Goal: Task Accomplishment & Management: Use online tool/utility

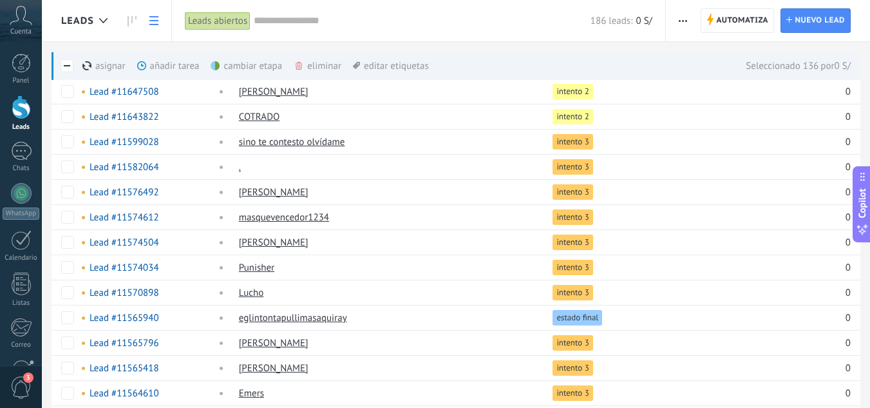
click at [68, 64] on span at bounding box center [67, 65] width 13 height 13
click at [321, 64] on div "eliminar màs" at bounding box center [339, 66] width 91 height 28
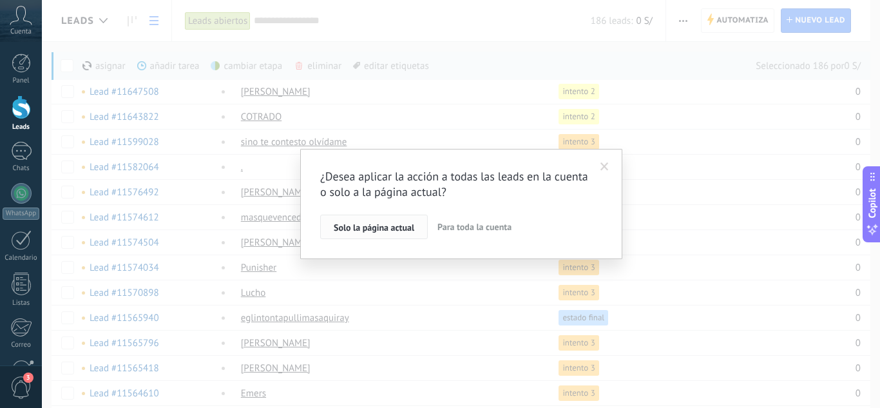
click at [381, 229] on span "Solo la página actual" at bounding box center [374, 227] width 81 height 9
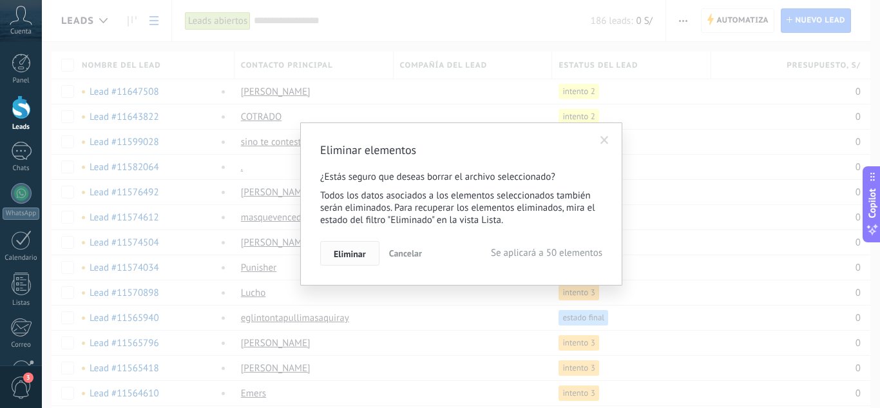
click at [354, 257] on span "Eliminar" at bounding box center [350, 253] width 32 height 9
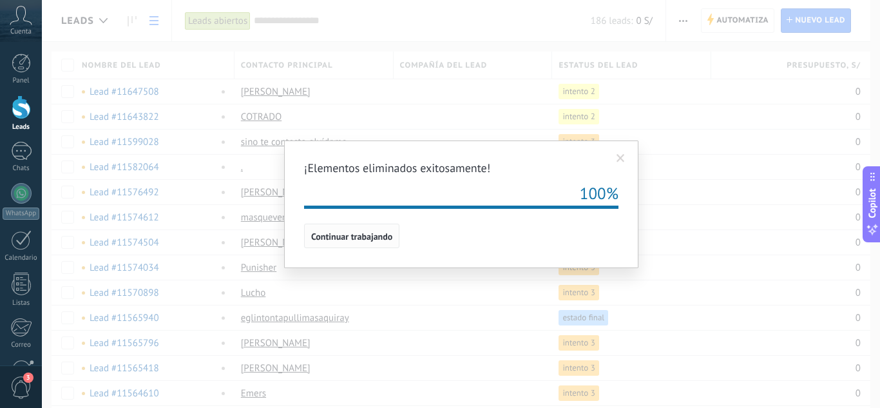
click at [354, 241] on span "Continuar trabajando" at bounding box center [351, 236] width 81 height 9
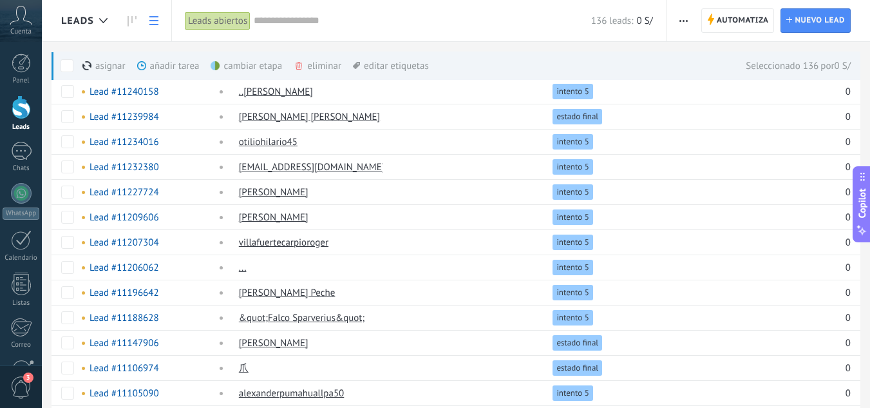
click at [311, 67] on div "eliminar màs" at bounding box center [339, 66] width 91 height 28
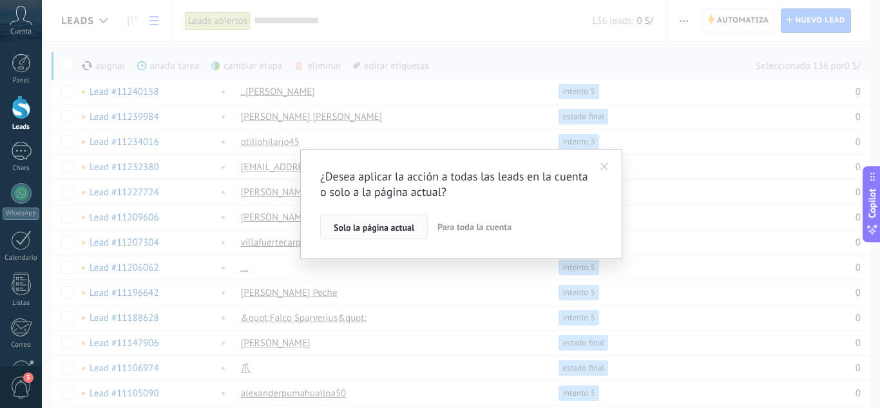
click at [352, 234] on button "Solo la página actual" at bounding box center [374, 226] width 108 height 24
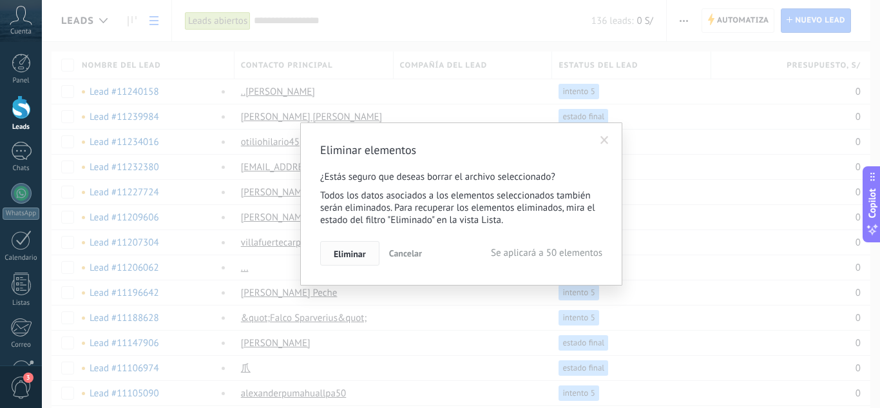
click at [347, 251] on span "Eliminar" at bounding box center [350, 253] width 32 height 9
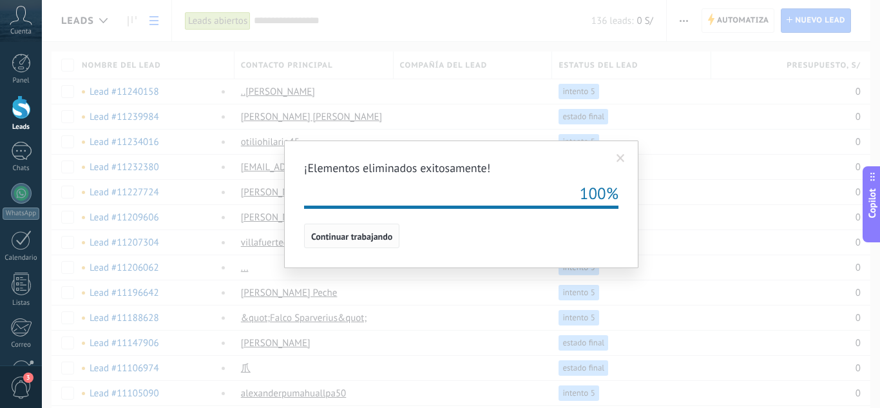
click at [347, 240] on span "Continuar trabajando" at bounding box center [351, 236] width 81 height 9
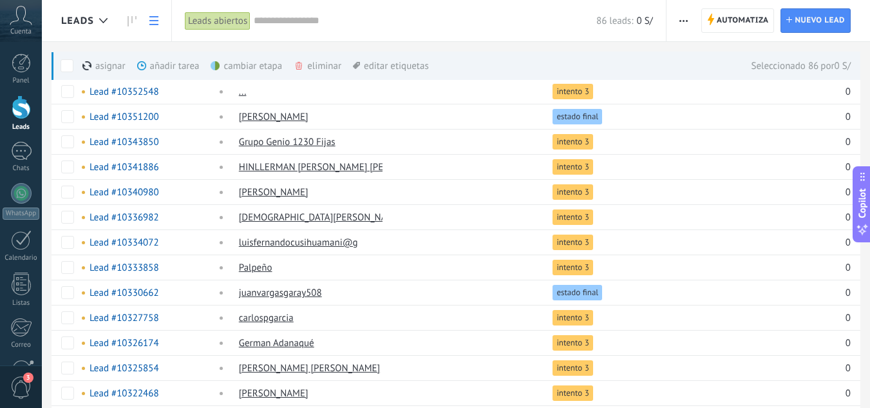
click at [319, 71] on div "eliminar màs" at bounding box center [339, 66] width 91 height 28
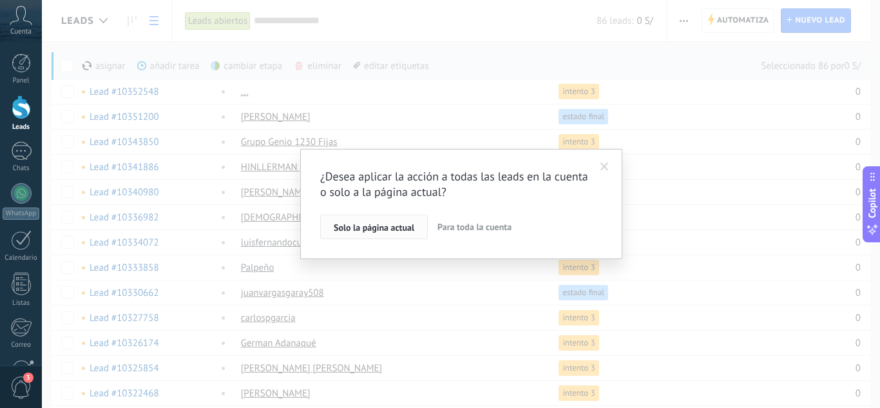
click at [373, 228] on span "Solo la página actual" at bounding box center [374, 227] width 81 height 9
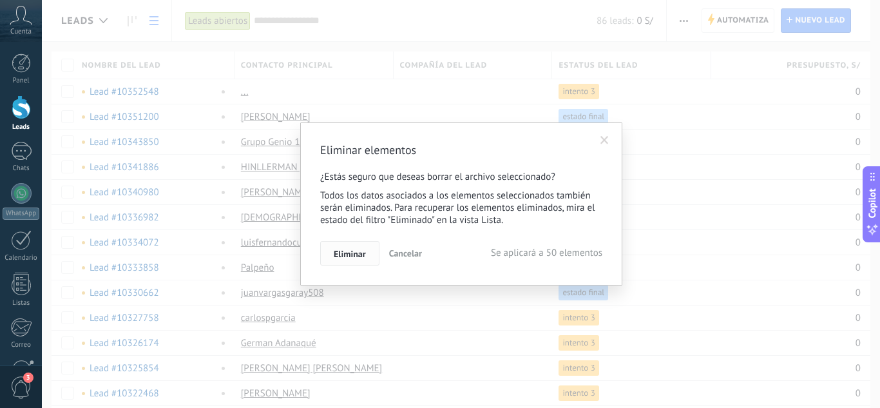
click at [345, 252] on span "Eliminar" at bounding box center [350, 253] width 32 height 9
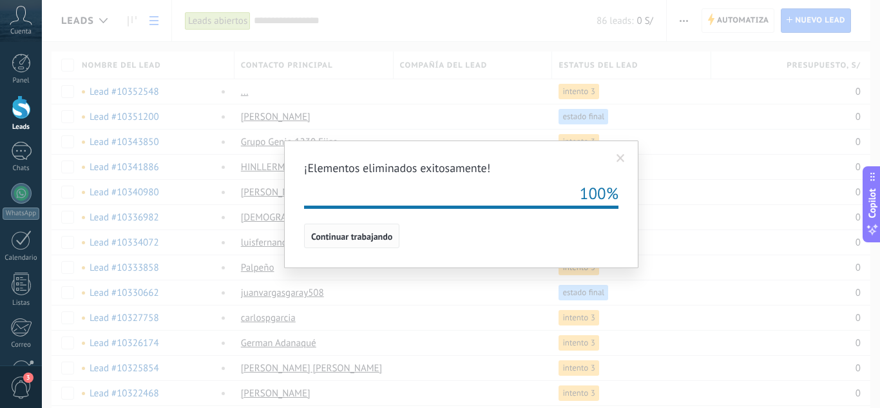
click at [366, 238] on span "Continuar trabajando" at bounding box center [351, 236] width 81 height 9
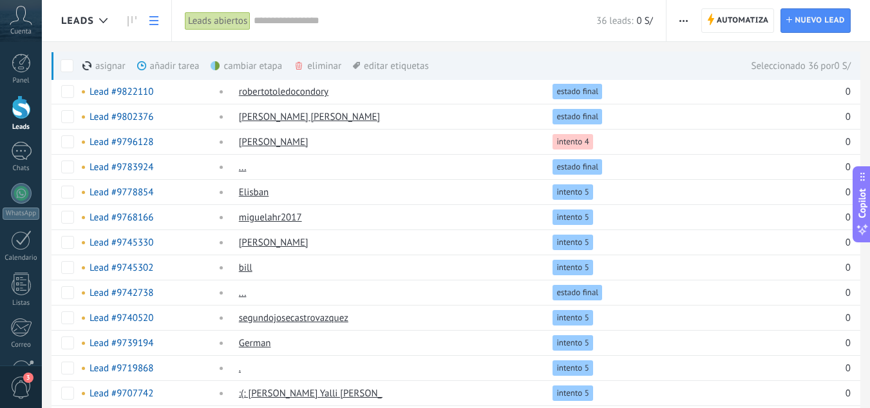
click at [311, 62] on div "eliminar màs" at bounding box center [339, 66] width 91 height 28
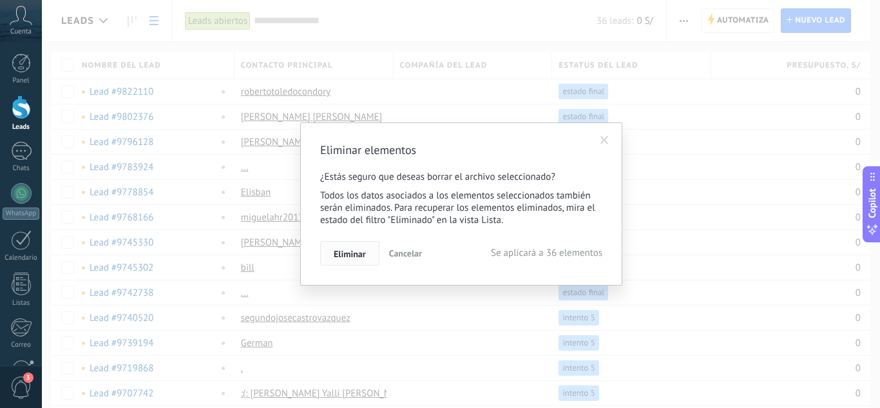
click at [357, 256] on span "Eliminar" at bounding box center [350, 253] width 32 height 9
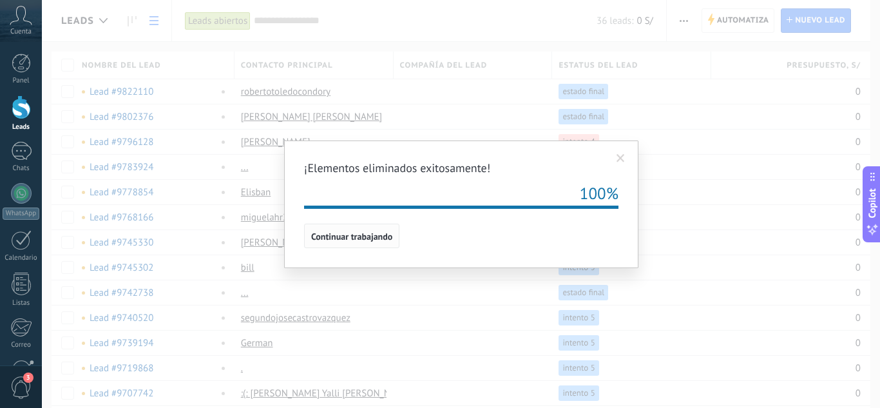
click at [362, 227] on button "Continuar trabajando" at bounding box center [351, 236] width 95 height 24
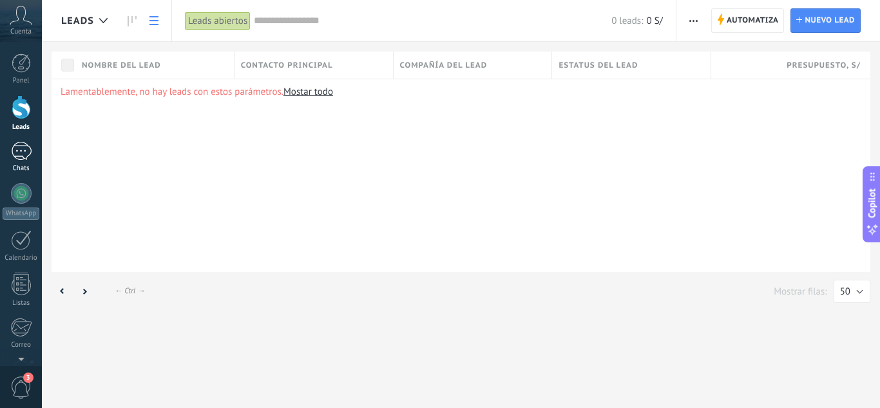
click at [24, 148] on div "1" at bounding box center [21, 151] width 21 height 19
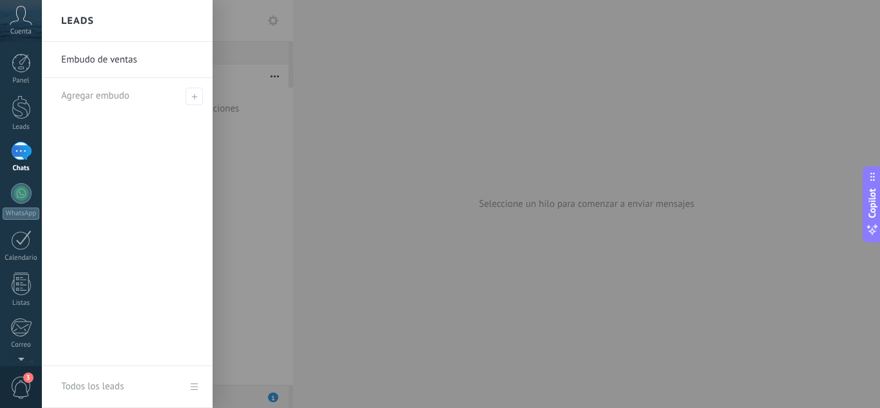
click at [281, 19] on div at bounding box center [482, 204] width 880 height 408
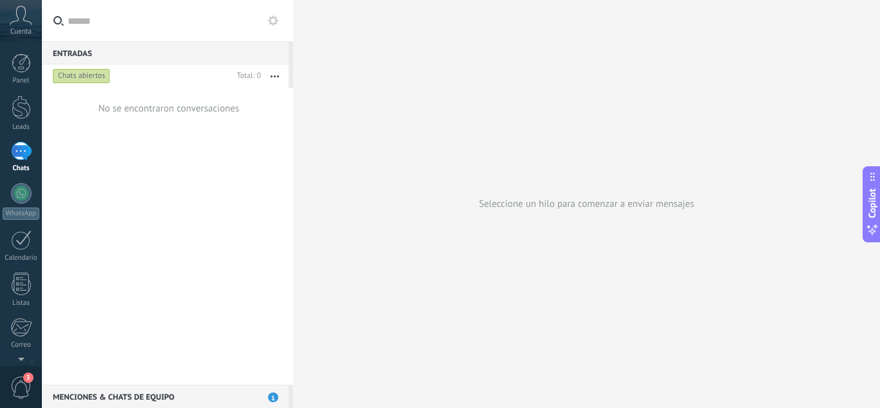
click at [272, 19] on use at bounding box center [273, 20] width 10 height 10
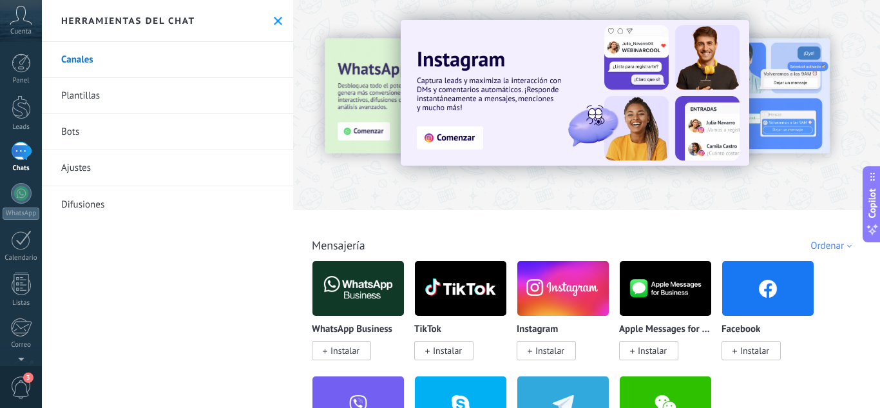
scroll to position [69, 0]
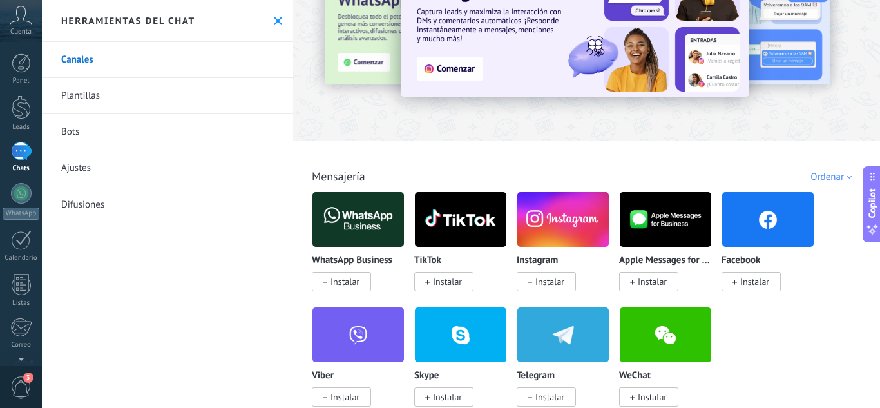
click at [199, 128] on link "Bots" at bounding box center [167, 132] width 251 height 36
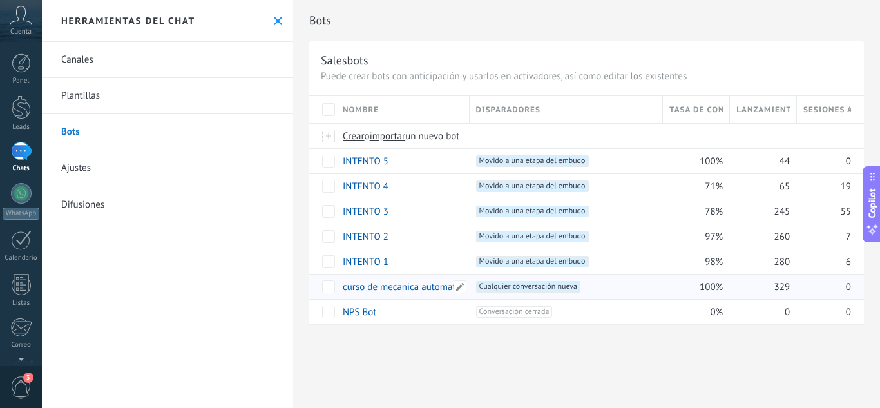
click at [405, 288] on link "curso de mecanica automatriz" at bounding box center [404, 287] width 123 height 12
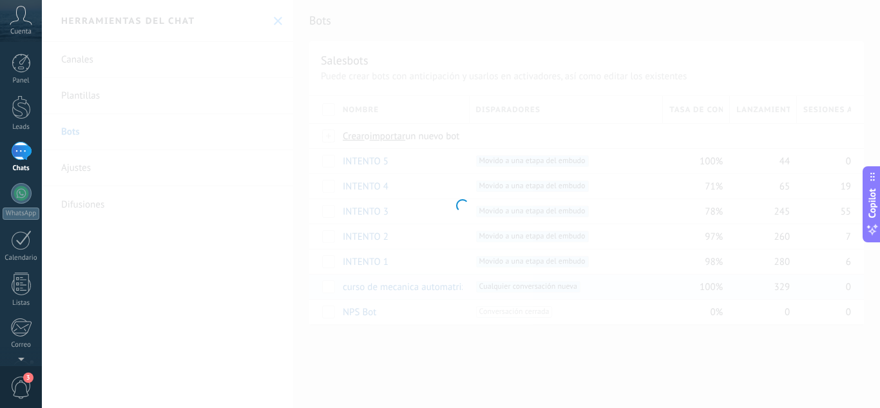
type input "**********"
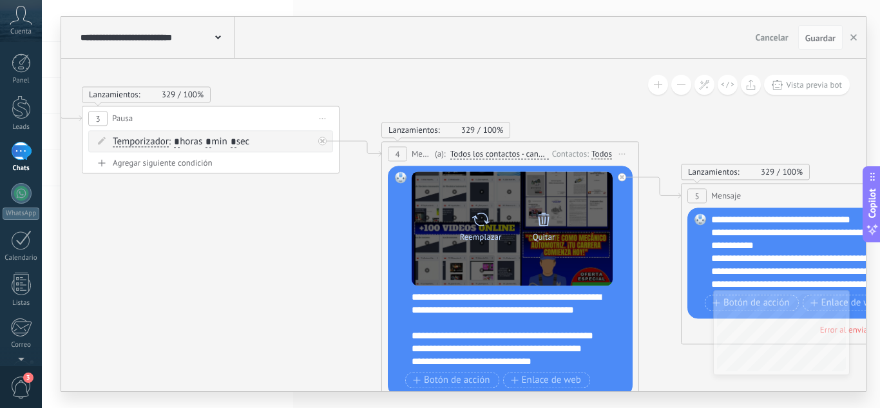
click at [482, 222] on icon at bounding box center [480, 219] width 19 height 18
click input "Subir" at bounding box center [0, 0] width 0 height 0
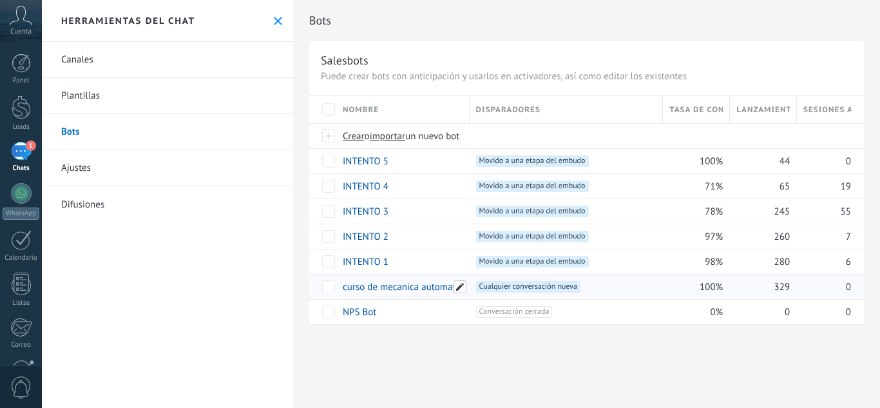
click at [462, 284] on span at bounding box center [459, 286] width 13 height 13
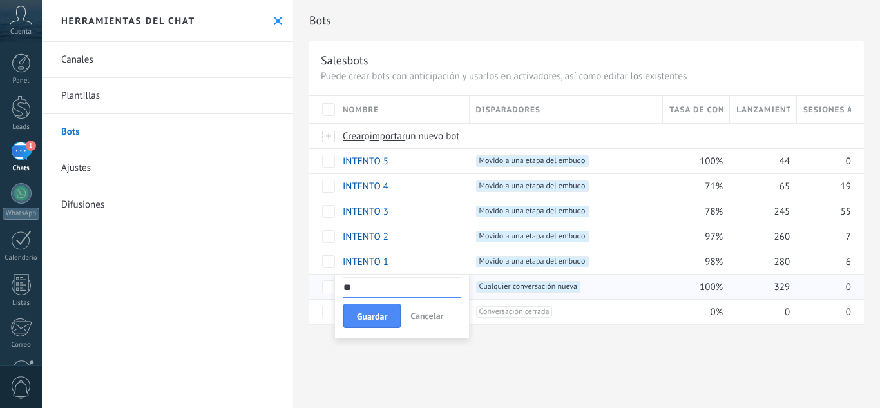
type input "*"
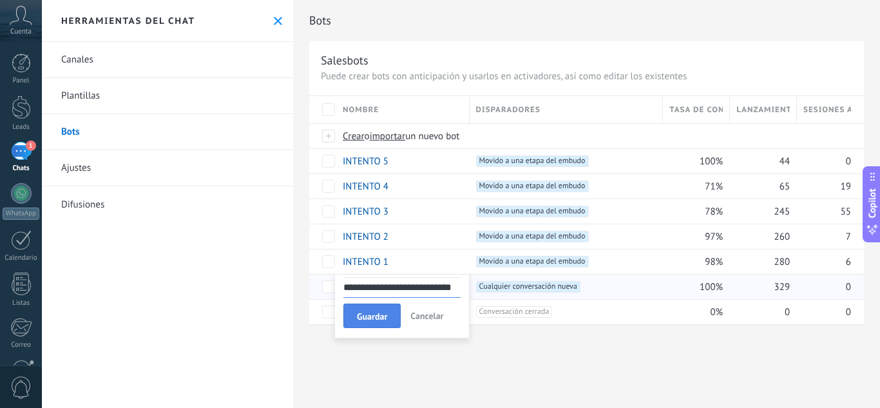
type input "**********"
click at [387, 314] on span "Guardar" at bounding box center [372, 316] width 30 height 9
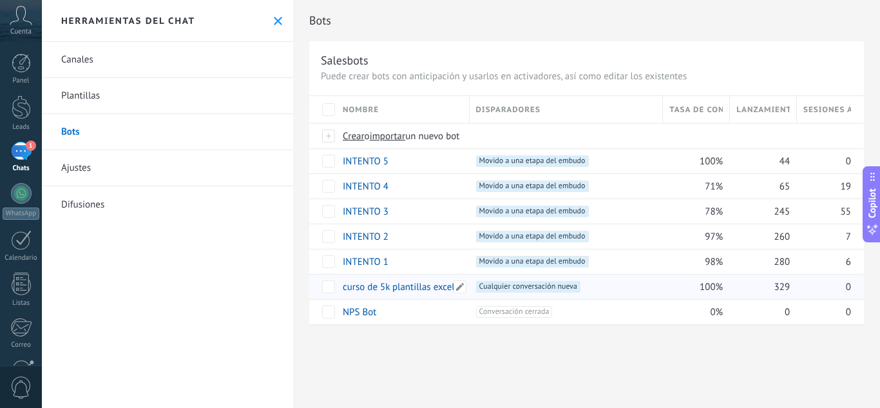
click at [425, 285] on link "curso de 5k plantillas excel" at bounding box center [399, 287] width 112 height 12
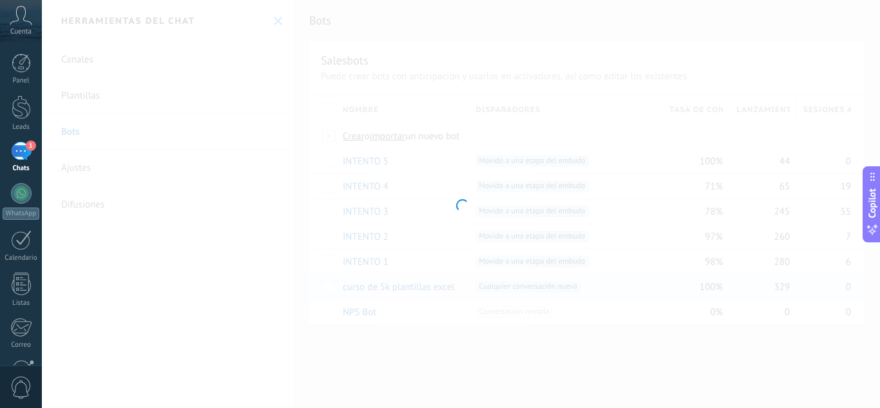
type input "**********"
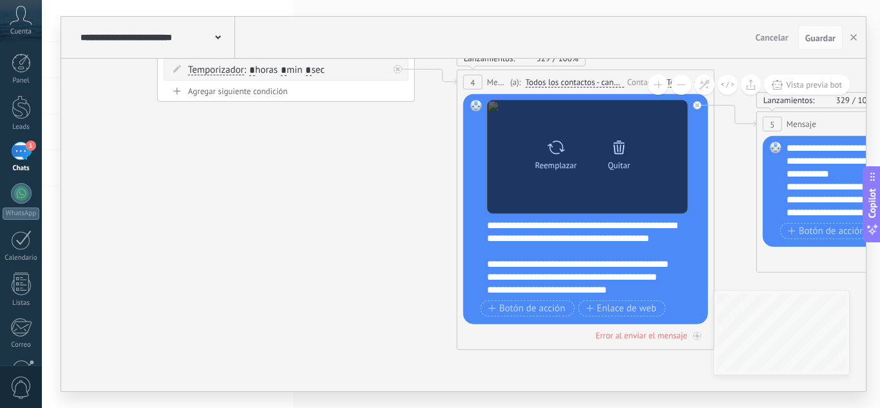
click at [555, 151] on icon at bounding box center [555, 147] width 19 height 18
click input "Subir" at bounding box center [0, 0] width 0 height 0
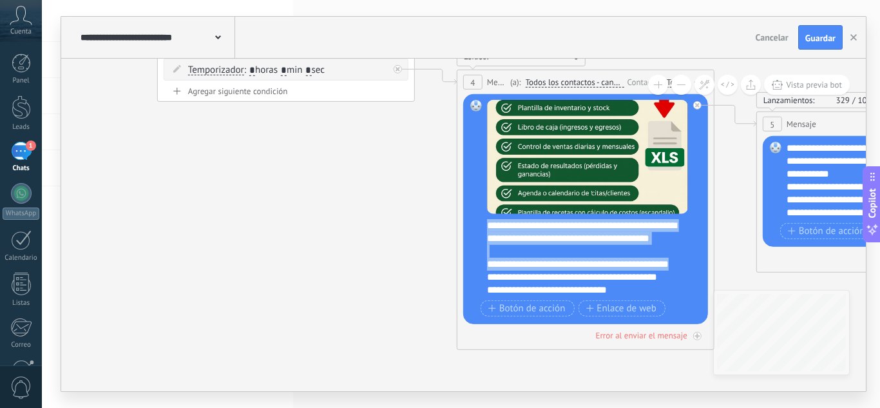
scroll to position [52, 0]
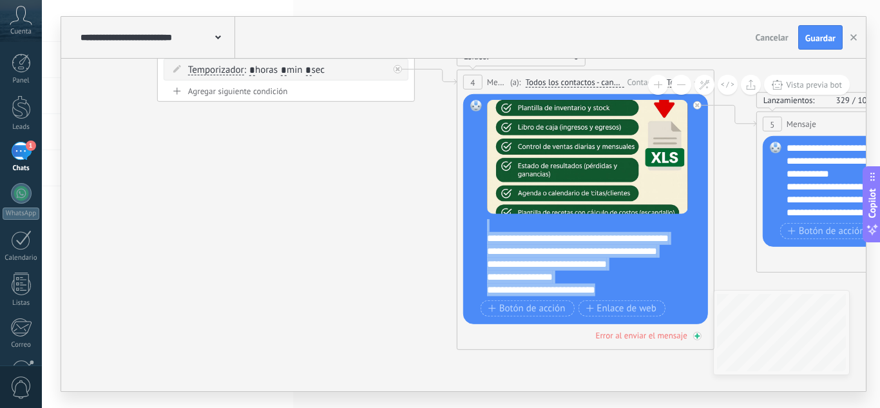
drag, startPoint x: 491, startPoint y: 226, endPoint x: 607, endPoint y: 330, distance: 156.0
click at [607, 330] on div "Lanzamientos: 329 100% Enviados: 329 Leídos: 0 4 Mensaje ******* (a): Todos los…" at bounding box center [586, 210] width 258 height 280
paste div
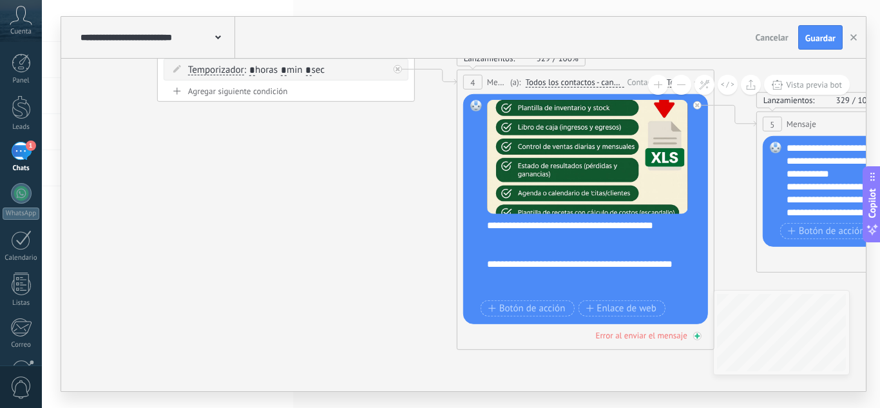
scroll to position [0, 0]
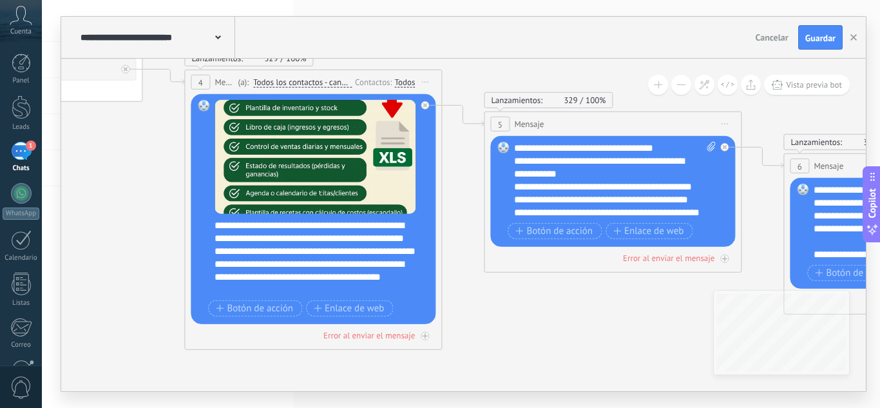
click at [521, 148] on div "**********" at bounding box center [615, 180] width 202 height 77
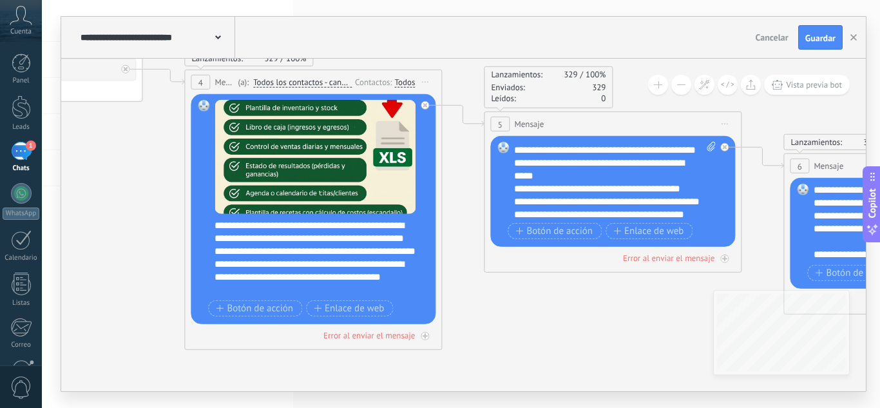
scroll to position [386, 0]
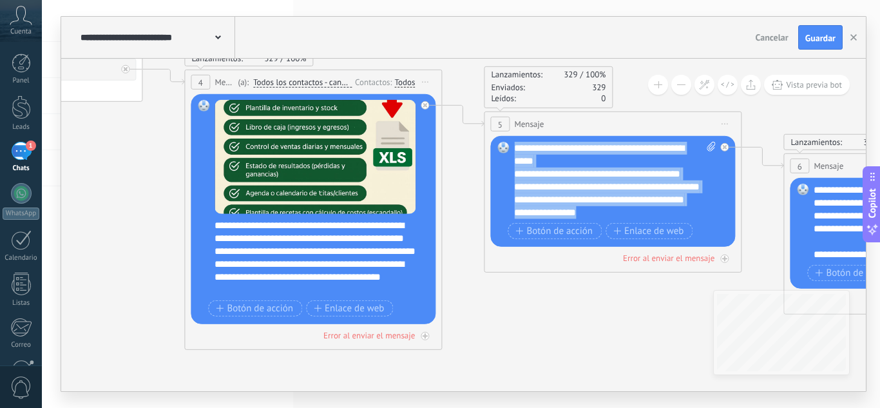
drag, startPoint x: 516, startPoint y: 148, endPoint x: 646, endPoint y: 269, distance: 177.7
click at [646, 269] on div "Lanzamientos: 329 100% Enviados: 329 Leídos: 0 5 Mensaje ******* (a): Todos los…" at bounding box center [613, 191] width 258 height 161
paste div
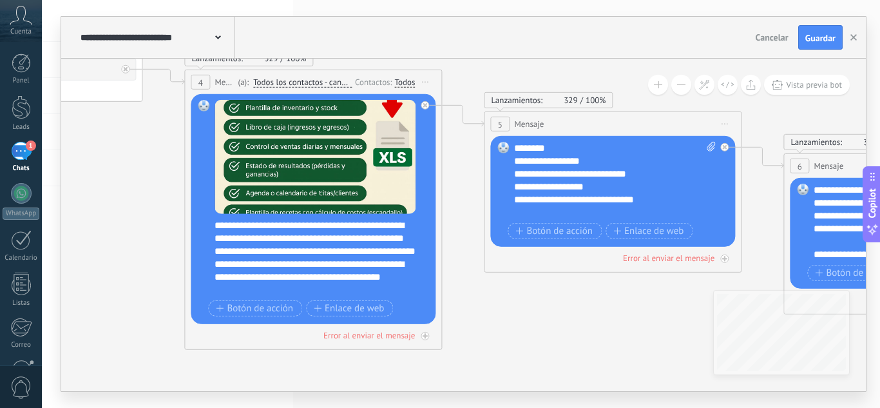
scroll to position [0, 0]
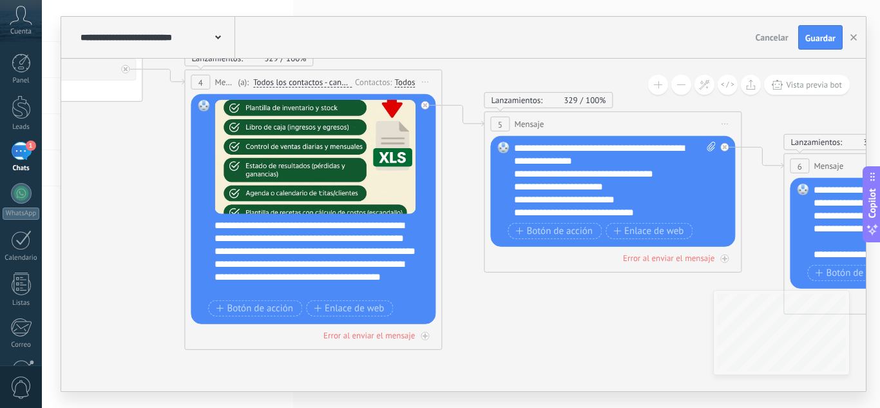
drag, startPoint x: 646, startPoint y: 269, endPoint x: 566, endPoint y: 218, distance: 94.4
click at [566, 218] on div "Lanzamientos: 329 100% Enviados: 329 Leídos: 0 5 Mensaje ******* (a): Todos los…" at bounding box center [613, 191] width 258 height 161
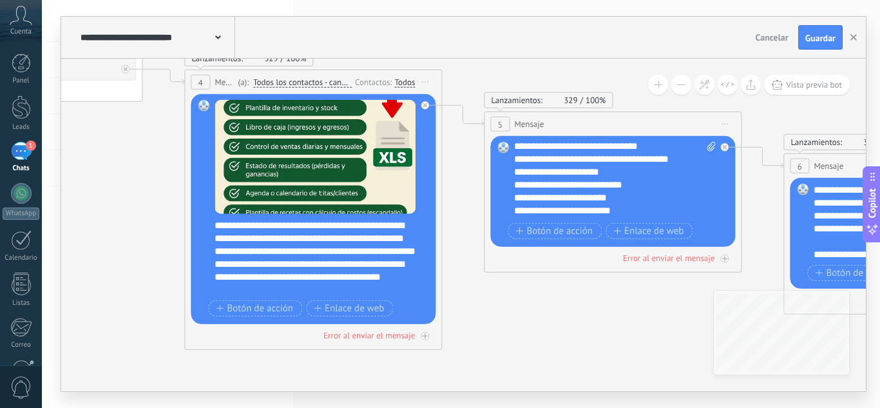
scroll to position [374, 0]
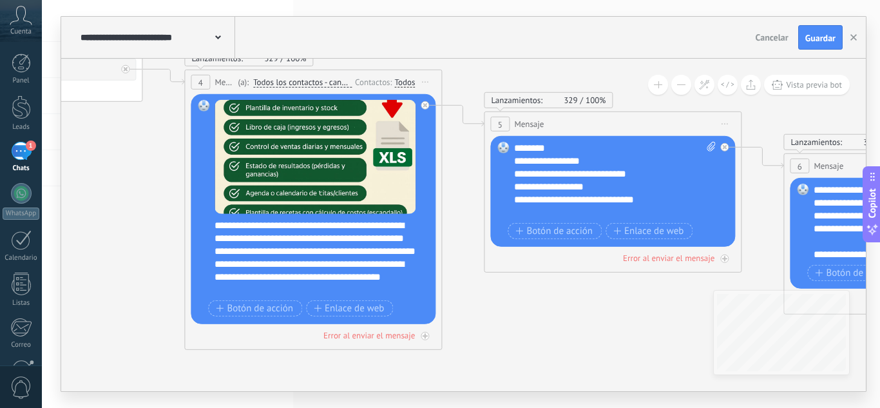
click at [665, 199] on div "**********" at bounding box center [603, 199] width 179 height 13
click at [534, 214] on div at bounding box center [608, 212] width 189 height 13
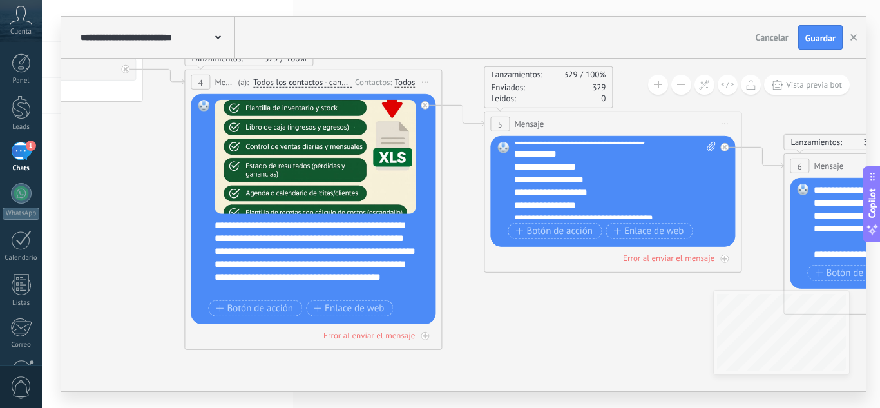
scroll to position [479, 0]
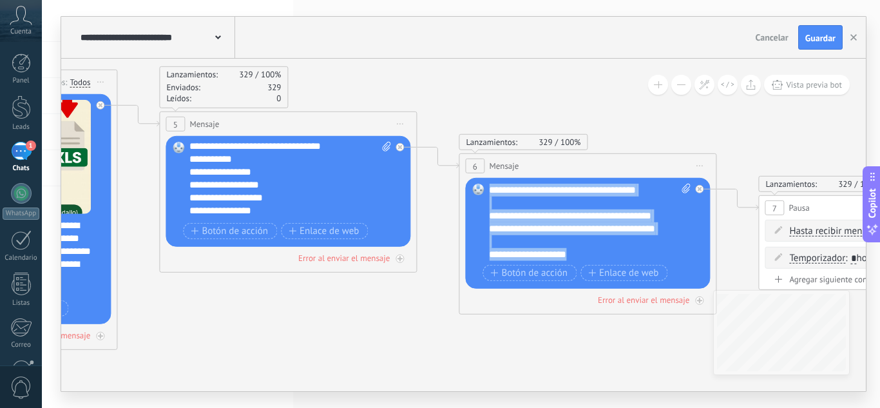
scroll to position [77, 0]
drag, startPoint x: 493, startPoint y: 186, endPoint x: 676, endPoint y: 274, distance: 203.1
click at [676, 274] on div "**********" at bounding box center [589, 234] width 201 height 100
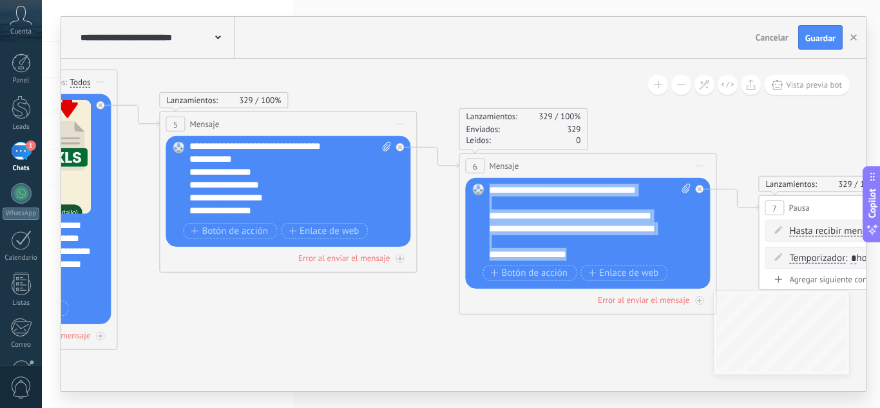
paste div
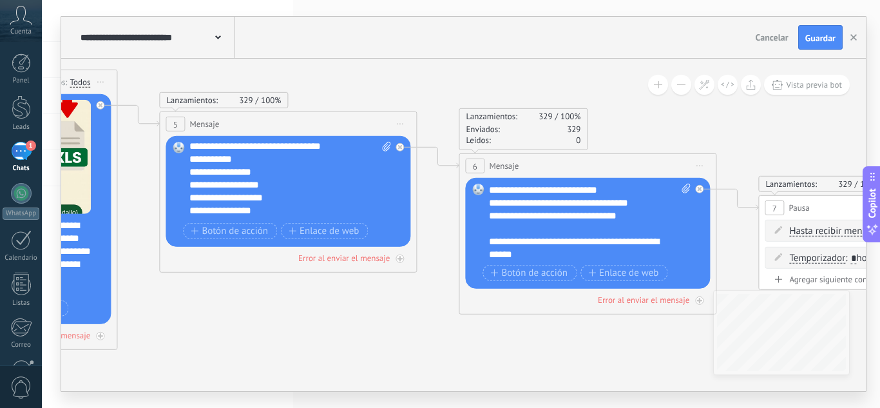
scroll to position [0, 0]
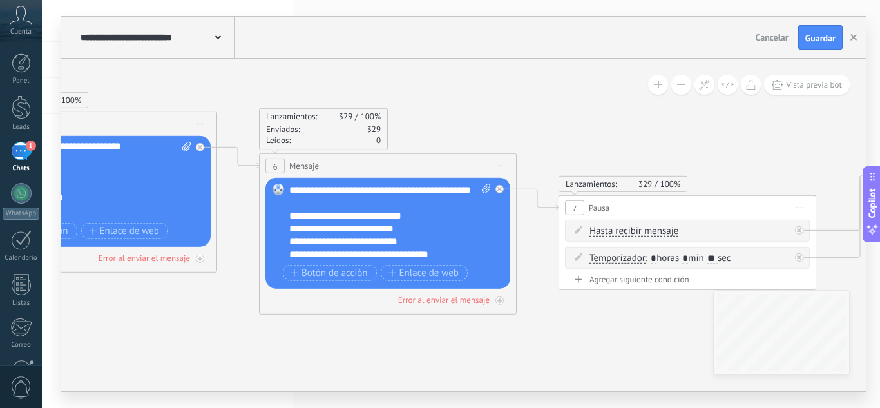
click at [305, 186] on div "**********" at bounding box center [390, 222] width 202 height 77
click at [560, 343] on icon at bounding box center [653, 171] width 3532 height 1002
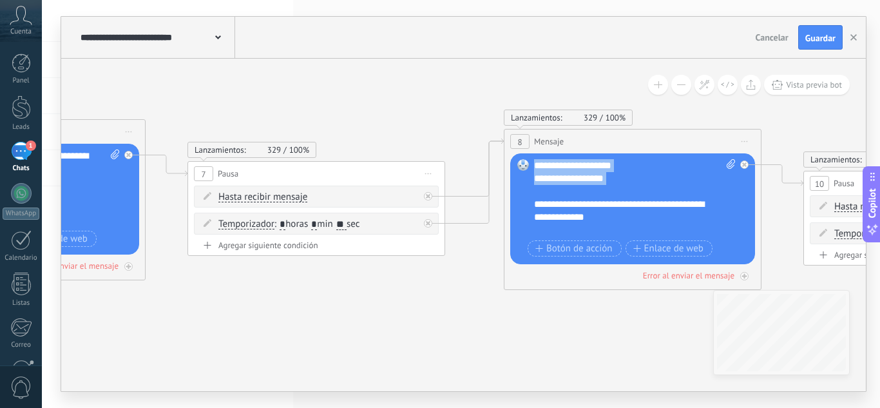
scroll to position [129, 0]
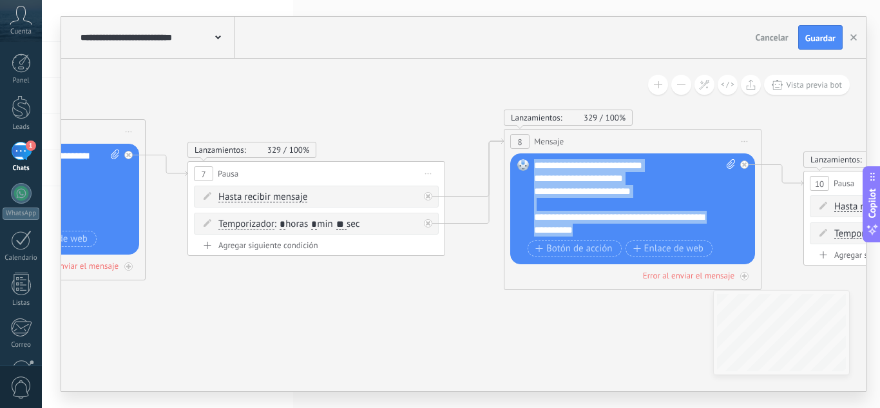
drag, startPoint x: 537, startPoint y: 168, endPoint x: 685, endPoint y: 288, distance: 190.5
click at [685, 288] on div "Lanzamientos: 329 100% Enviados: 329 Leídos: 0 8 Mensaje ******* (a): Todos los…" at bounding box center [633, 209] width 258 height 161
paste div
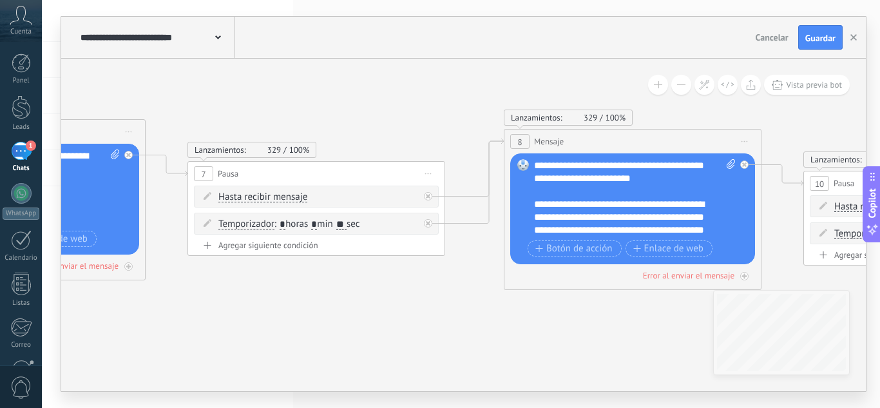
scroll to position [0, 0]
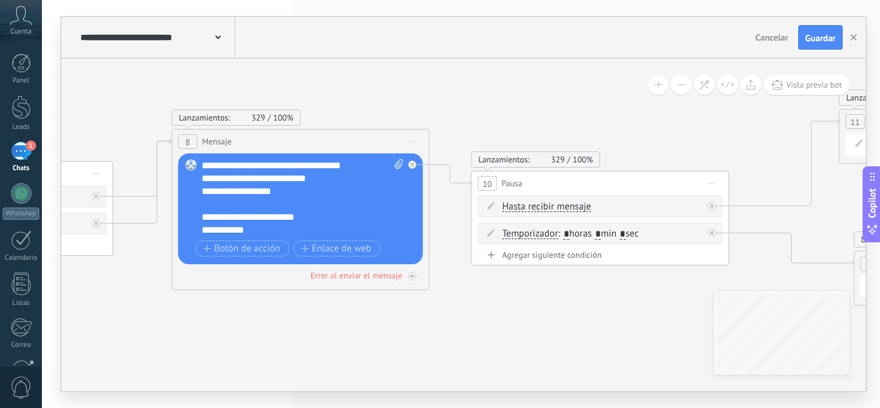
click at [397, 165] on icon at bounding box center [398, 164] width 8 height 10
click input "Subir" at bounding box center [0, 0] width 0 height 0
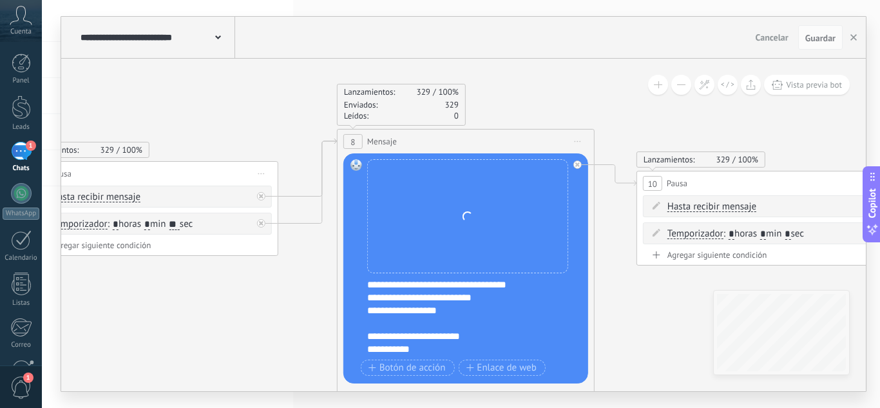
click at [218, 323] on icon at bounding box center [115, 131] width 3532 height 991
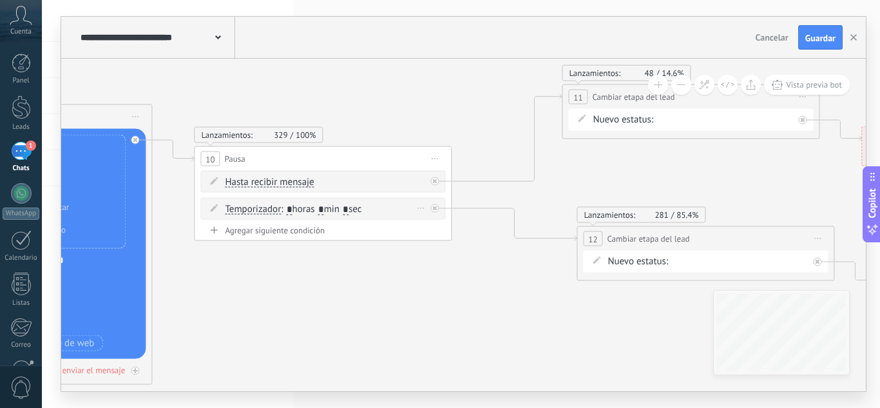
click at [295, 207] on span ": * horas * min * sec" at bounding box center [321, 209] width 81 height 12
click at [292, 208] on input "*" at bounding box center [290, 209] width 6 height 10
type input "*"
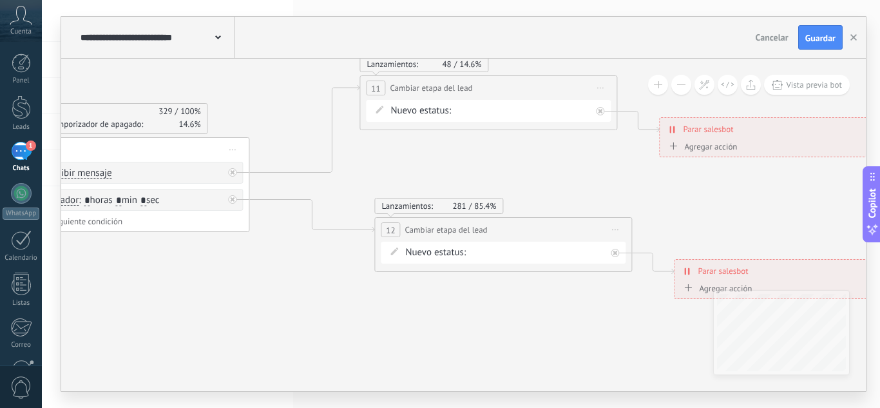
click at [90, 200] on input "*" at bounding box center [87, 201] width 6 height 10
type input "*"
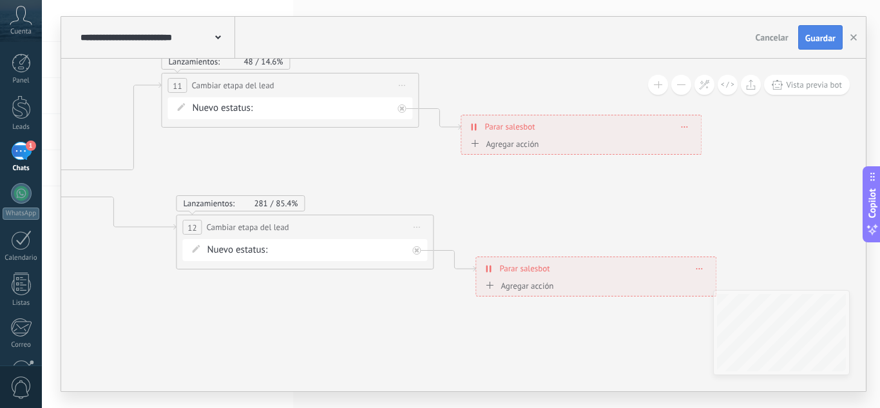
click at [817, 35] on span "Guardar" at bounding box center [820, 37] width 30 height 9
click at [852, 37] on use "button" at bounding box center [853, 37] width 6 height 6
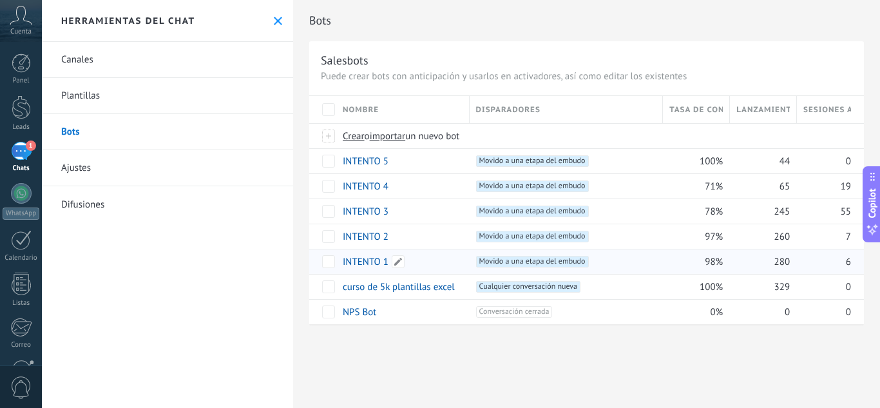
click at [368, 260] on link "INTENTO 1" at bounding box center [366, 262] width 46 height 12
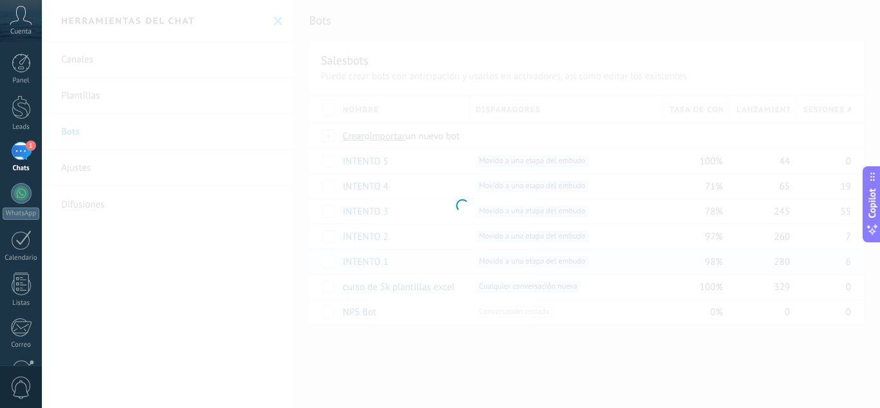
type input "*********"
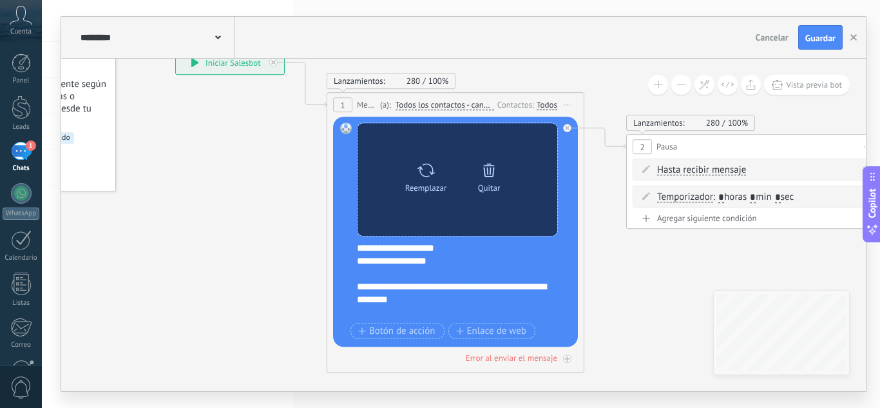
click at [426, 184] on div "Reemplazar" at bounding box center [426, 188] width 42 height 10
click input "Subir" at bounding box center [0, 0] width 0 height 0
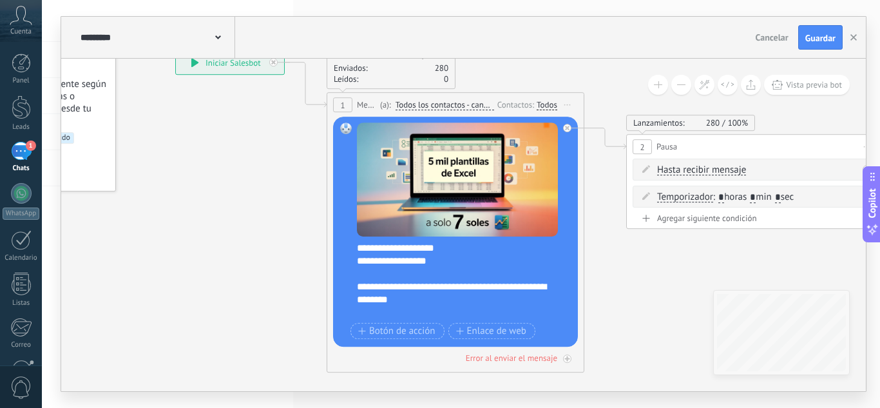
click at [356, 249] on div "Reemplazar Quitar Convertir a mensaje de voz Arrastre la imagen aquí para adjun…" at bounding box center [455, 232] width 245 height 230
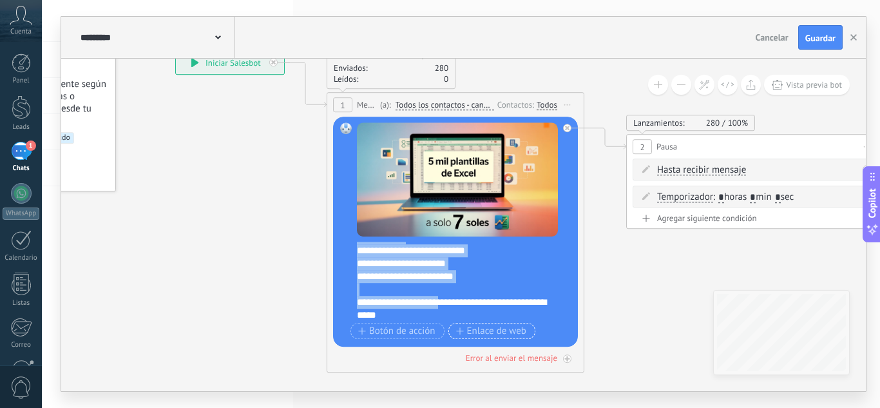
scroll to position [129, 0]
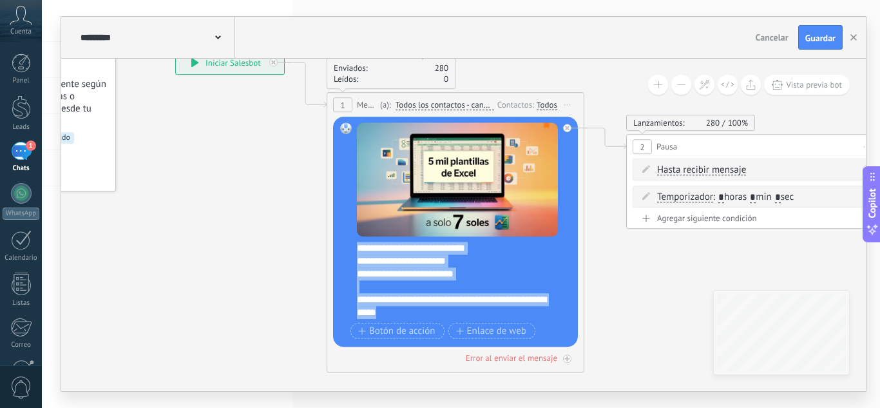
drag, startPoint x: 359, startPoint y: 249, endPoint x: 487, endPoint y: 379, distance: 182.2
click at [175, 50] on div "**********" at bounding box center [175, 50] width 0 height 0
paste div
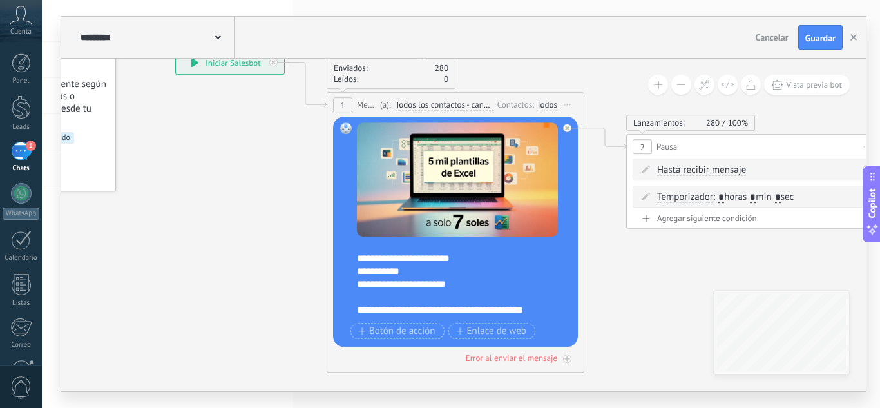
scroll to position [40, 0]
click at [457, 258] on div "**********" at bounding box center [452, 259] width 191 height 13
click at [443, 259] on div "**********" at bounding box center [452, 259] width 191 height 13
click at [439, 260] on div "**********" at bounding box center [452, 259] width 191 height 13
click at [618, 278] on icon at bounding box center [844, 211] width 1982 height 966
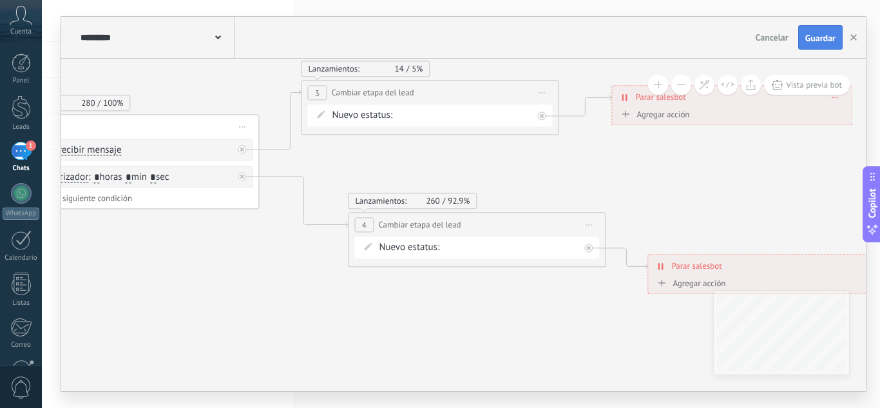
click at [826, 38] on span "Guardar" at bounding box center [820, 37] width 30 height 9
click at [855, 39] on use "button" at bounding box center [853, 37] width 6 height 6
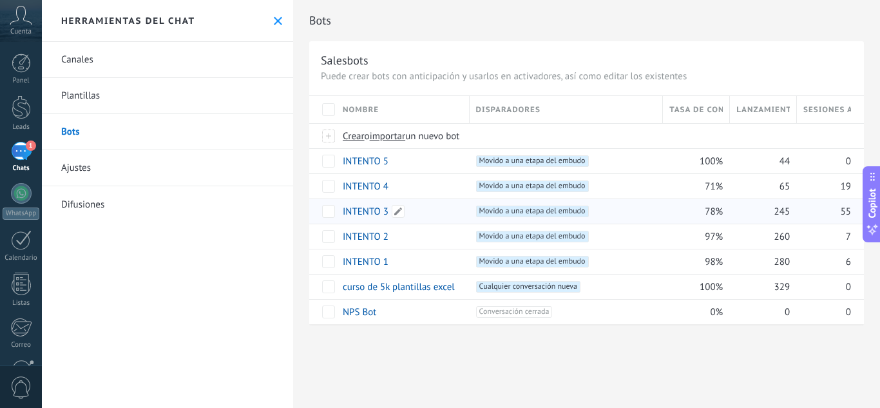
click at [370, 211] on link "INTENTO 3" at bounding box center [366, 211] width 46 height 12
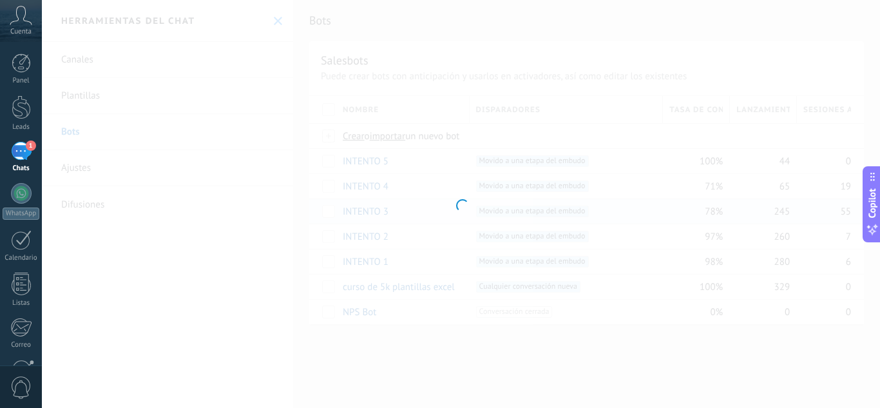
type input "*********"
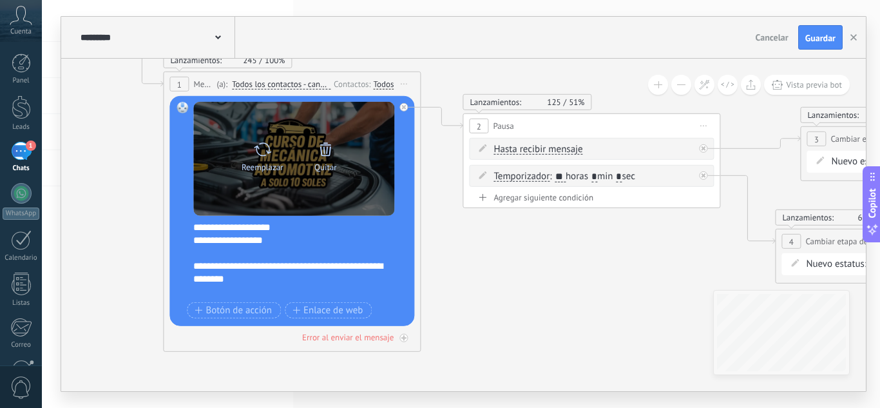
click at [260, 153] on icon at bounding box center [262, 149] width 19 height 18
click input "Subir" at bounding box center [0, 0] width 0 height 0
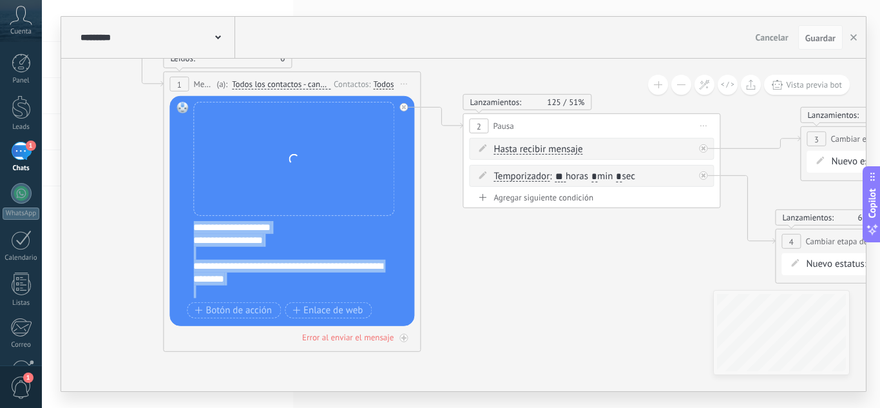
scroll to position [129, 0]
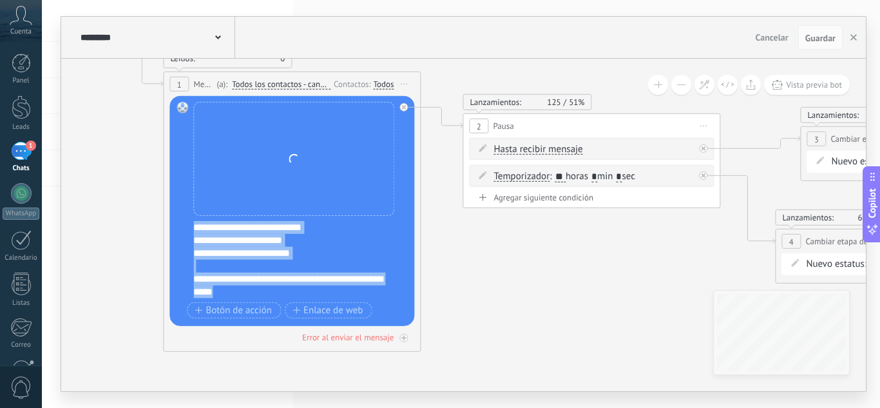
drag, startPoint x: 198, startPoint y: 229, endPoint x: 375, endPoint y: 355, distance: 217.5
click at [12, 30] on div "**********" at bounding box center [12, 30] width 0 height 0
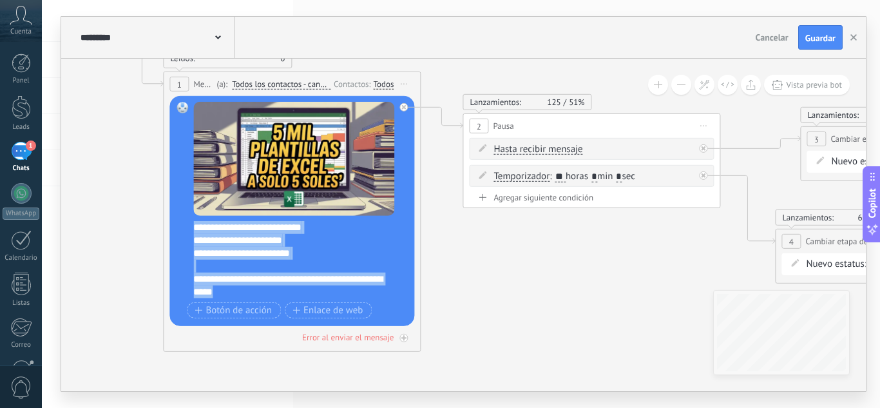
paste div
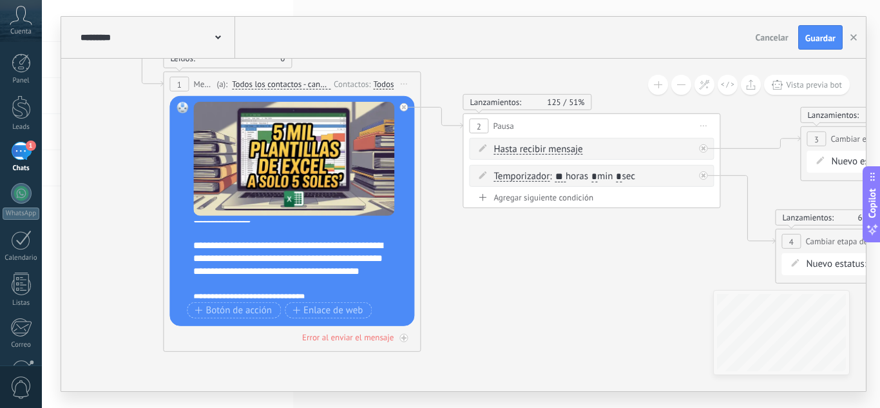
scroll to position [151, 0]
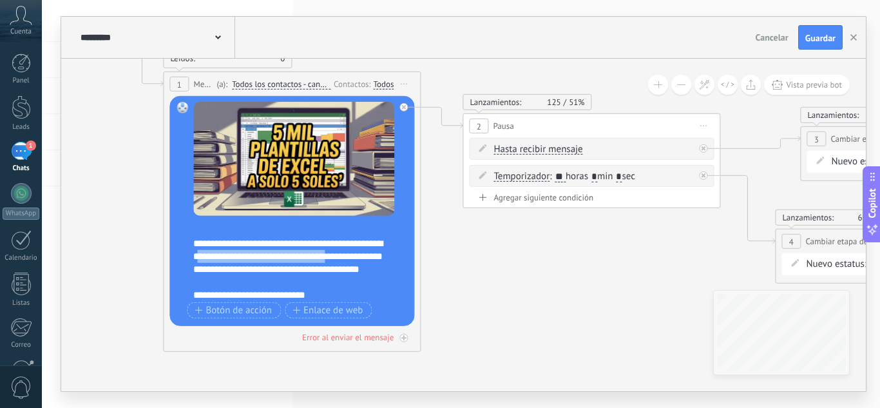
drag, startPoint x: 289, startPoint y: 257, endPoint x: 202, endPoint y: 260, distance: 87.6
click at [202, 260] on div "**********" at bounding box center [288, 256] width 191 height 39
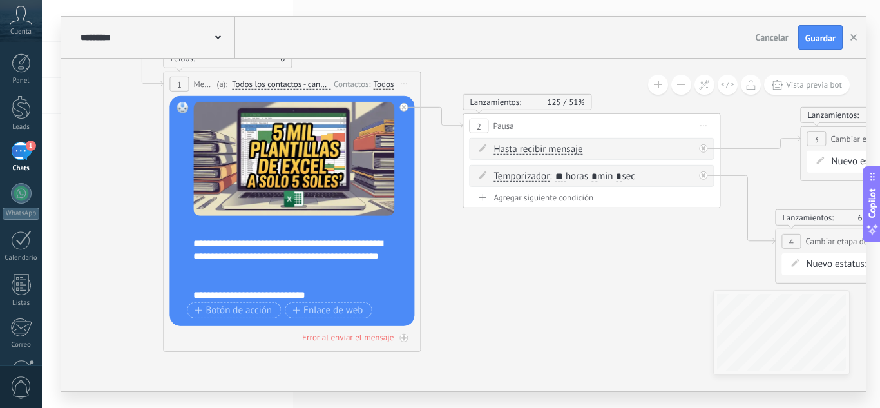
click at [288, 266] on div "**********" at bounding box center [288, 256] width 191 height 39
click at [247, 257] on div "**********" at bounding box center [288, 256] width 191 height 39
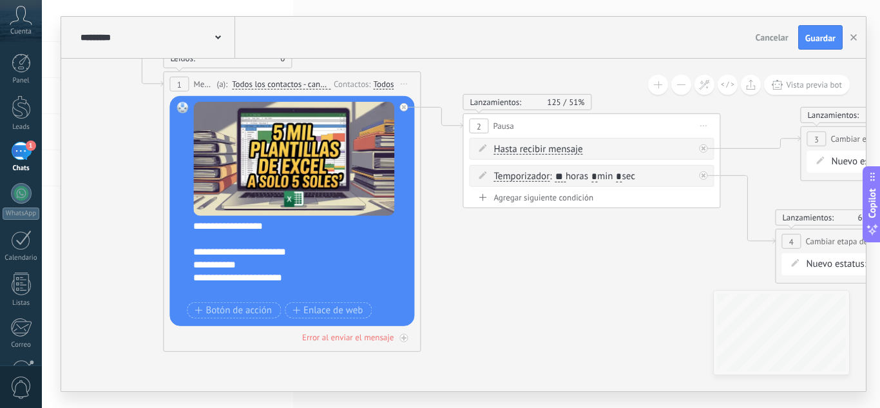
scroll to position [0, 0]
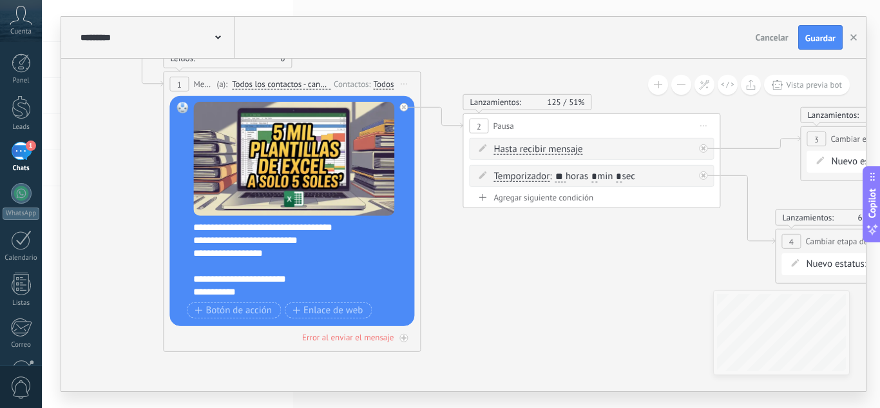
click at [209, 252] on div "**********" at bounding box center [288, 253] width 191 height 13
click at [442, 281] on icon at bounding box center [676, 191] width 1973 height 966
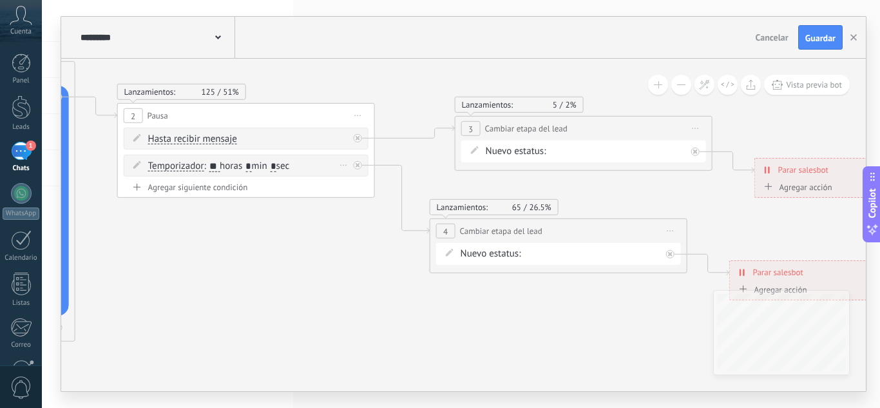
click at [220, 164] on input "**" at bounding box center [214, 166] width 10 height 10
click at [224, 165] on span ": ** horas * min * sec" at bounding box center [247, 166] width 86 height 12
click at [220, 164] on input "**" at bounding box center [214, 166] width 10 height 10
type input "*"
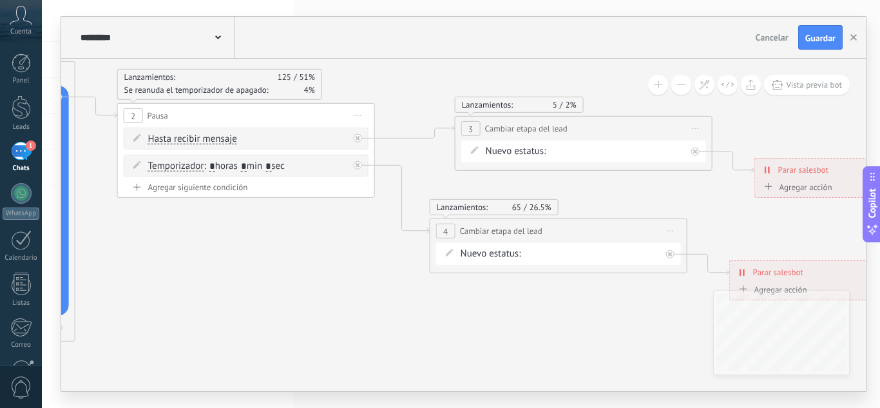
click at [272, 235] on icon at bounding box center [330, 180] width 1973 height 966
click at [830, 41] on span "Guardar" at bounding box center [820, 37] width 30 height 9
click at [853, 39] on icon "button" at bounding box center [853, 37] width 6 height 6
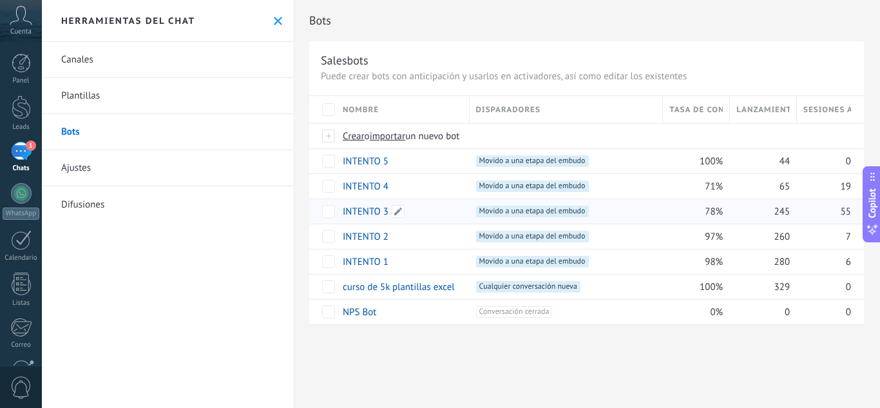
click at [379, 211] on link "INTENTO 3" at bounding box center [366, 211] width 46 height 12
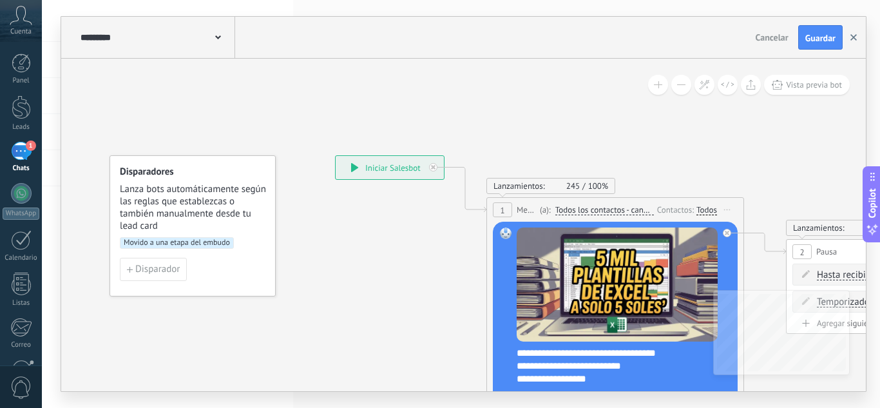
click at [844, 39] on button "button" at bounding box center [853, 37] width 19 height 24
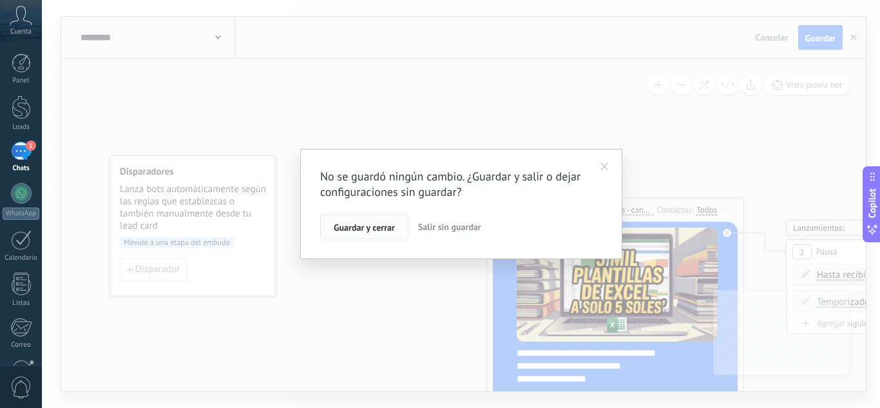
click at [376, 224] on span "Guardar y cerrar" at bounding box center [364, 227] width 61 height 9
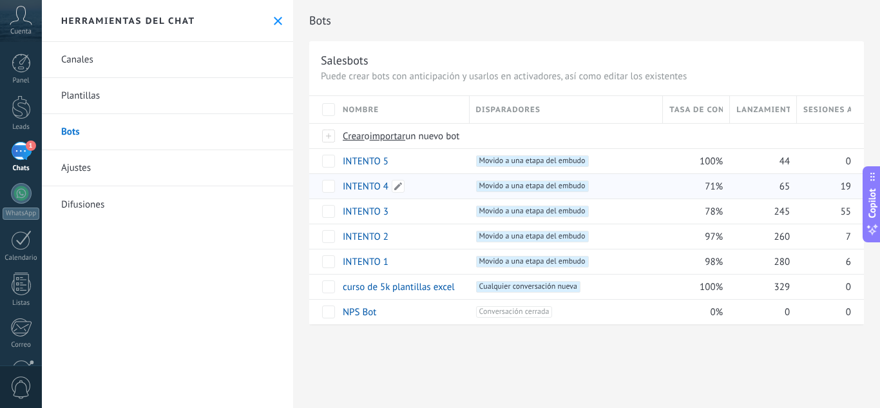
click at [371, 182] on link "INTENTO 4" at bounding box center [366, 186] width 46 height 12
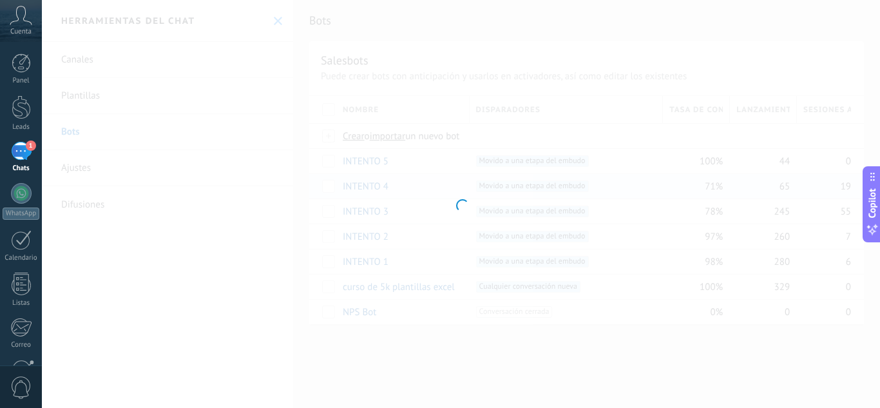
type input "*********"
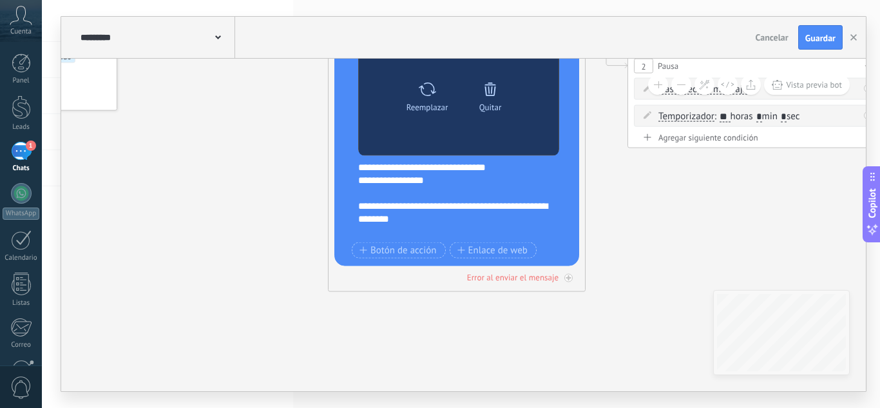
click at [423, 97] on icon at bounding box center [427, 89] width 19 height 18
click input "Subir" at bounding box center [0, 0] width 0 height 0
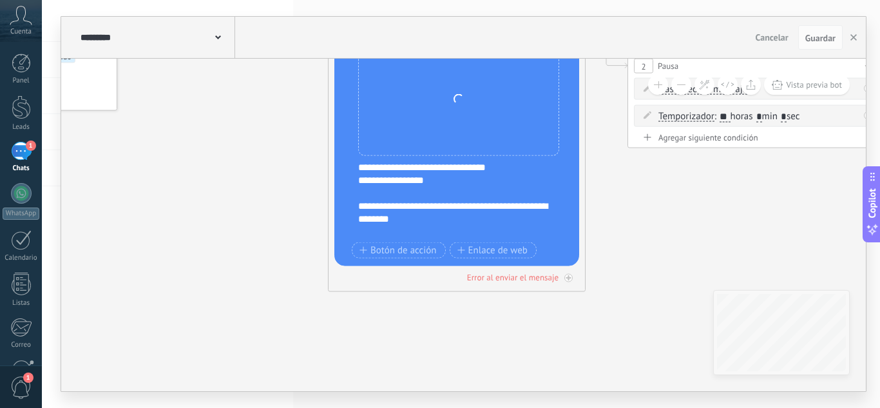
click at [397, 184] on div "**********" at bounding box center [465, 199] width 214 height 77
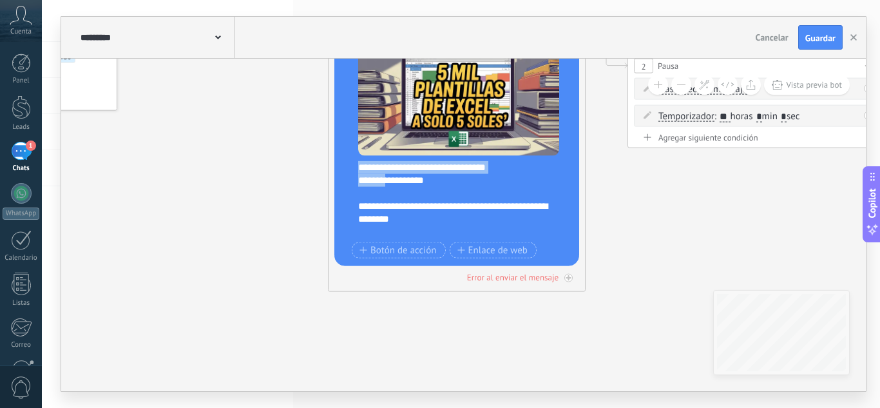
scroll to position [129, 0]
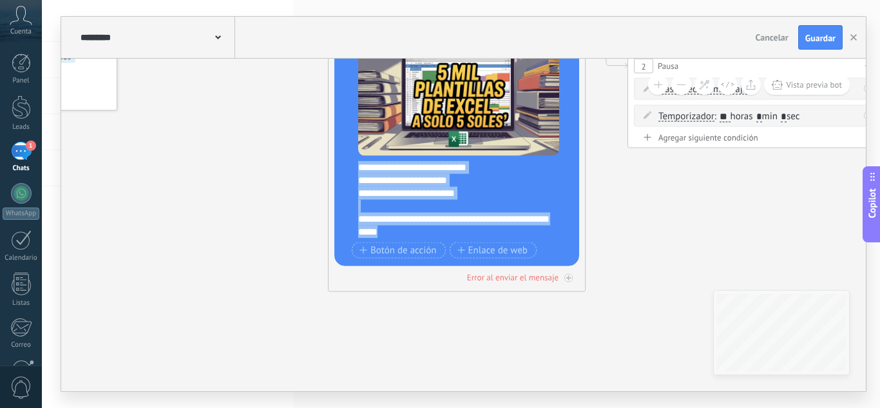
drag, startPoint x: 359, startPoint y: 169, endPoint x: 460, endPoint y: 238, distance: 121.5
click at [460, 238] on div "**********" at bounding box center [465, 199] width 214 height 77
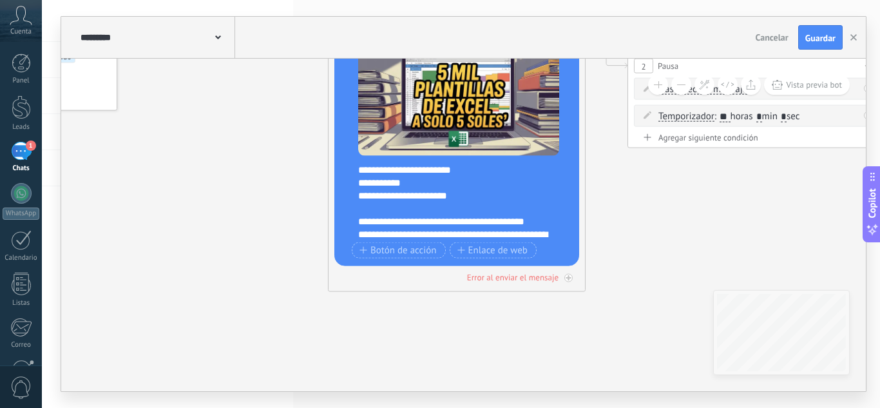
scroll to position [0, 0]
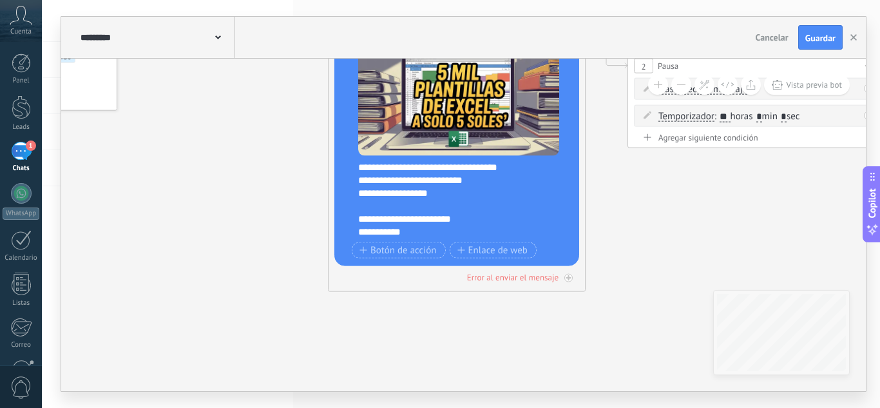
click at [377, 194] on div "**********" at bounding box center [453, 193] width 191 height 13
click at [374, 194] on div "**********" at bounding box center [453, 193] width 191 height 13
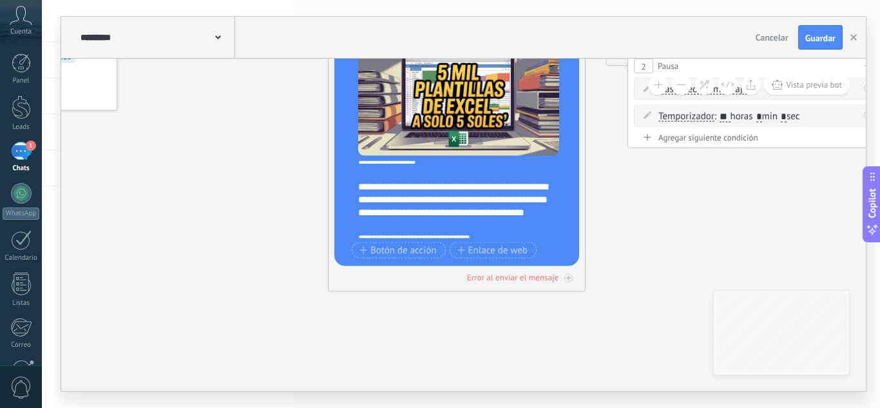
scroll to position [149, 0]
drag, startPoint x: 459, startPoint y: 200, endPoint x: 359, endPoint y: 200, distance: 99.8
click at [359, 200] on div "**********" at bounding box center [453, 199] width 191 height 39
click at [410, 200] on div "**********" at bounding box center [453, 199] width 191 height 39
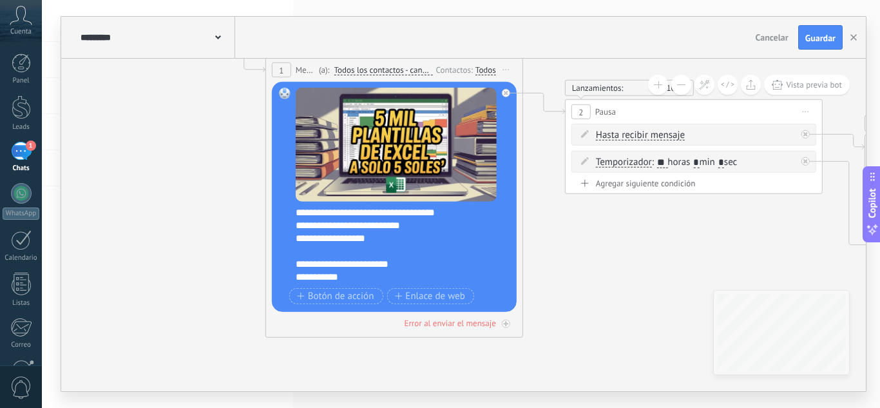
scroll to position [0, 0]
click at [394, 233] on div "**********" at bounding box center [391, 239] width 191 height 13
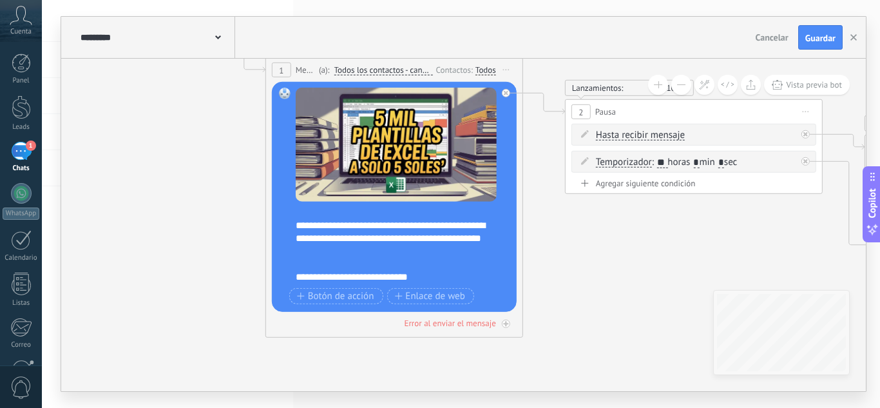
scroll to position [157, 0]
click at [388, 247] on div "**********" at bounding box center [391, 237] width 191 height 39
click at [379, 248] on div "**********" at bounding box center [391, 237] width 191 height 39
click at [596, 265] on icon at bounding box center [765, 176] width 1947 height 966
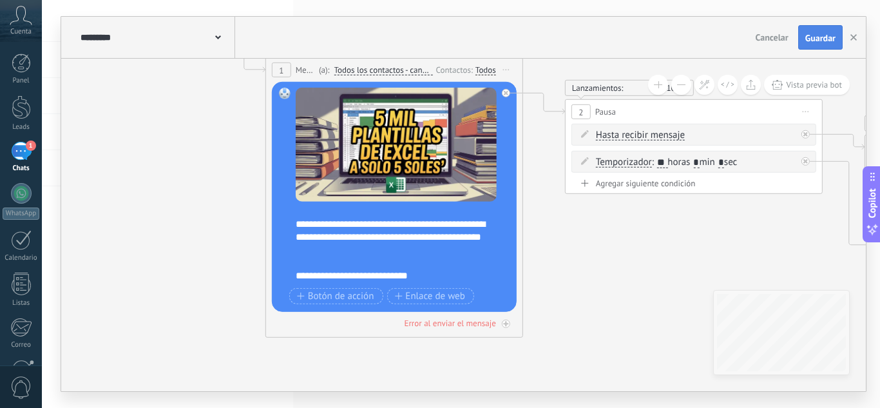
click at [823, 32] on button "Guardar" at bounding box center [820, 37] width 44 height 24
click at [667, 163] on input "**" at bounding box center [662, 162] width 10 height 10
type input "*"
click at [677, 236] on icon at bounding box center [765, 176] width 1947 height 966
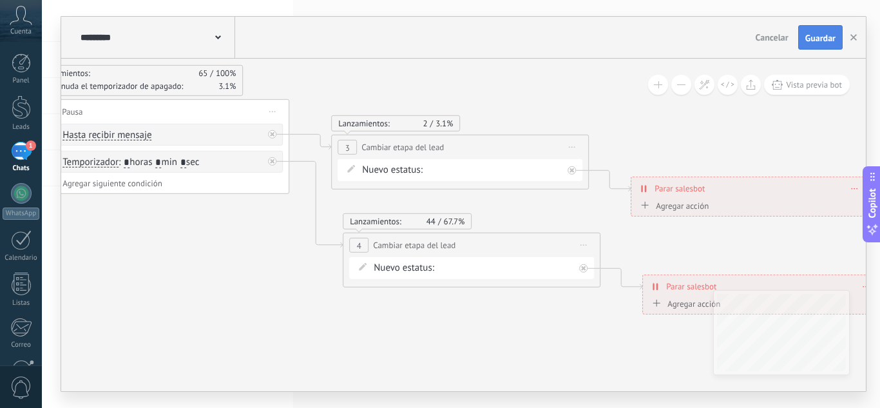
click at [826, 41] on span "Guardar" at bounding box center [820, 37] width 30 height 9
click at [850, 39] on button "button" at bounding box center [853, 37] width 19 height 24
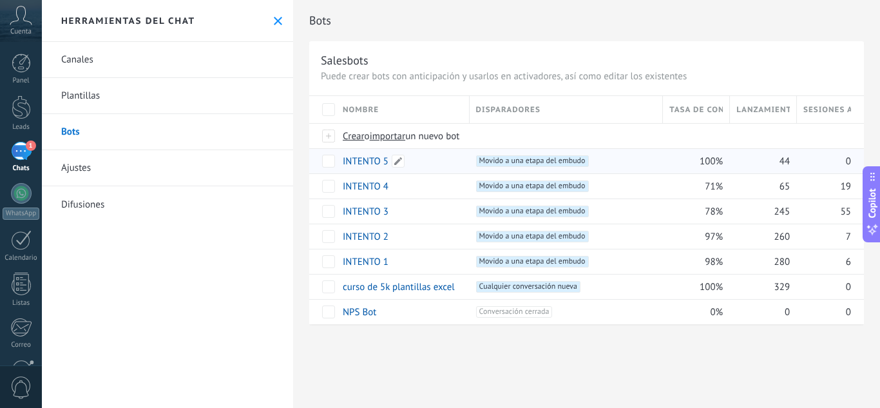
click at [372, 162] on link "INTENTO 5" at bounding box center [366, 161] width 46 height 12
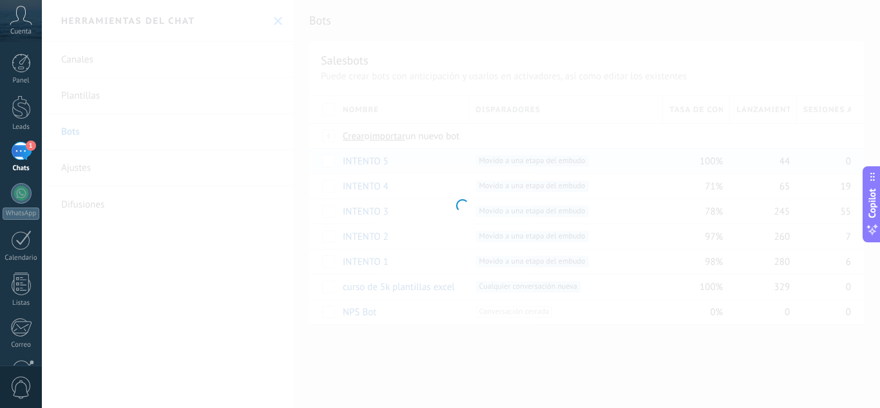
type input "*********"
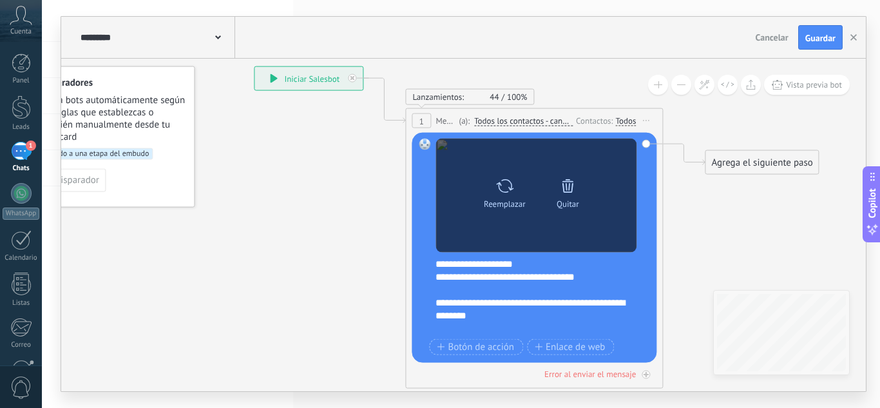
click at [505, 199] on div "Reemplazar" at bounding box center [505, 203] width 42 height 10
click input "Subir" at bounding box center [0, 0] width 0 height 0
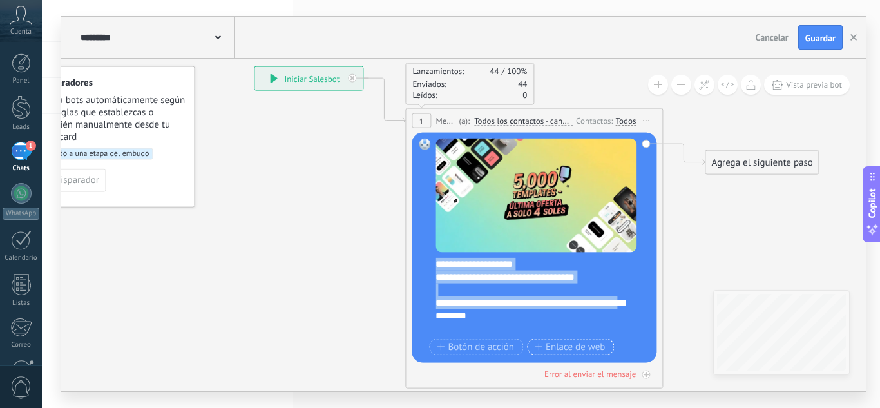
scroll to position [129, 0]
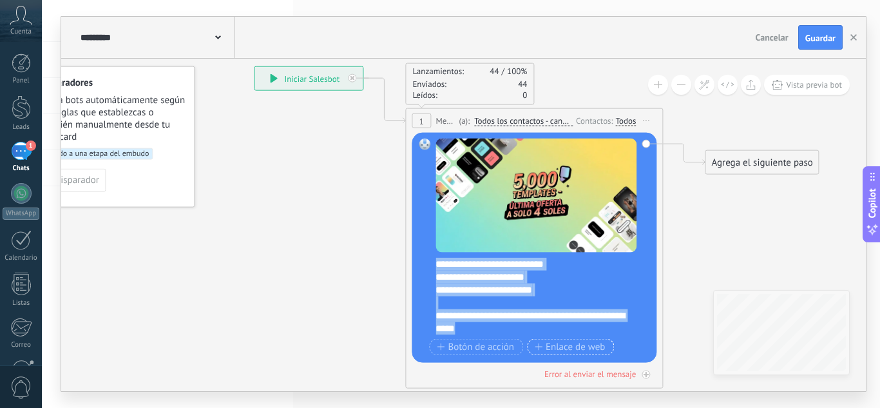
drag, startPoint x: 435, startPoint y: 264, endPoint x: 543, endPoint y: 352, distance: 139.1
click at [543, 352] on div "**********" at bounding box center [535, 248] width 201 height 220
paste div
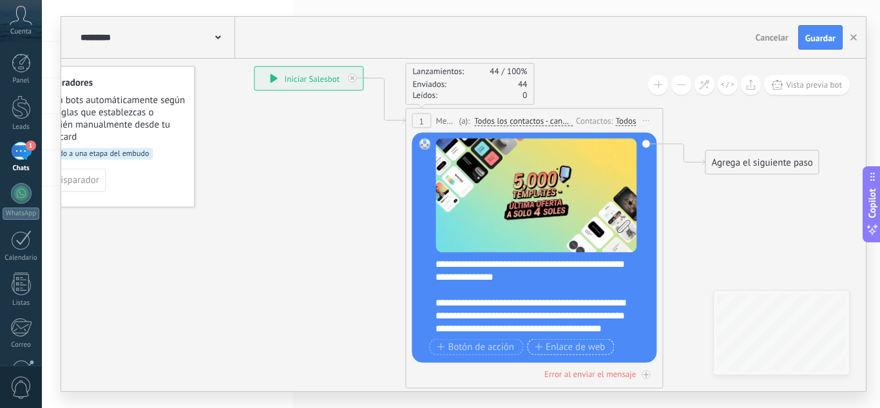
scroll to position [0, 0]
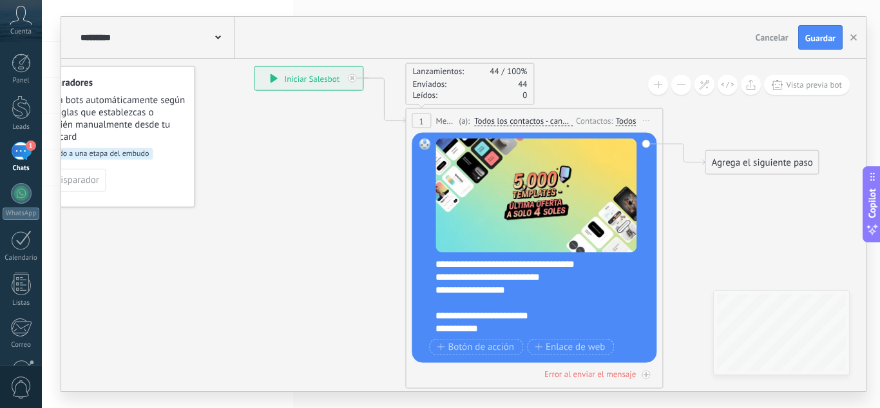
click at [439, 263] on div "**********" at bounding box center [542, 296] width 214 height 77
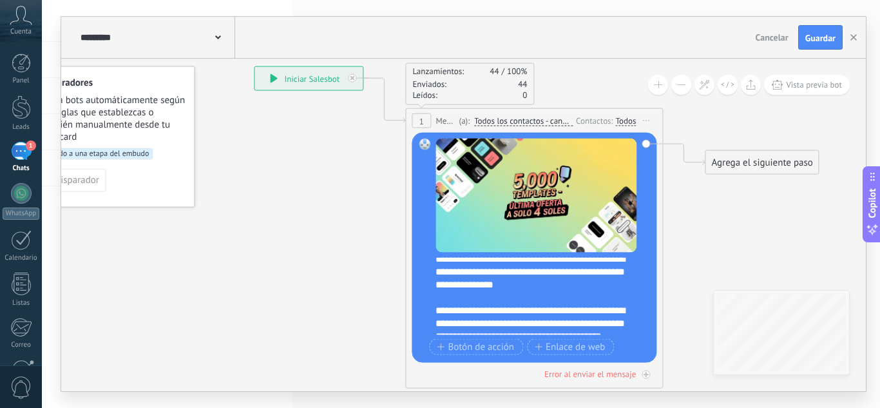
scroll to position [135, 0]
click at [532, 324] on div "**********" at bounding box center [530, 322] width 191 height 39
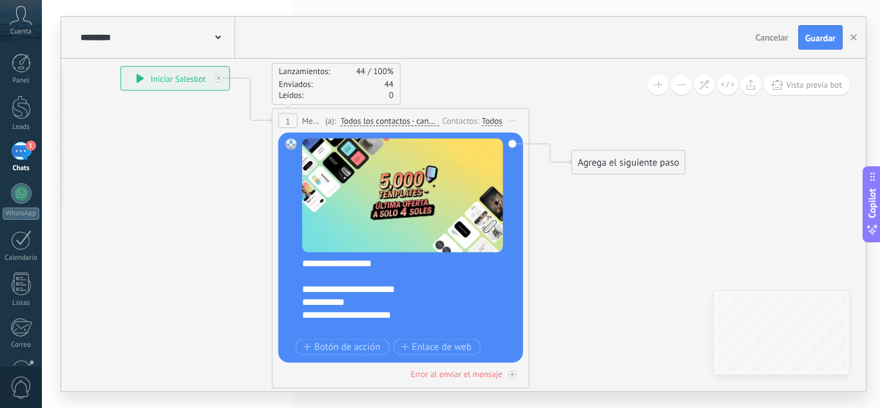
scroll to position [0, 0]
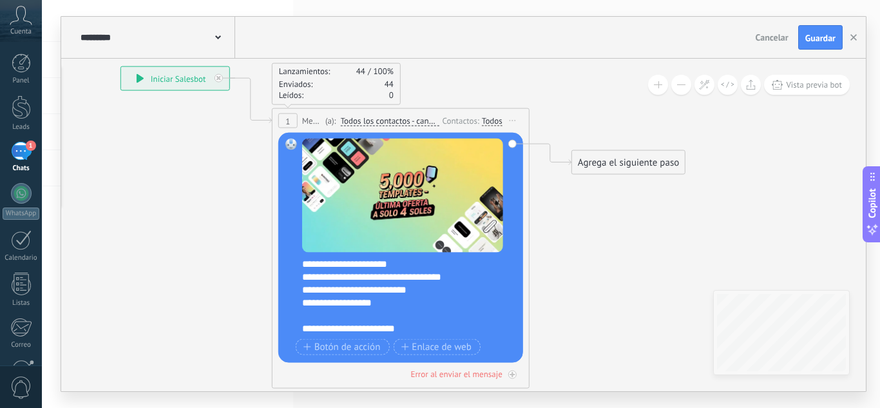
click at [318, 301] on div "**********" at bounding box center [397, 302] width 191 height 13
click at [821, 37] on span "Guardar" at bounding box center [820, 37] width 30 height 9
click at [856, 38] on icon "button" at bounding box center [853, 37] width 6 height 6
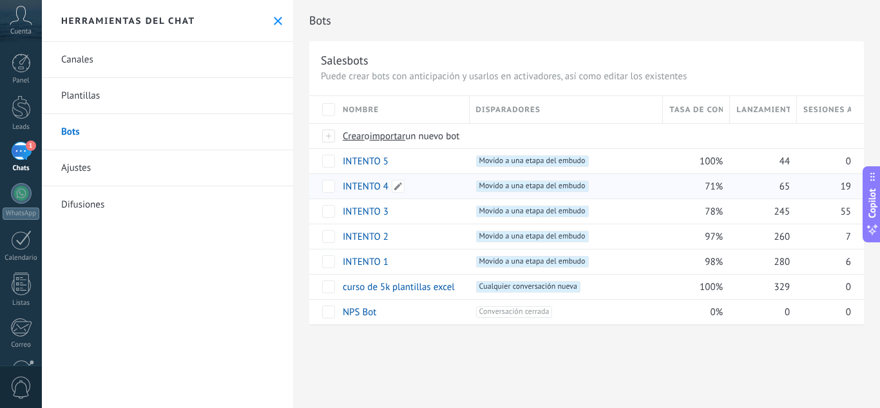
click at [377, 184] on link "INTENTO 4" at bounding box center [366, 186] width 46 height 12
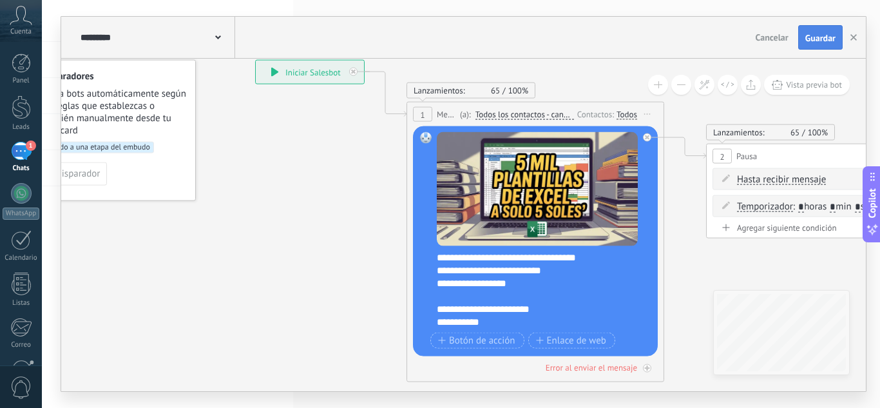
click at [814, 44] on button "Guardar" at bounding box center [820, 37] width 44 height 24
click at [855, 38] on icon "button" at bounding box center [853, 37] width 6 height 6
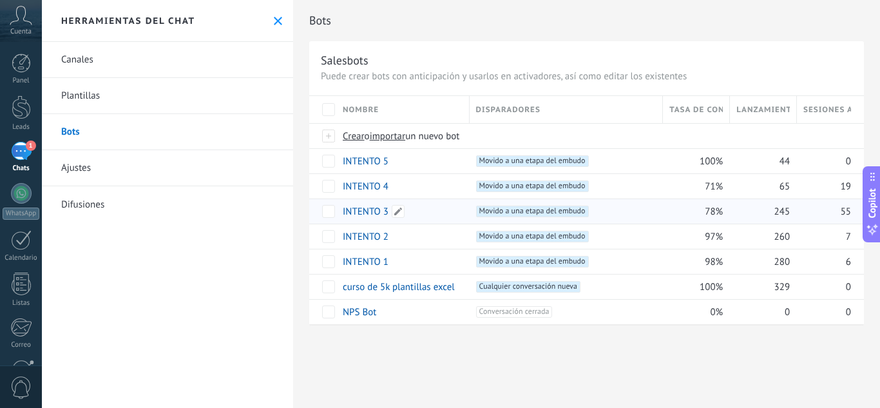
click at [370, 211] on link "INTENTO 3" at bounding box center [366, 211] width 46 height 12
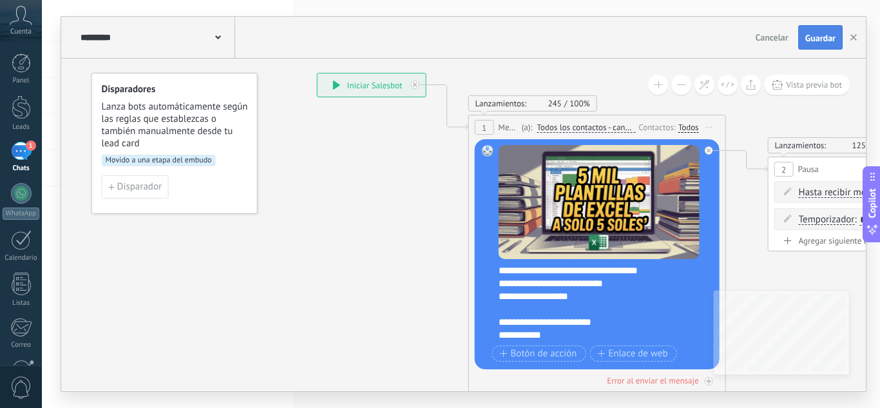
click at [841, 29] on button "Guardar" at bounding box center [820, 37] width 44 height 24
click at [851, 36] on icon "button" at bounding box center [853, 37] width 6 height 6
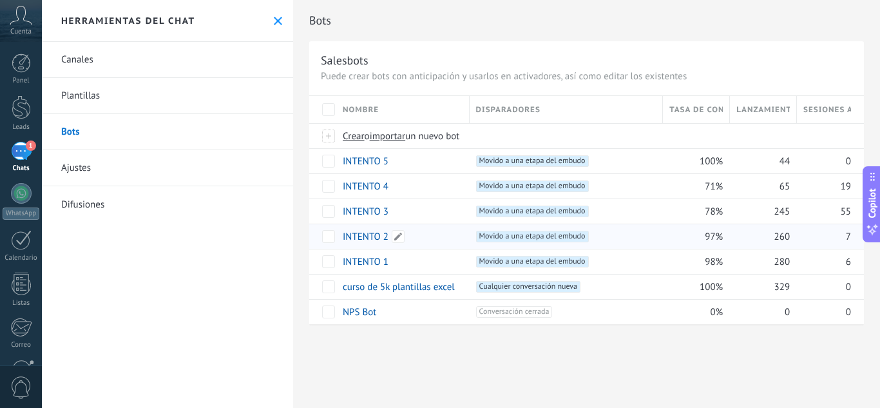
click at [370, 236] on link "INTENTO 2" at bounding box center [366, 237] width 46 height 12
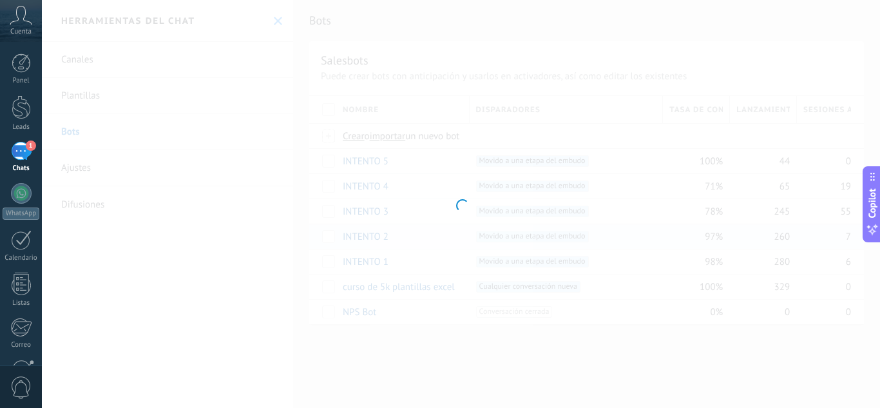
type input "*********"
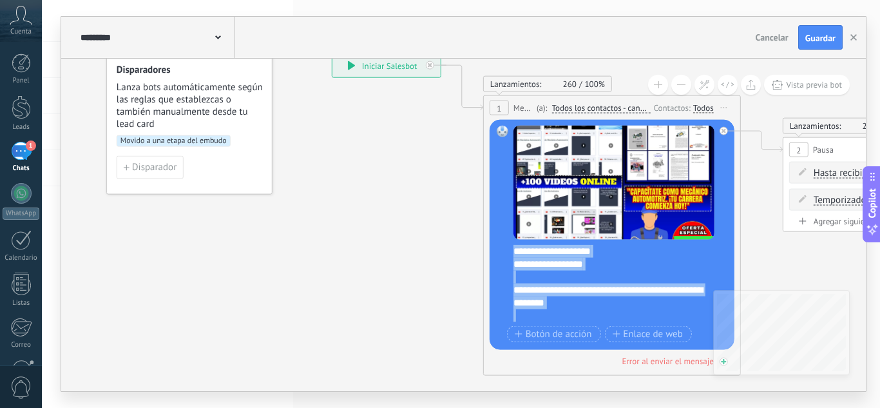
scroll to position [129, 0]
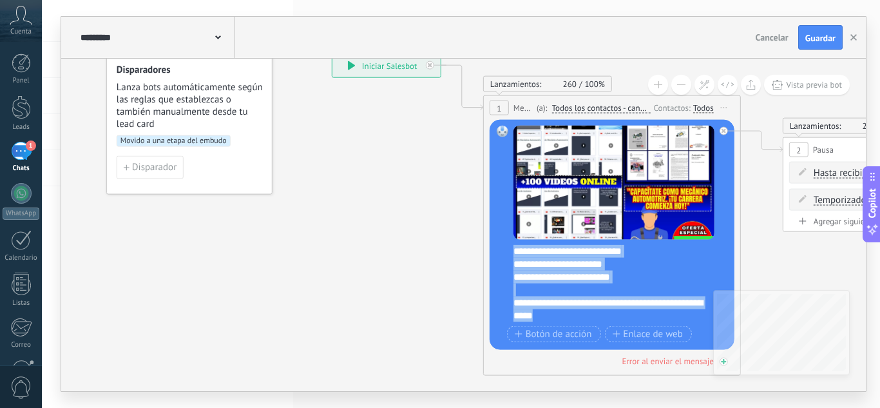
drag, startPoint x: 516, startPoint y: 251, endPoint x: 649, endPoint y: 355, distance: 169.3
click at [649, 355] on div "Lanzamientos: 260 100% Enviados: 260 Leídos: 0 1 Mensaje ******* (a): Todos los…" at bounding box center [612, 235] width 258 height 280
paste div
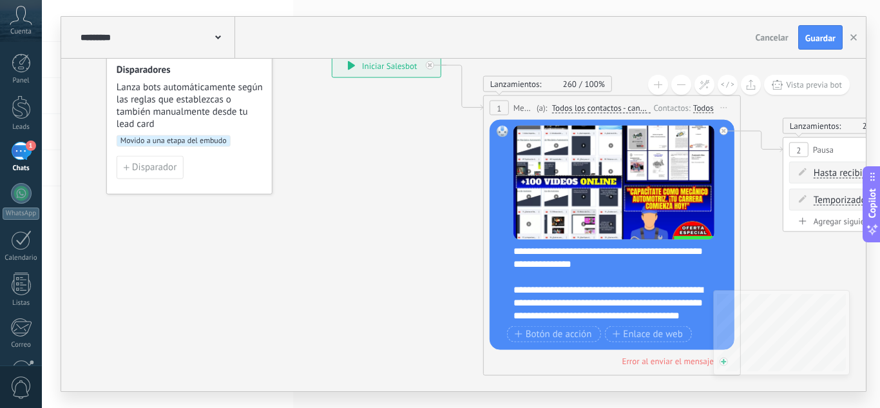
scroll to position [0, 0]
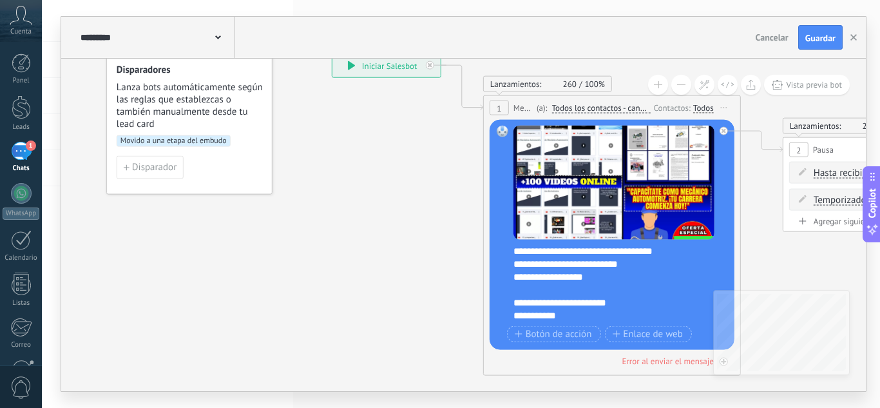
click at [530, 278] on div "**********" at bounding box center [608, 277] width 191 height 13
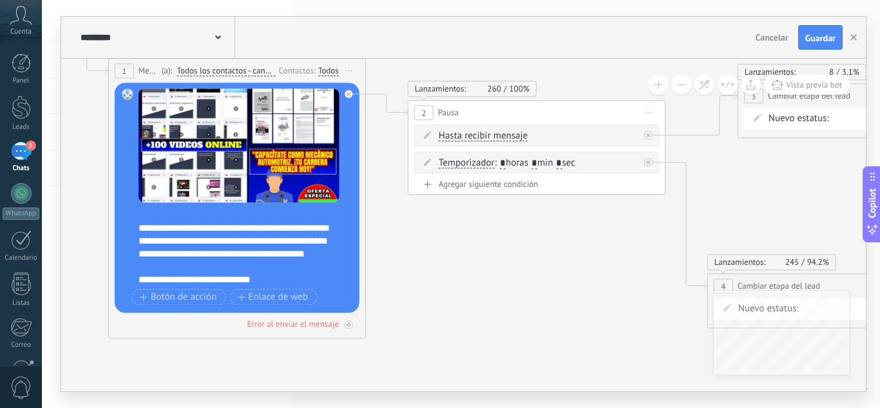
scroll to position [156, 0]
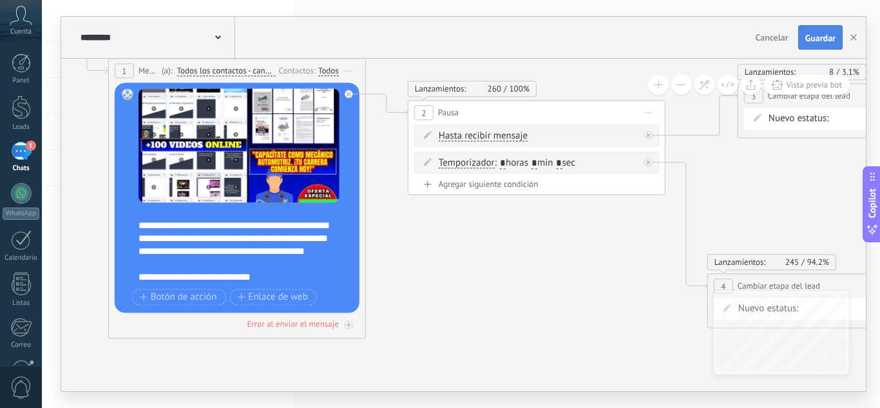
click at [828, 35] on span "Guardar" at bounding box center [820, 37] width 30 height 9
click at [857, 35] on button "button" at bounding box center [853, 37] width 19 height 23
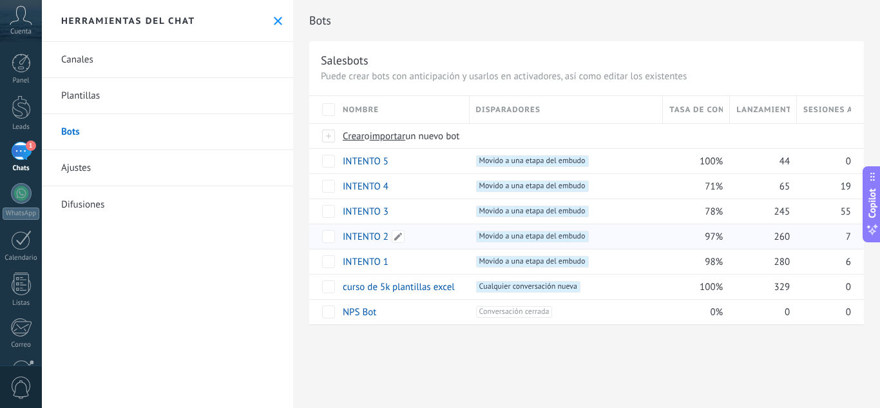
click at [361, 233] on link "INTENTO 2" at bounding box center [366, 237] width 46 height 12
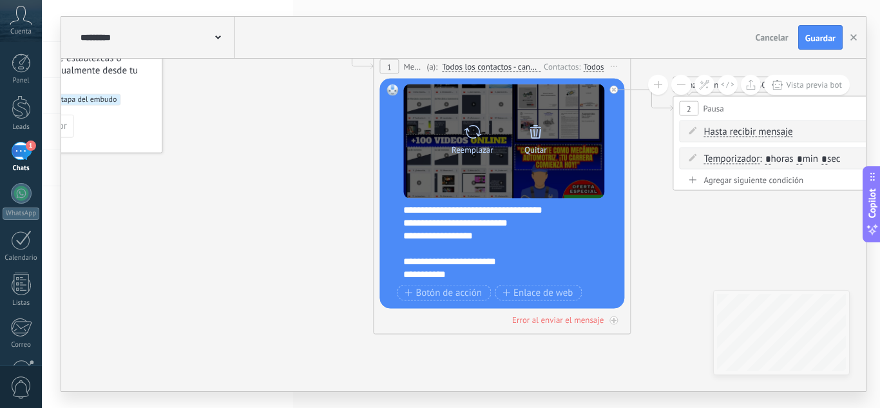
click at [474, 127] on icon at bounding box center [472, 131] width 19 height 18
click input "Subir" at bounding box center [0, 0] width 0 height 0
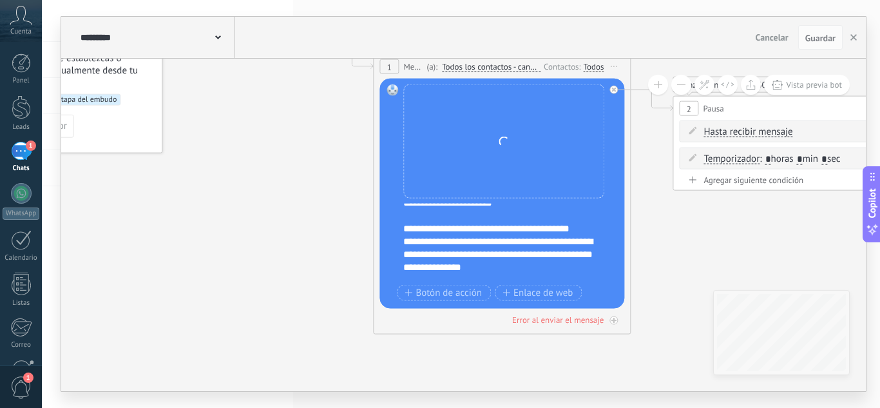
scroll to position [0, 0]
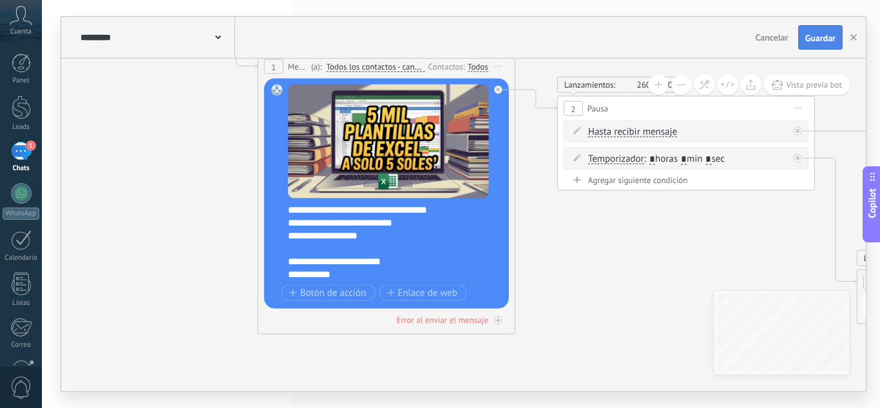
click at [821, 41] on span "Guardar" at bounding box center [820, 37] width 30 height 9
click at [854, 32] on button "button" at bounding box center [853, 37] width 19 height 24
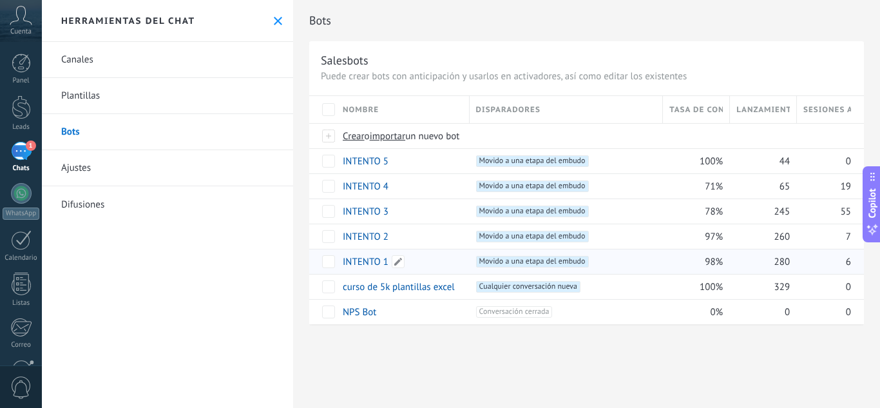
click at [370, 261] on link "INTENTO 1" at bounding box center [366, 262] width 46 height 12
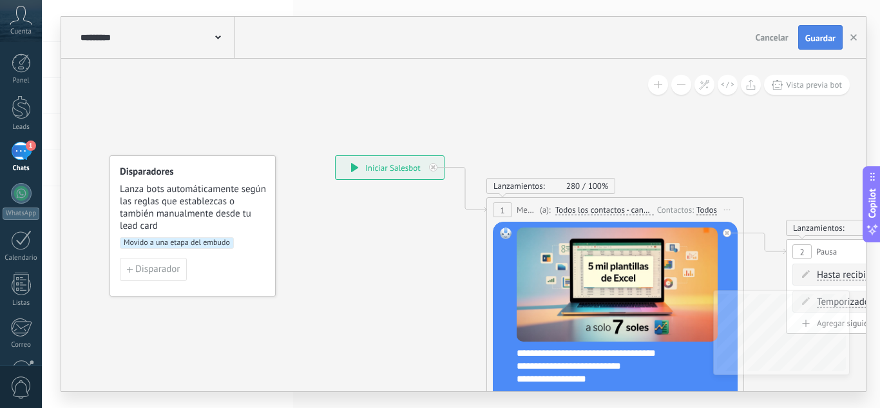
click at [814, 35] on span "Guardar" at bounding box center [820, 37] width 30 height 9
click at [858, 39] on button "button" at bounding box center [853, 37] width 19 height 23
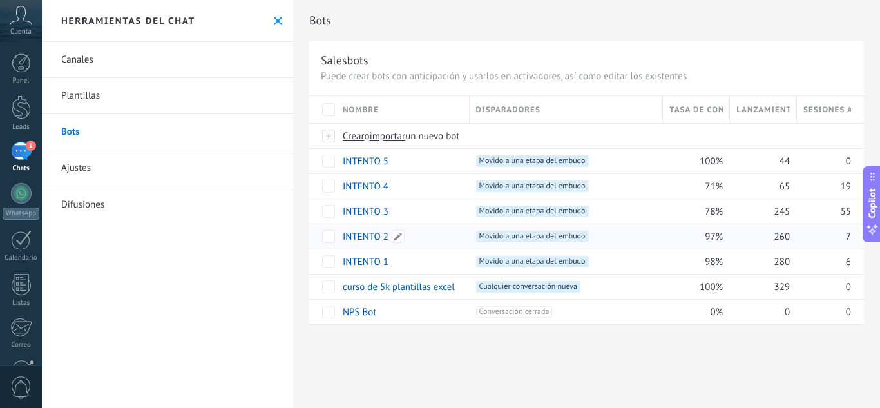
click at [374, 231] on link "INTENTO 2" at bounding box center [366, 237] width 46 height 12
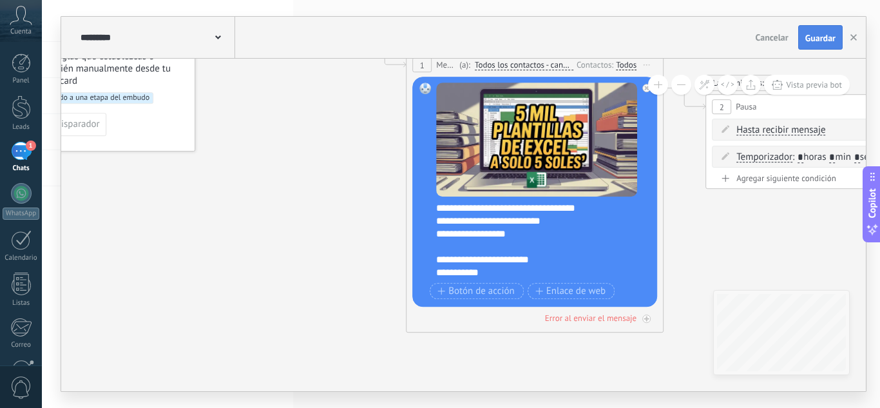
click at [825, 26] on button "Guardar" at bounding box center [820, 37] width 44 height 24
click at [855, 35] on icon "button" at bounding box center [853, 37] width 6 height 6
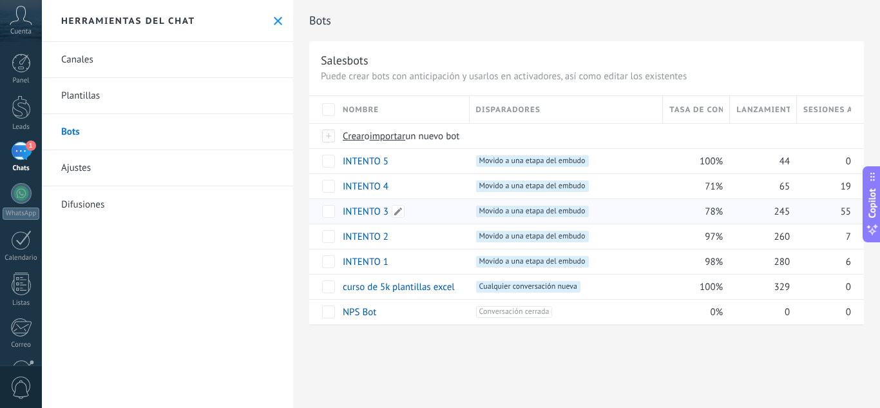
click at [372, 208] on link "INTENTO 3" at bounding box center [366, 211] width 46 height 12
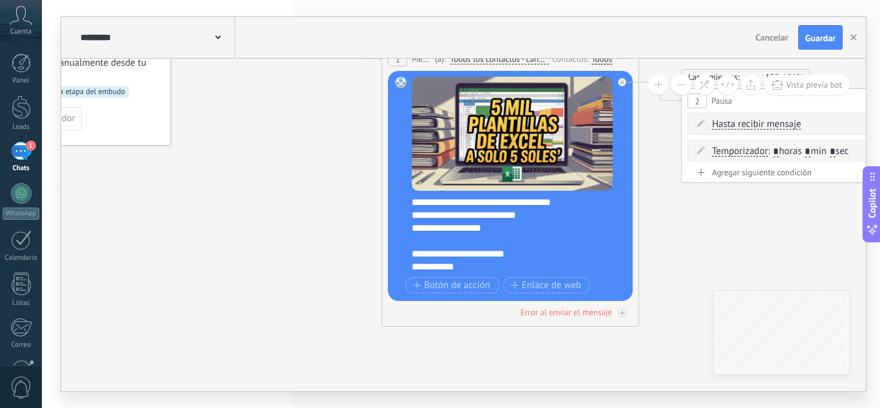
click at [419, 201] on div "**********" at bounding box center [519, 234] width 214 height 77
click at [414, 201] on div "**********" at bounding box center [519, 234] width 214 height 77
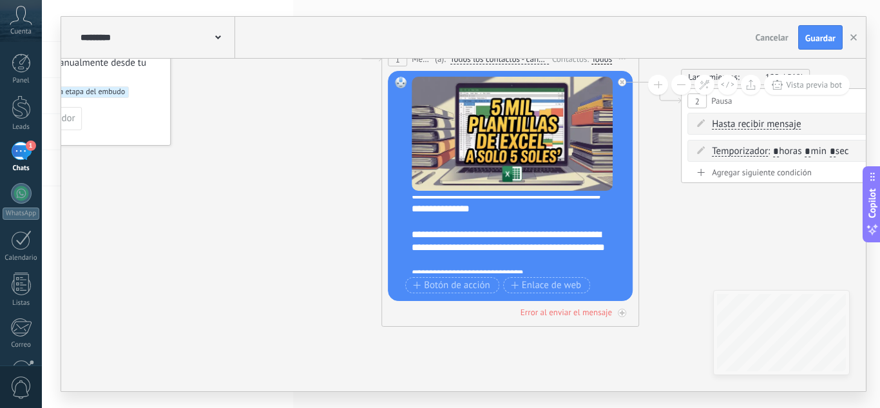
scroll to position [136, 0]
click at [824, 40] on span "Guardar" at bounding box center [820, 37] width 30 height 9
click at [859, 33] on button "button" at bounding box center [853, 37] width 19 height 23
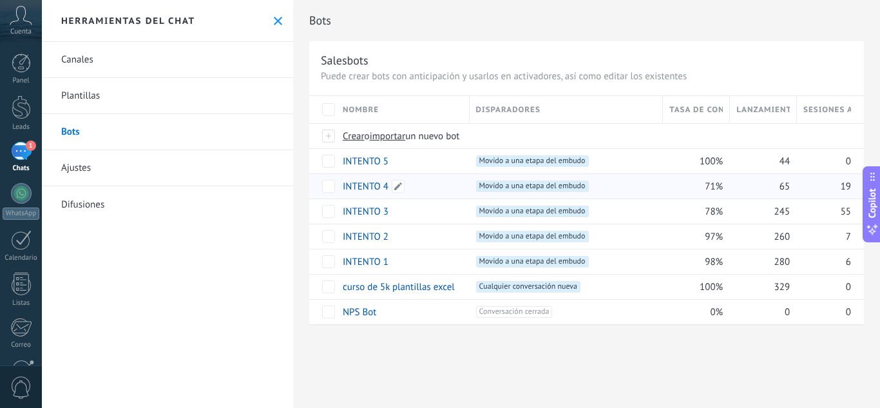
click at [375, 184] on link "INTENTO 4" at bounding box center [366, 186] width 46 height 12
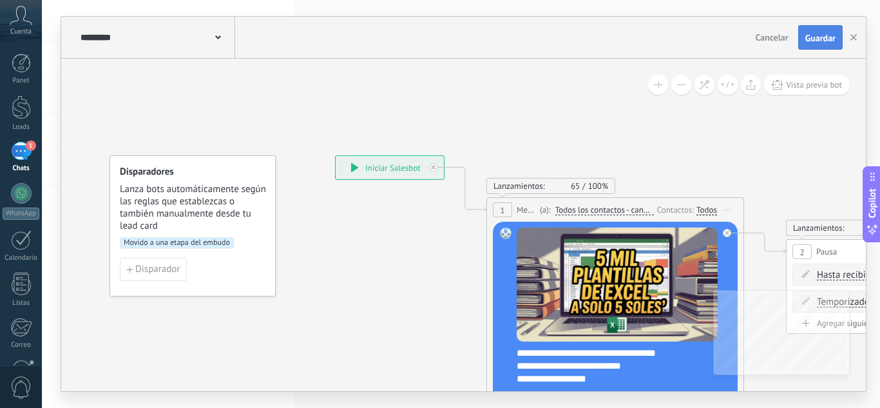
click at [837, 39] on button "Guardar" at bounding box center [820, 37] width 44 height 24
click at [855, 37] on icon "button" at bounding box center [853, 37] width 6 height 6
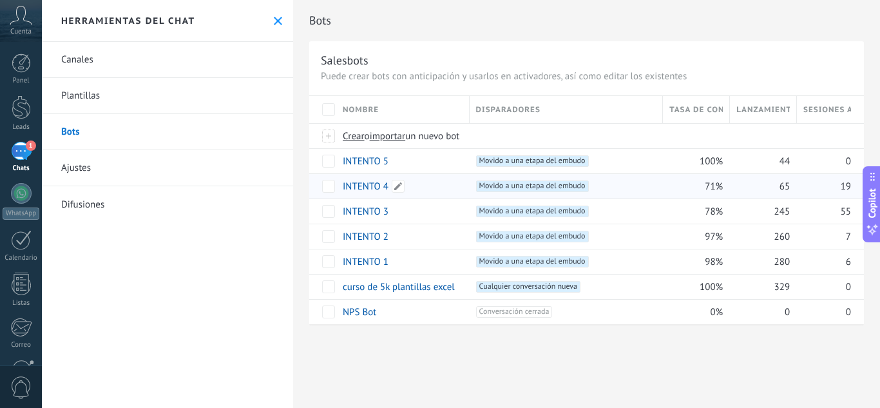
click at [363, 186] on link "INTENTO 4" at bounding box center [366, 186] width 46 height 12
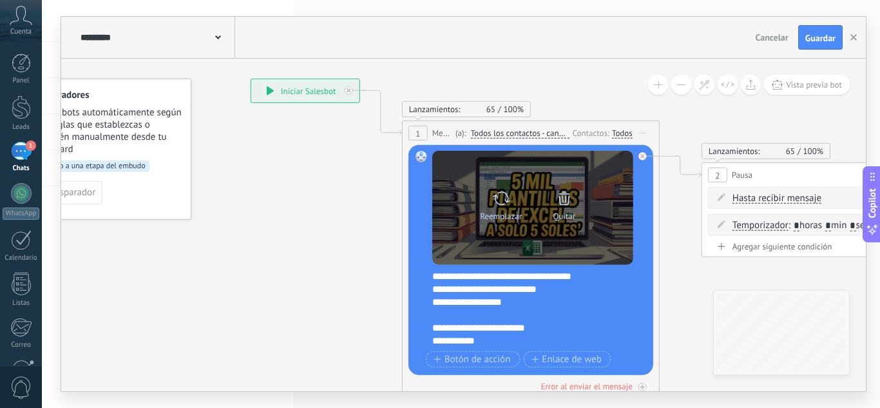
click at [500, 216] on div "Reemplazar" at bounding box center [501, 216] width 42 height 10
click input "Subir" at bounding box center [0, 0] width 0 height 0
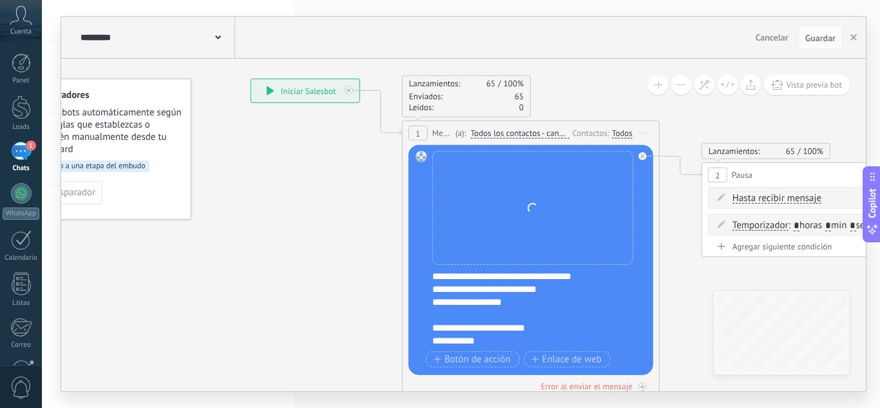
click at [450, 298] on div "**********" at bounding box center [539, 308] width 214 height 77
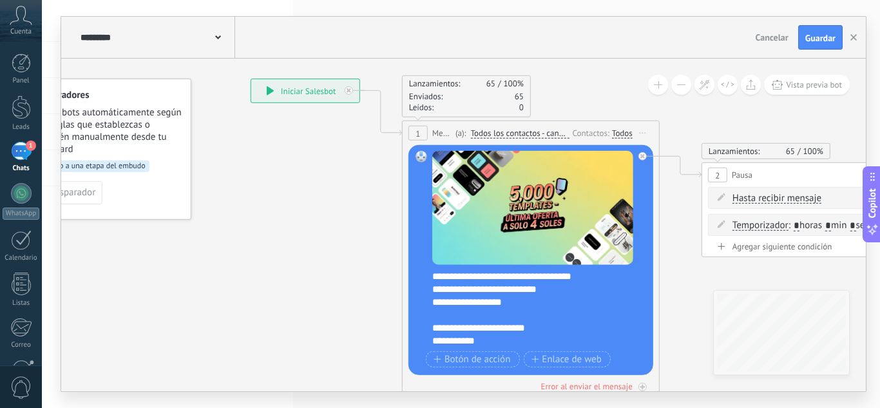
click at [437, 275] on div "**********" at bounding box center [539, 308] width 214 height 77
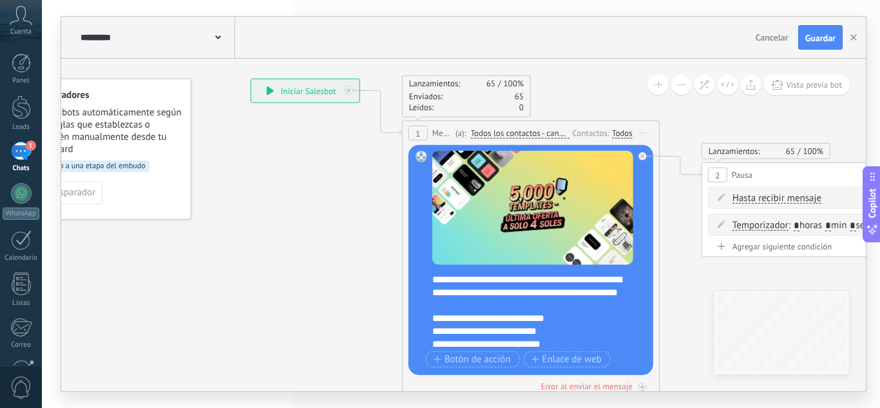
scroll to position [178, 0]
click at [821, 44] on button "Guardar" at bounding box center [820, 37] width 44 height 24
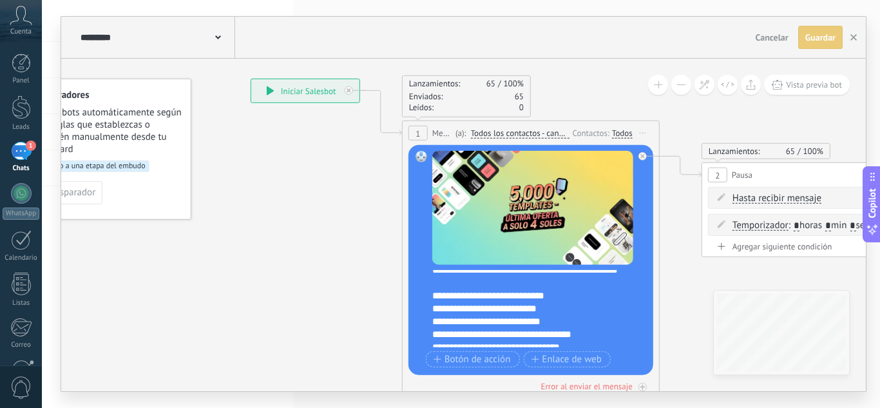
scroll to position [232, 0]
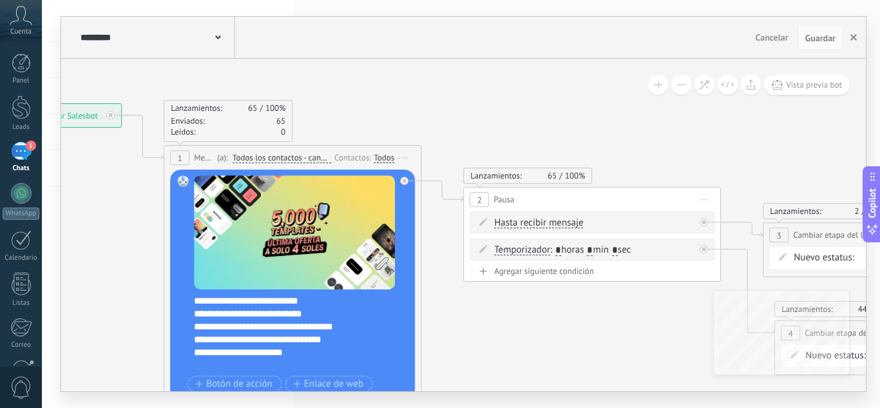
click at [853, 35] on icon "button" at bounding box center [853, 37] width 6 height 6
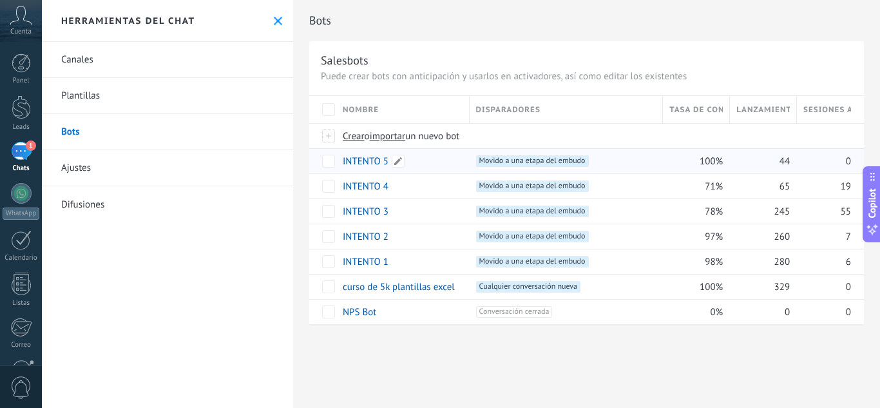
click at [373, 165] on link "INTENTO 5" at bounding box center [366, 161] width 46 height 12
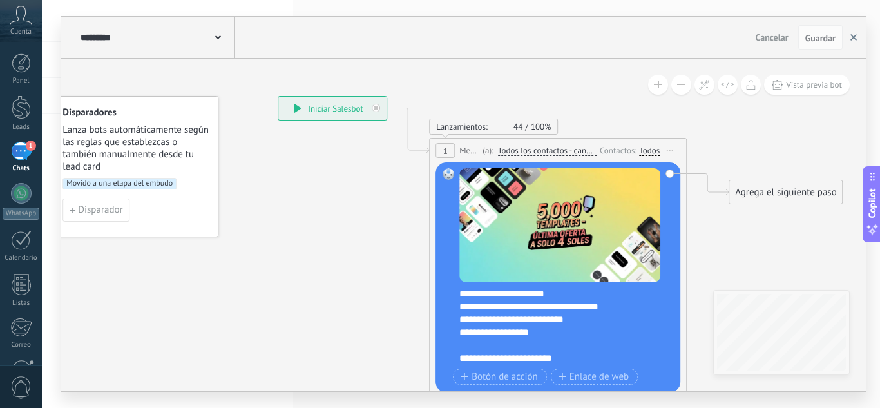
click at [853, 35] on icon "button" at bounding box center [853, 37] width 6 height 6
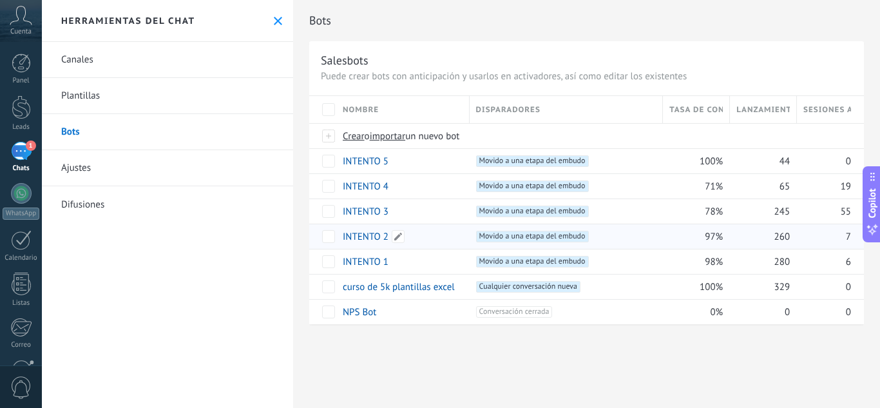
click at [378, 238] on link "INTENTO 2" at bounding box center [366, 237] width 46 height 12
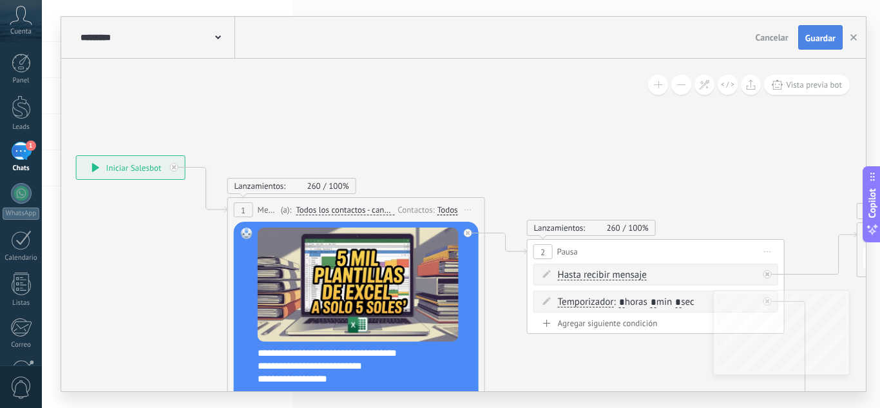
click at [814, 28] on button "Guardar" at bounding box center [820, 37] width 44 height 24
click at [856, 40] on use "button" at bounding box center [853, 37] width 6 height 6
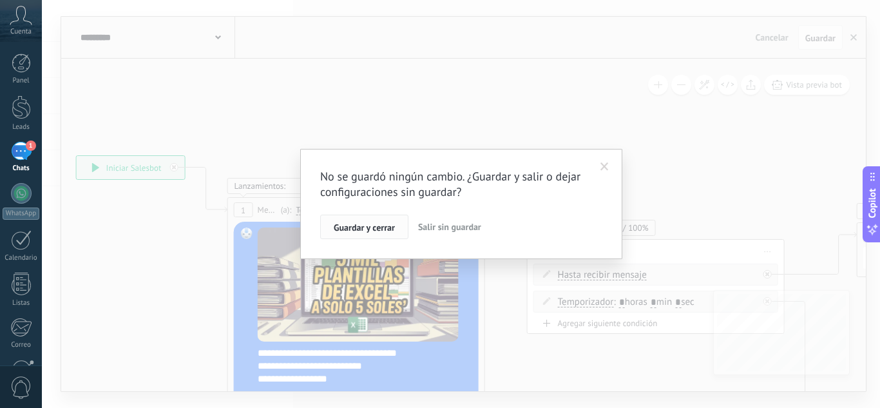
click at [365, 229] on span "Guardar y cerrar" at bounding box center [364, 227] width 61 height 9
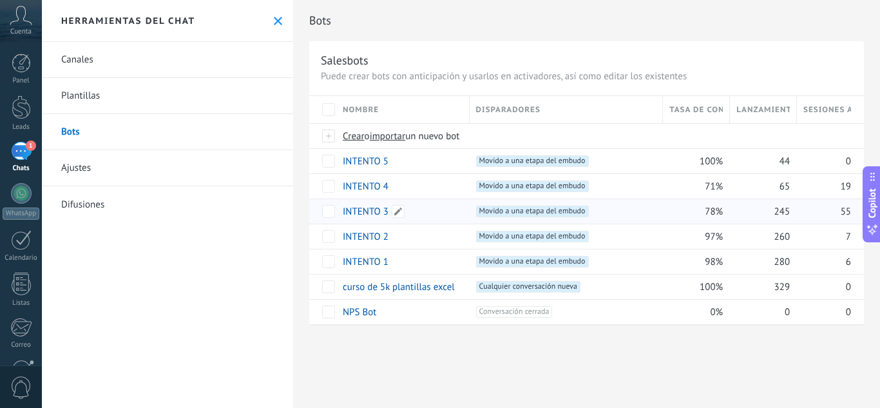
click at [367, 205] on link "INTENTO 3" at bounding box center [366, 211] width 46 height 12
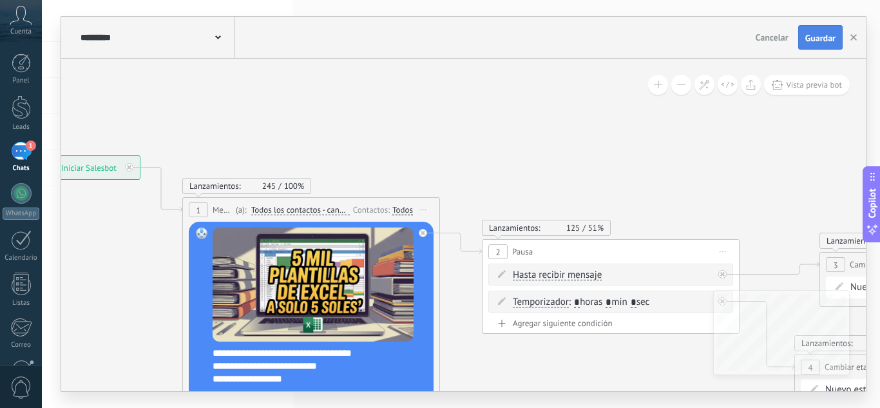
click at [831, 28] on button "Guardar" at bounding box center [820, 37] width 44 height 24
click at [852, 34] on icon "button" at bounding box center [853, 37] width 6 height 6
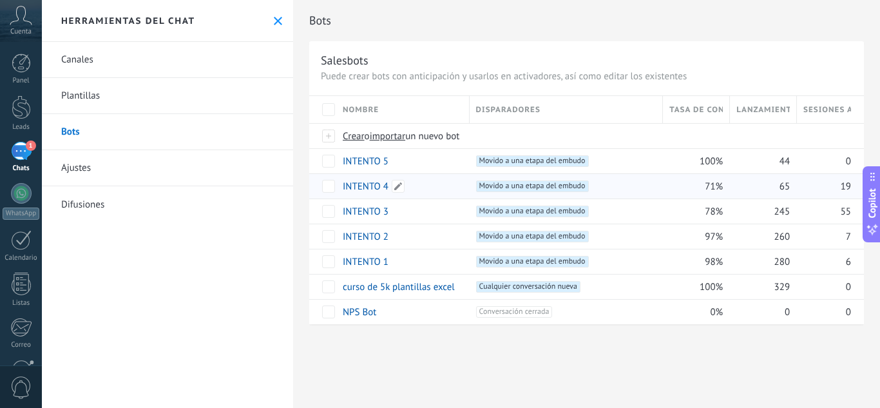
click at [360, 188] on link "INTENTO 4" at bounding box center [366, 186] width 46 height 12
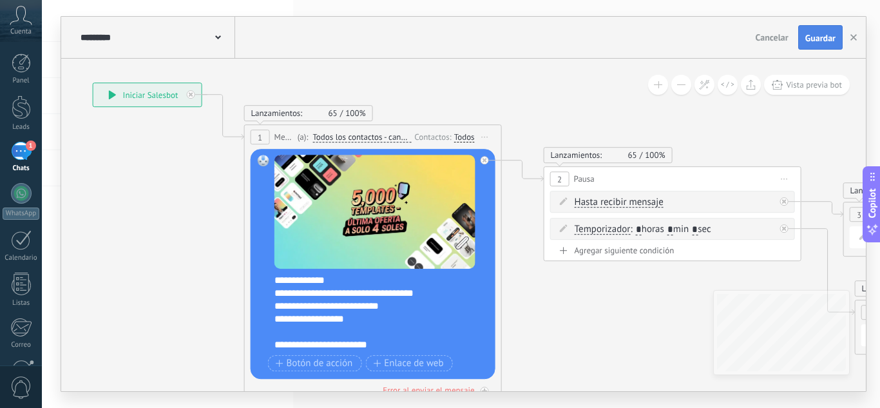
click at [835, 37] on span "Guardar" at bounding box center [820, 37] width 30 height 9
click at [853, 39] on icon "button" at bounding box center [853, 37] width 6 height 6
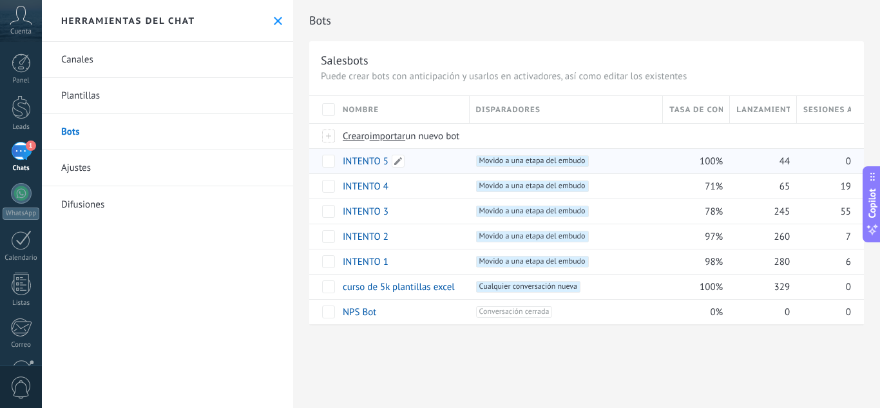
click at [372, 163] on link "INTENTO 5" at bounding box center [366, 161] width 46 height 12
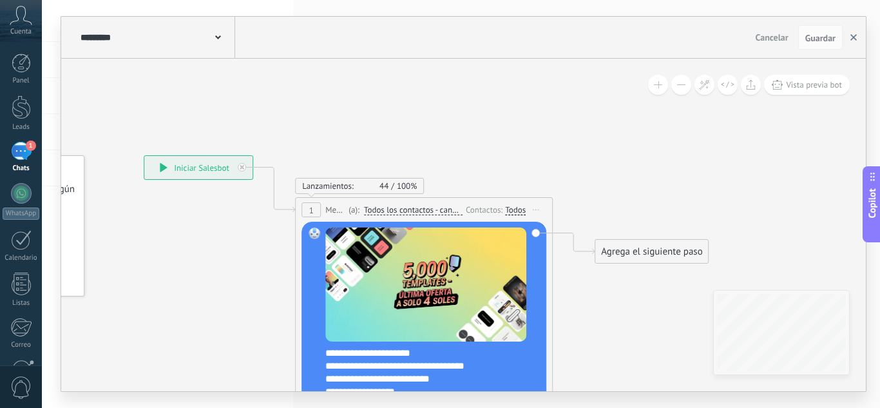
click at [859, 33] on button "button" at bounding box center [853, 37] width 19 height 24
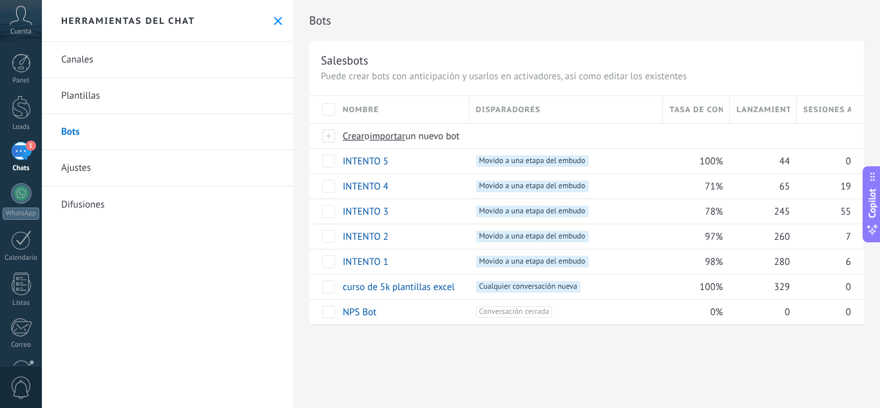
click at [274, 21] on use at bounding box center [278, 21] width 8 height 8
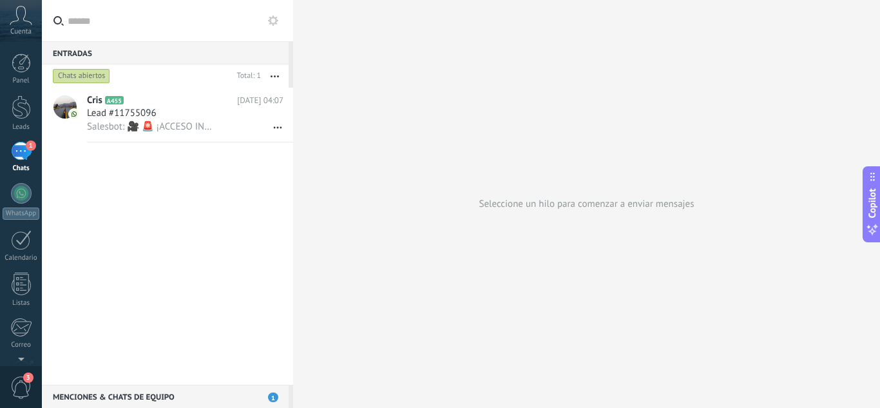
click at [271, 23] on use at bounding box center [273, 20] width 10 height 10
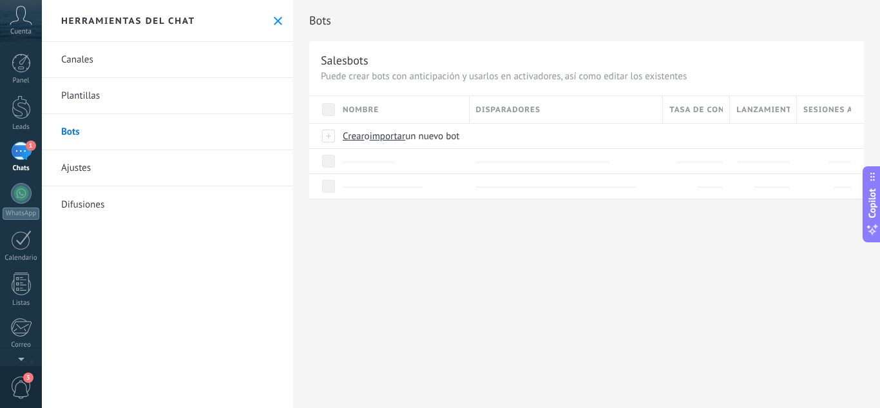
click at [189, 125] on link "Bots" at bounding box center [167, 132] width 251 height 36
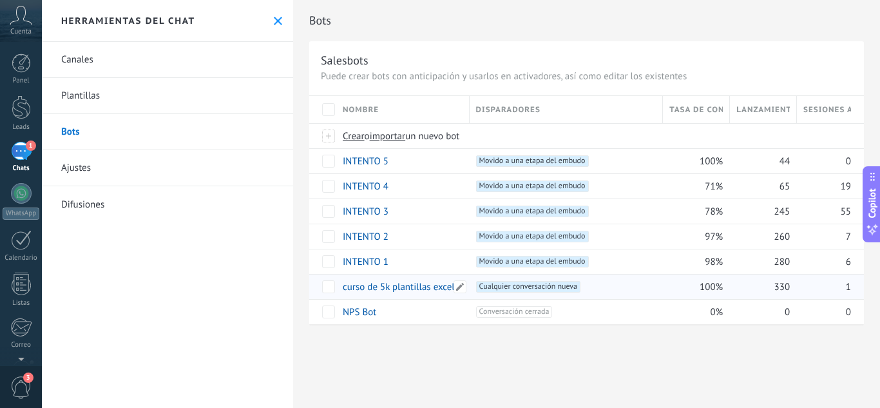
click at [407, 284] on link "curso de 5k plantillas excel" at bounding box center [399, 287] width 112 height 12
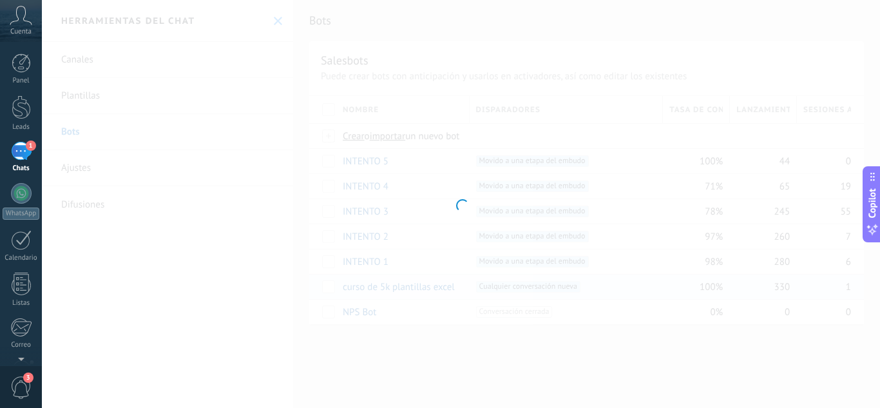
type input "**********"
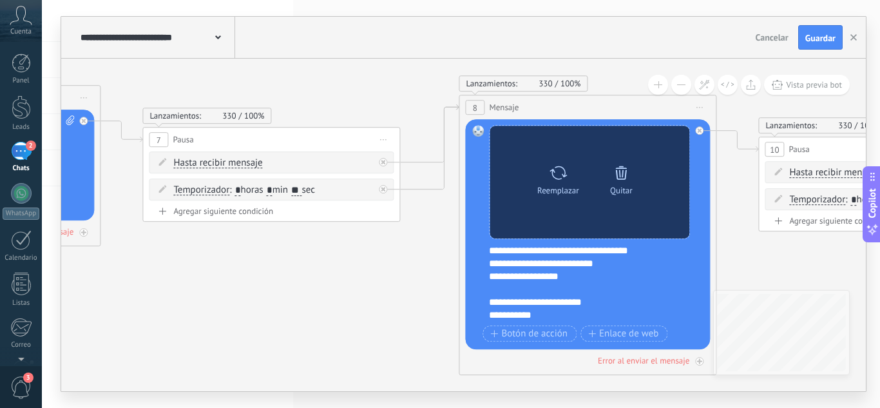
click at [558, 180] on icon at bounding box center [558, 173] width 19 height 18
click input "Subir" at bounding box center [0, 0] width 0 height 0
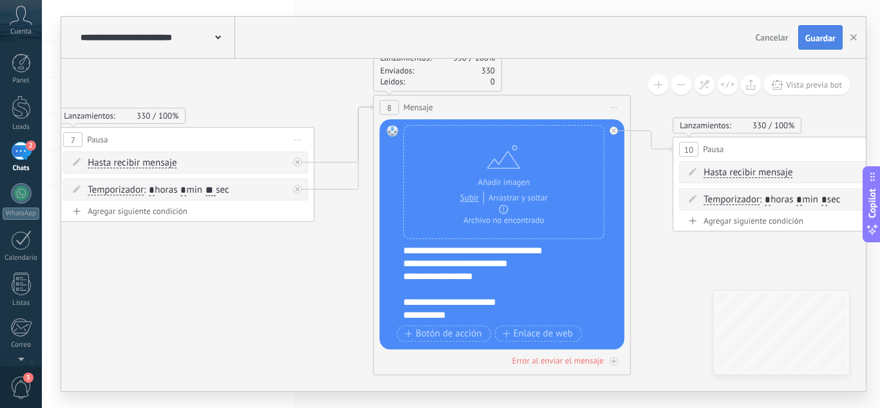
click at [819, 36] on span "Guardar" at bounding box center [820, 37] width 30 height 9
click at [854, 40] on icon "button" at bounding box center [853, 37] width 6 height 6
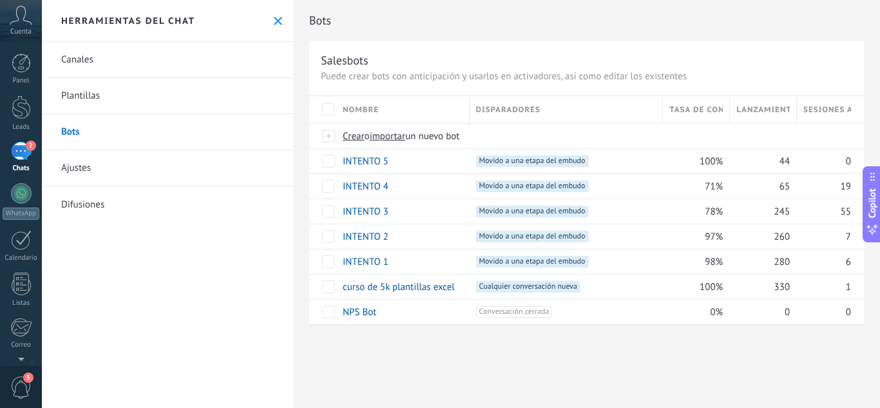
click at [38, 153] on link "2 Chats" at bounding box center [21, 157] width 42 height 31
click at [23, 117] on div at bounding box center [21, 107] width 19 height 24
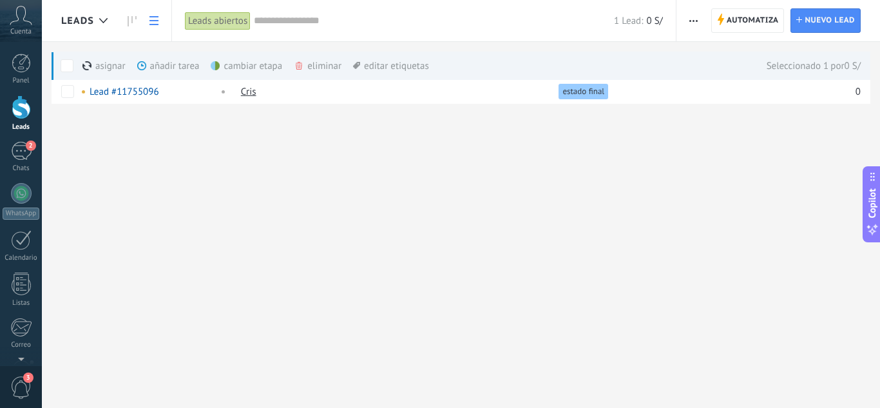
click at [311, 61] on div "eliminar màs" at bounding box center [339, 66] width 91 height 28
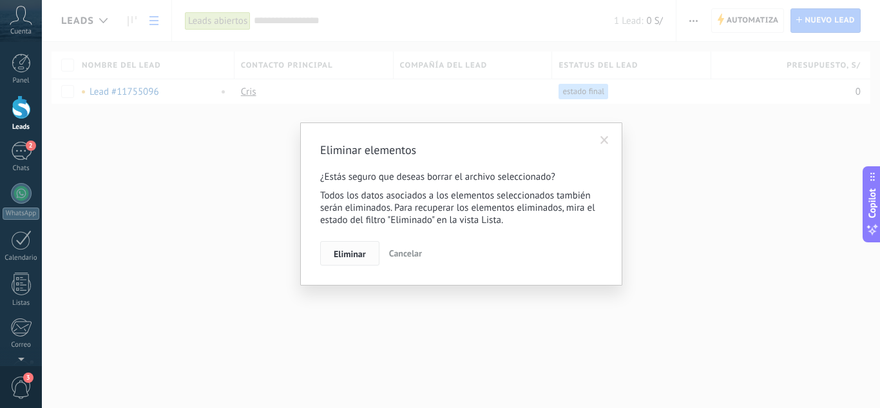
click at [349, 253] on span "Eliminar" at bounding box center [350, 253] width 32 height 9
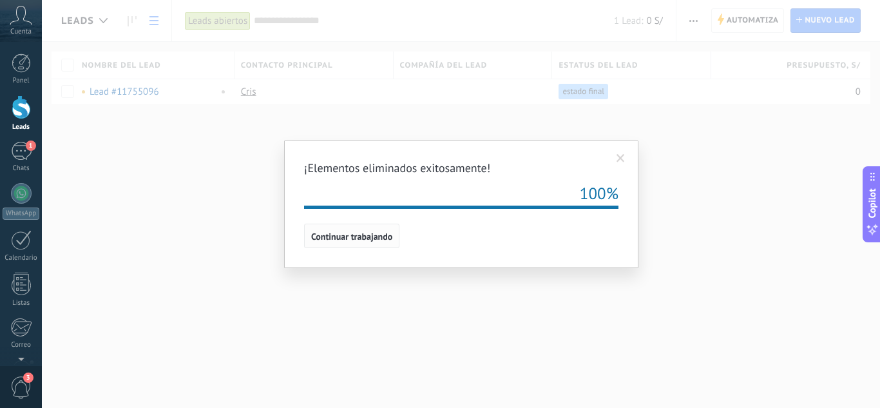
click at [347, 234] on span "Continuar trabajando" at bounding box center [351, 236] width 81 height 9
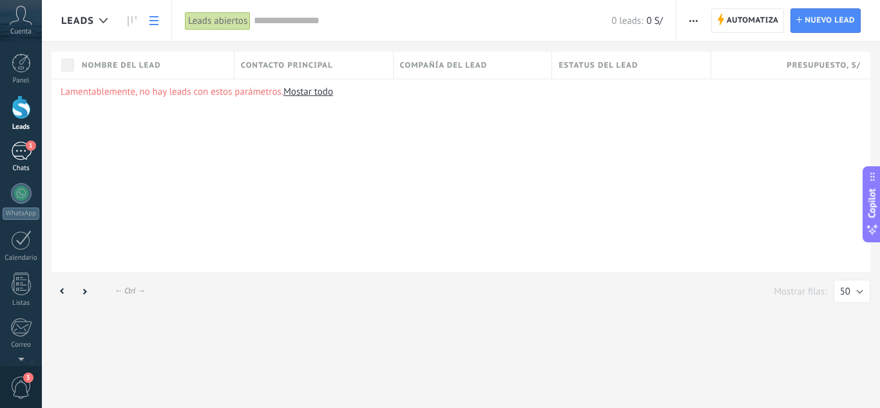
click at [17, 148] on div "1" at bounding box center [21, 151] width 21 height 19
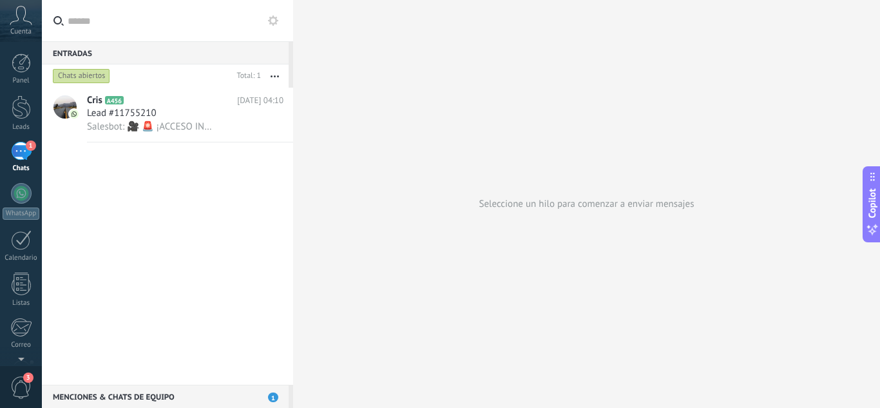
click at [275, 33] on input "text" at bounding box center [175, 20] width 215 height 41
click at [276, 21] on use at bounding box center [273, 20] width 10 height 10
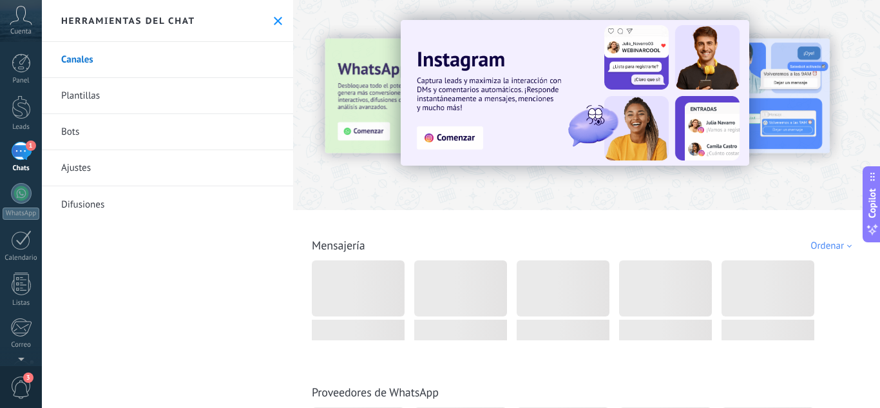
click at [181, 128] on link "Bots" at bounding box center [167, 132] width 251 height 36
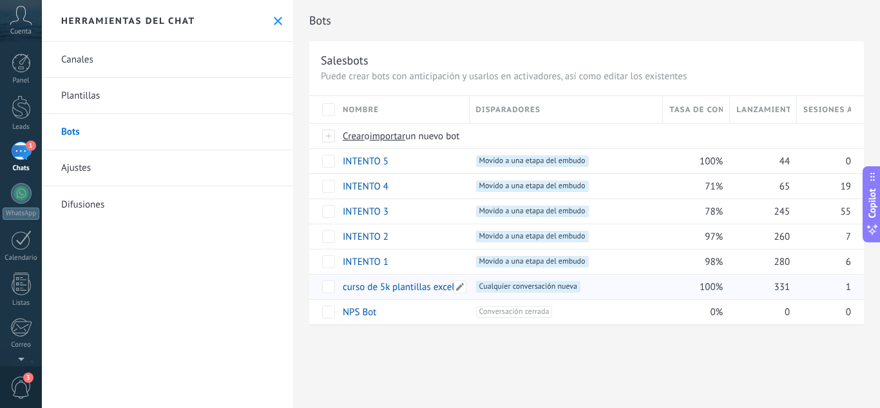
click at [405, 283] on link "curso de 5k plantillas excel" at bounding box center [399, 287] width 112 height 12
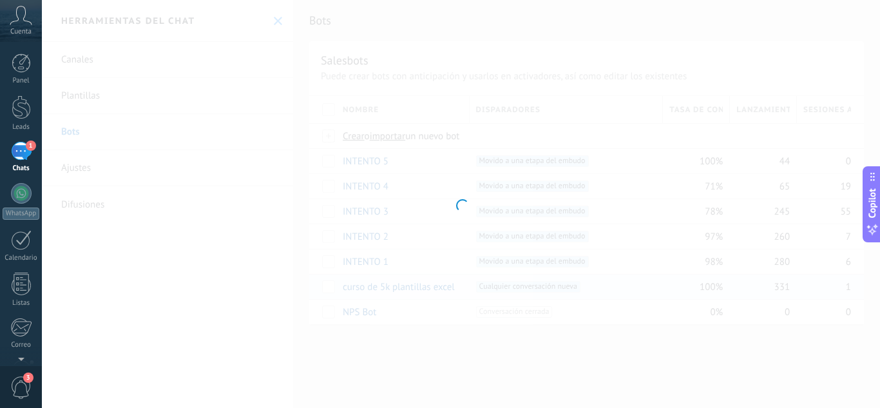
type input "**********"
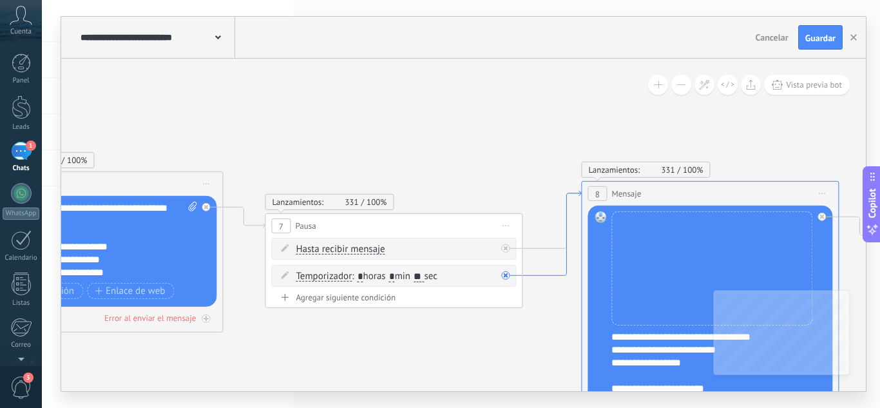
drag, startPoint x: 573, startPoint y: 145, endPoint x: 578, endPoint y: 193, distance: 47.9
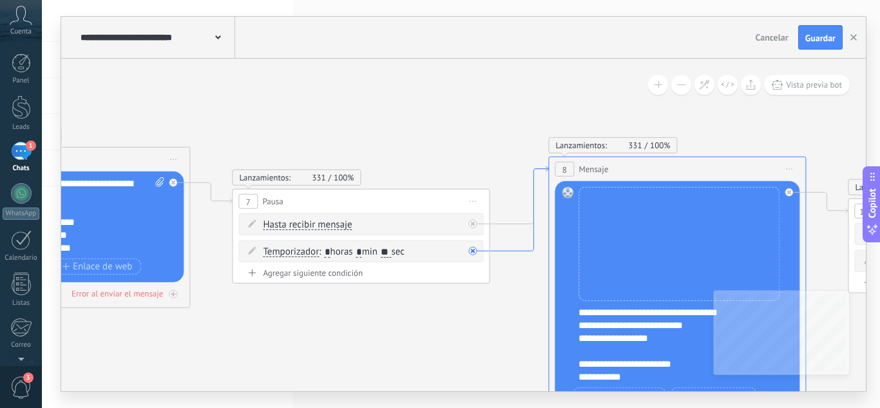
drag, startPoint x: 578, startPoint y: 193, endPoint x: 543, endPoint y: 165, distance: 44.5
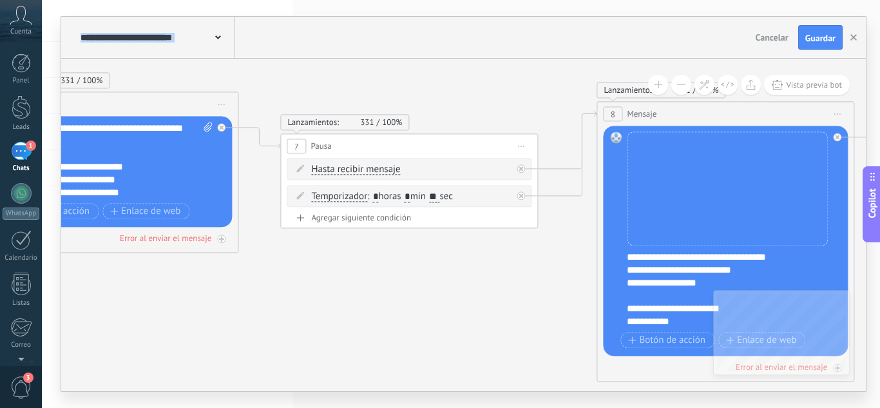
click at [519, 144] on span "Iniciar vista previa aquí Cambiar nombre Duplicar Borrar" at bounding box center [521, 146] width 21 height 19
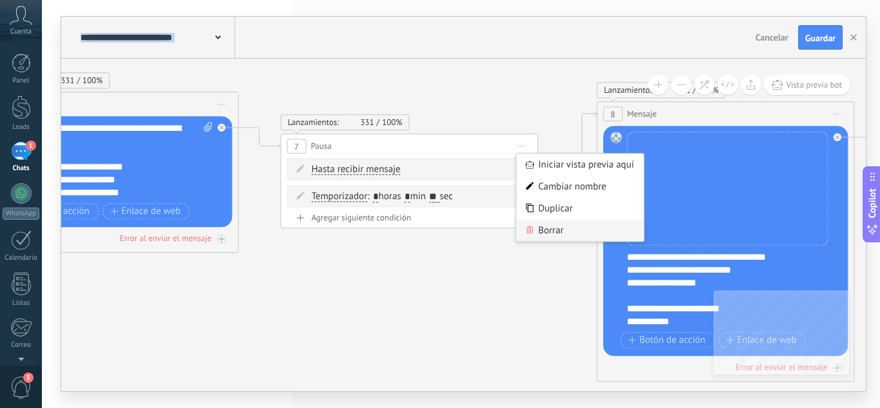
click at [546, 231] on div "Borrar" at bounding box center [580, 230] width 128 height 22
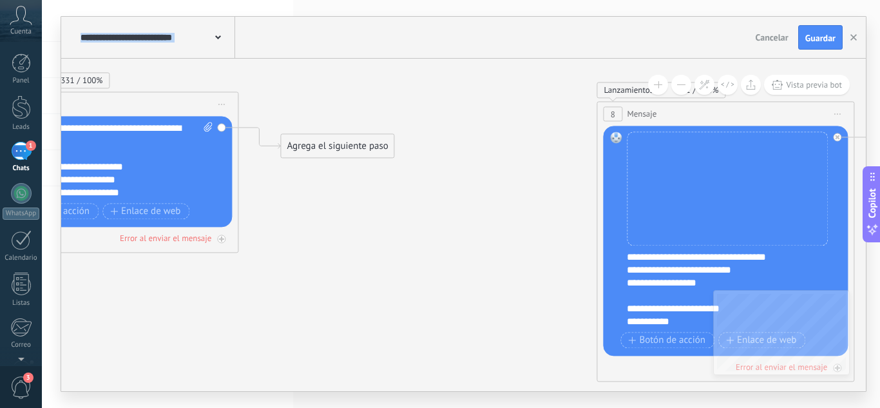
click at [379, 148] on div "Agrega el siguiente paso" at bounding box center [337, 145] width 113 height 21
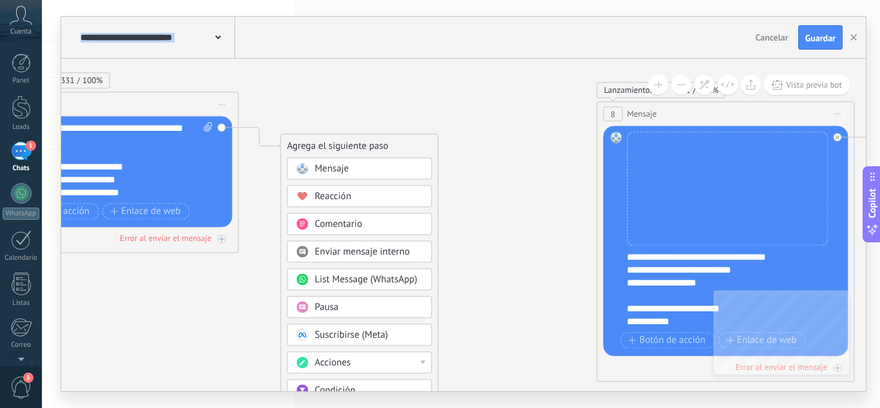
click at [356, 305] on div "Pausa" at bounding box center [368, 307] width 108 height 13
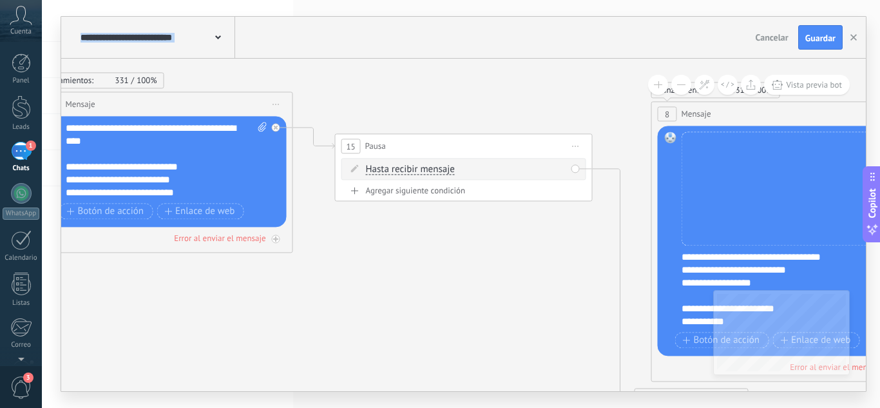
click at [438, 186] on div "Agregar siguiente condición" at bounding box center [463, 190] width 245 height 11
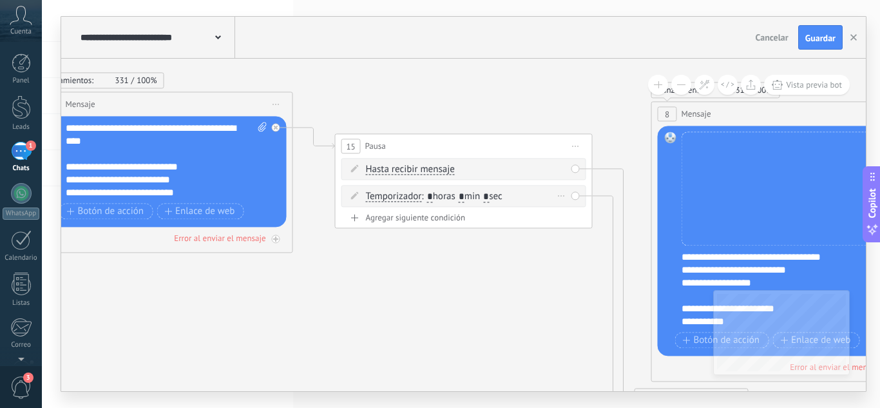
click at [464, 196] on input "*" at bounding box center [462, 197] width 6 height 10
type input "*"
click at [489, 196] on input "*" at bounding box center [486, 197] width 6 height 10
type input "**"
click at [559, 280] on icon at bounding box center [429, 186] width 3532 height 1157
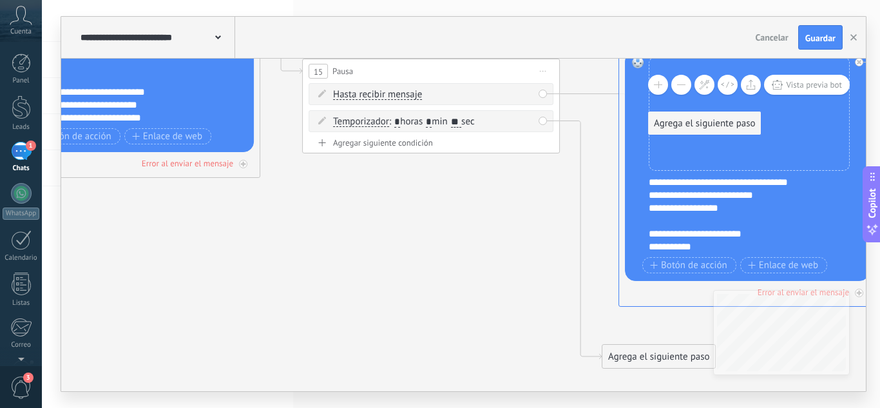
drag, startPoint x: 640, startPoint y: 320, endPoint x: 686, endPoint y: 118, distance: 207.4
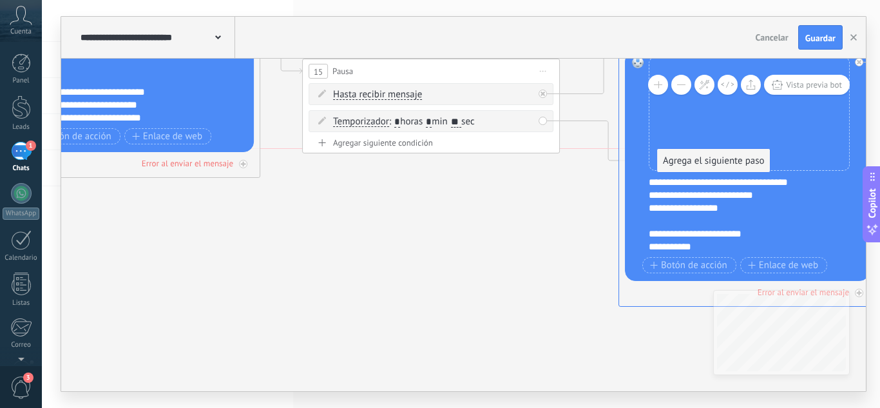
drag, startPoint x: 642, startPoint y: 361, endPoint x: 696, endPoint y: 162, distance: 207.0
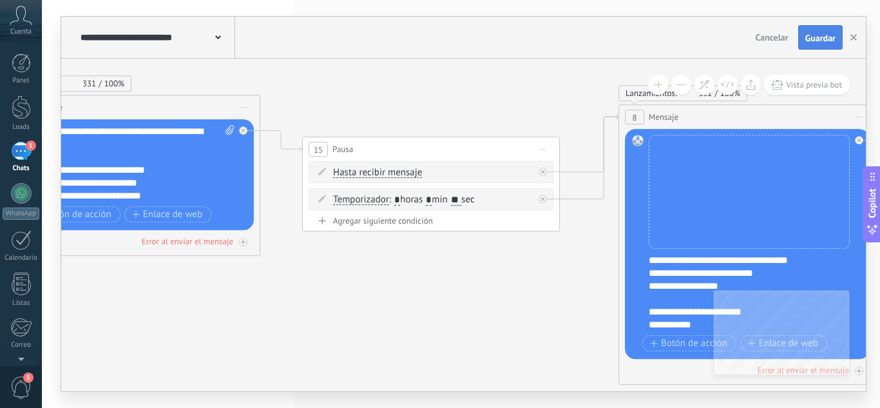
click at [829, 29] on button "Guardar" at bounding box center [820, 37] width 44 height 24
click at [858, 39] on button "button" at bounding box center [853, 37] width 19 height 24
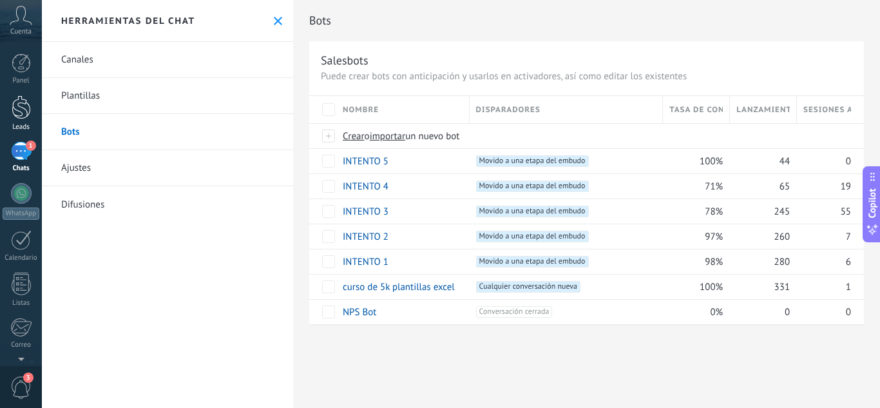
click at [18, 106] on div at bounding box center [21, 107] width 19 height 24
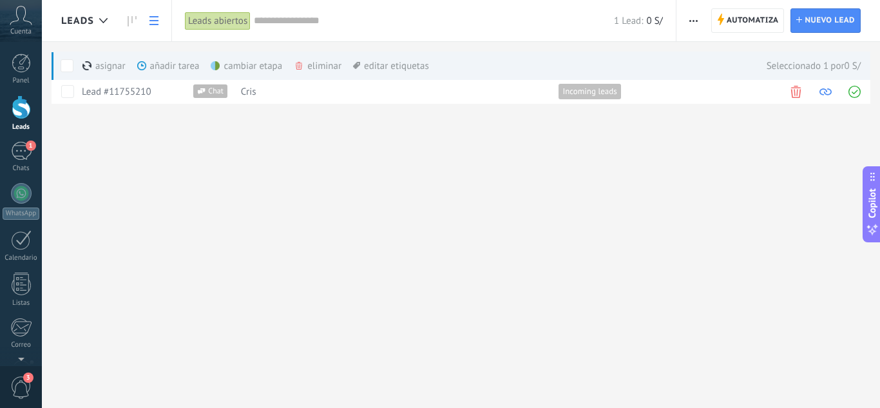
click at [310, 64] on div "eliminar màs" at bounding box center [339, 66] width 91 height 28
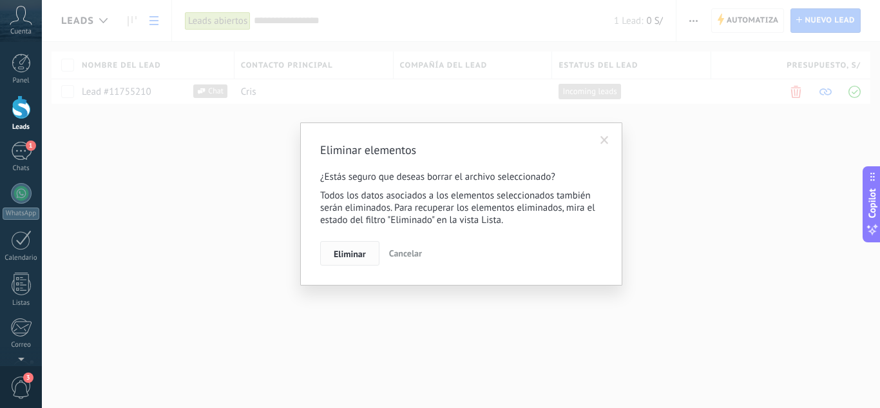
click at [343, 254] on span "Eliminar" at bounding box center [350, 253] width 32 height 9
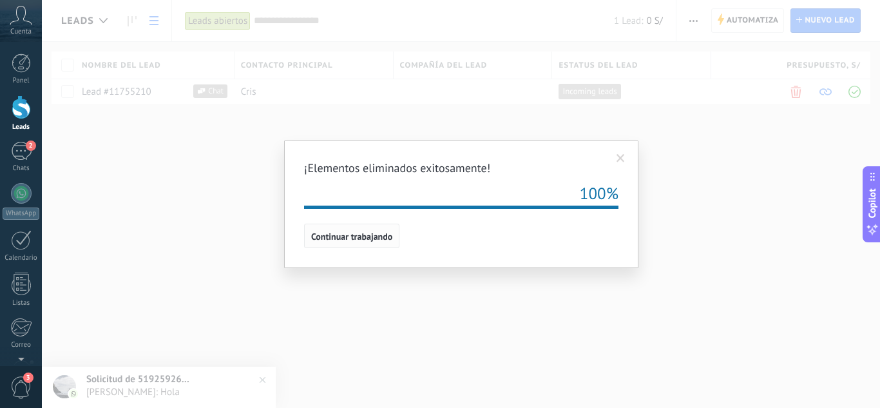
click at [347, 231] on button "Continuar trabajando" at bounding box center [351, 236] width 95 height 24
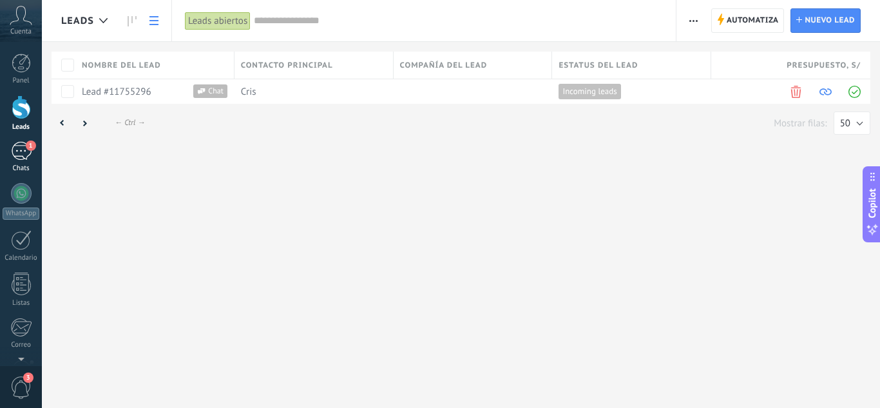
click at [22, 148] on div "1" at bounding box center [21, 151] width 21 height 19
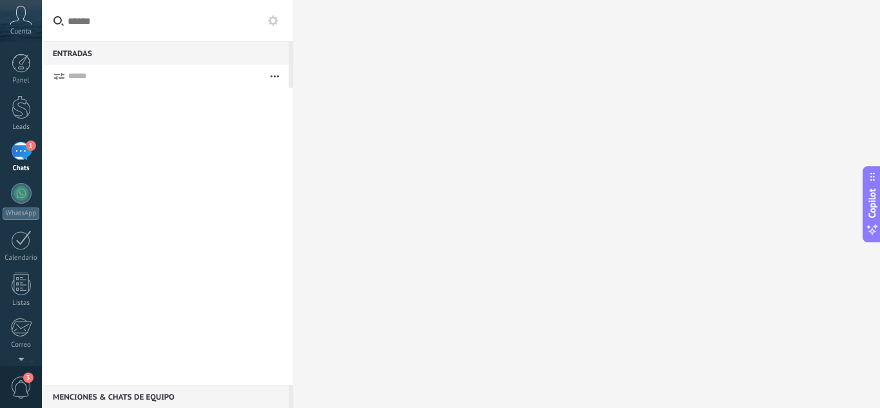
click at [276, 24] on use at bounding box center [273, 20] width 10 height 10
click at [274, 21] on icon at bounding box center [273, 20] width 10 height 10
click at [274, 17] on use at bounding box center [273, 20] width 10 height 10
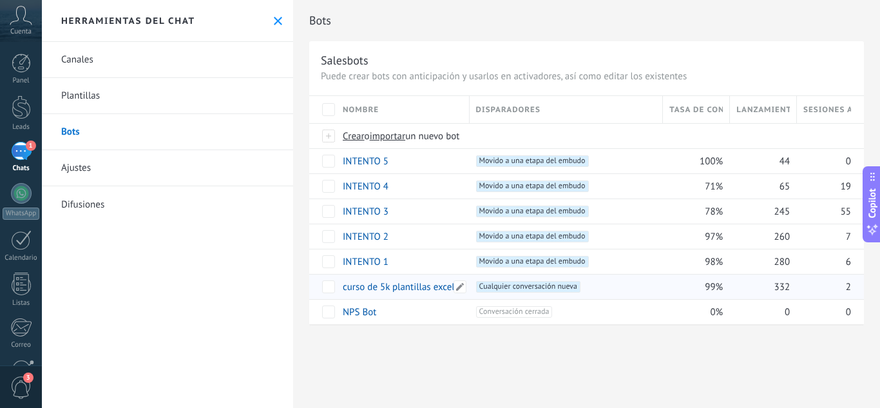
click at [403, 291] on link "curso de 5k plantillas excel" at bounding box center [399, 287] width 112 height 12
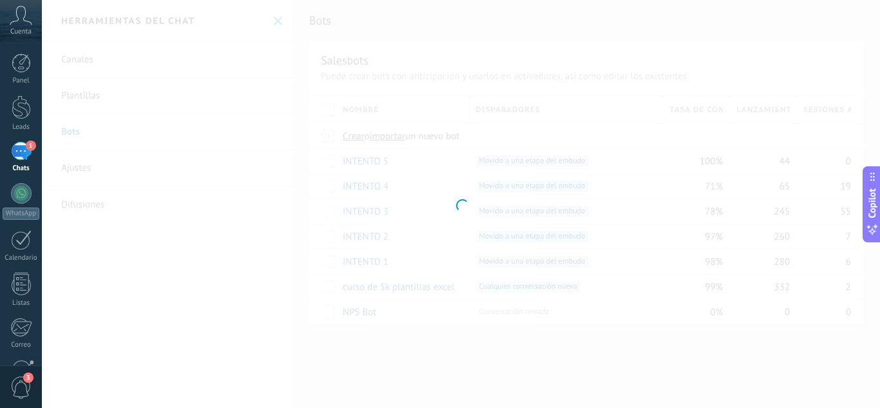
type input "**********"
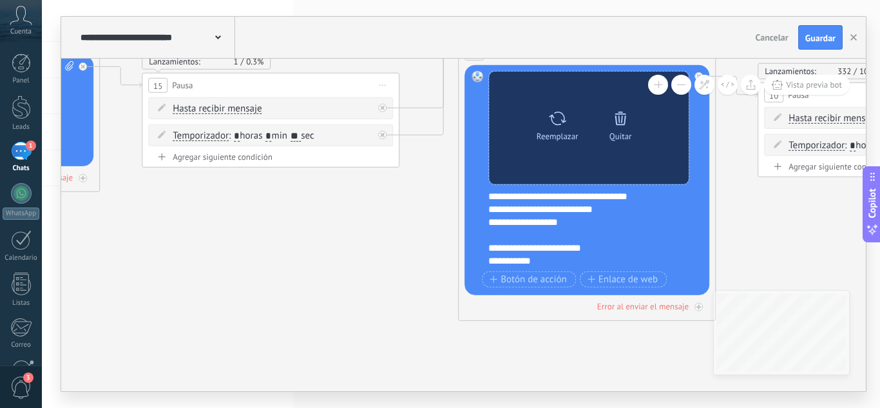
click at [562, 124] on icon at bounding box center [557, 118] width 19 height 18
click input "Subir" at bounding box center [0, 0] width 0 height 0
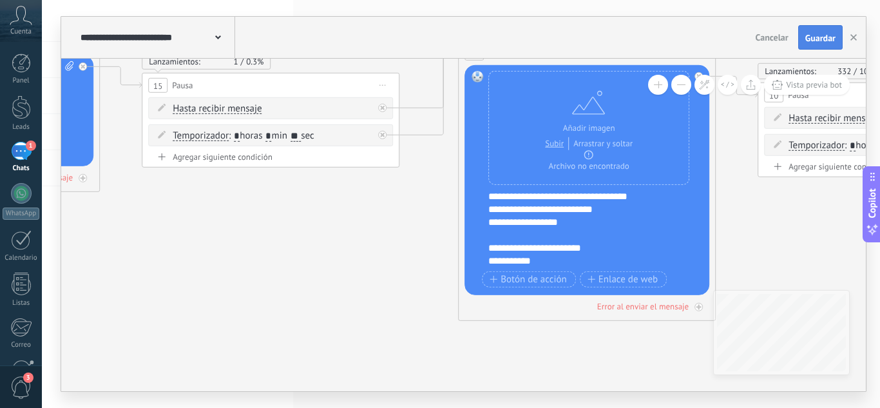
click at [823, 42] on span "Guardar" at bounding box center [820, 37] width 30 height 9
click at [859, 39] on button "button" at bounding box center [853, 37] width 19 height 23
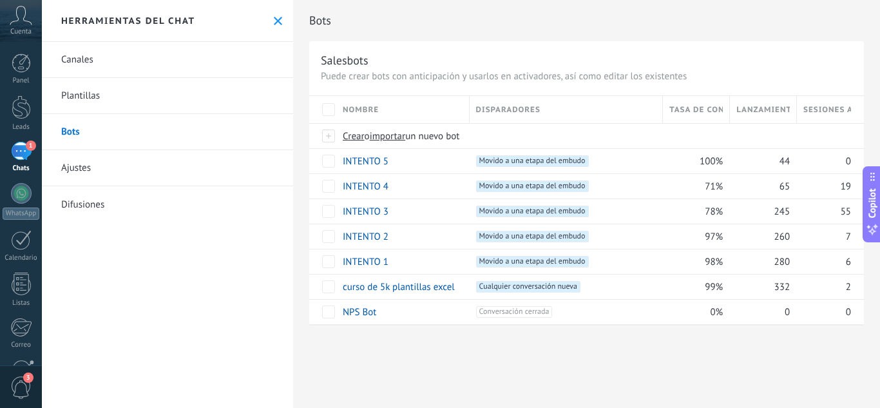
click at [274, 21] on icon at bounding box center [278, 21] width 8 height 8
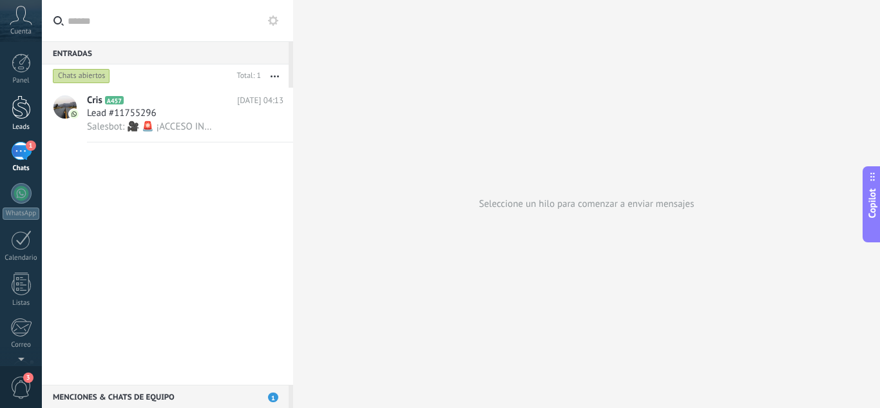
click at [23, 120] on link "Leads" at bounding box center [21, 113] width 42 height 36
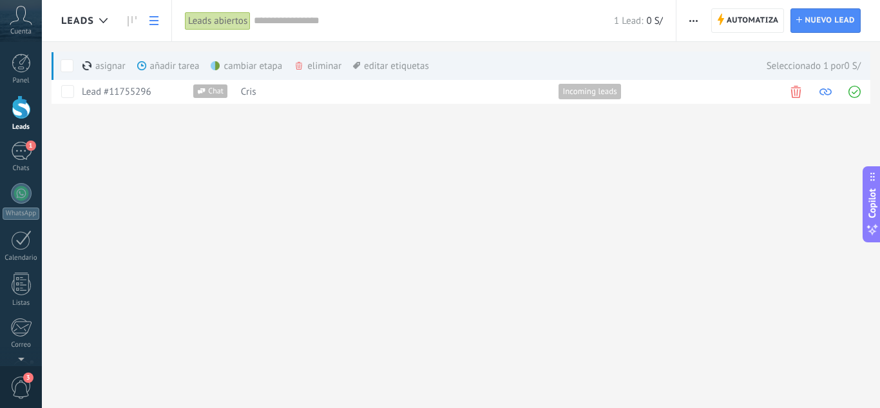
click at [314, 63] on div "eliminar màs" at bounding box center [339, 66] width 91 height 28
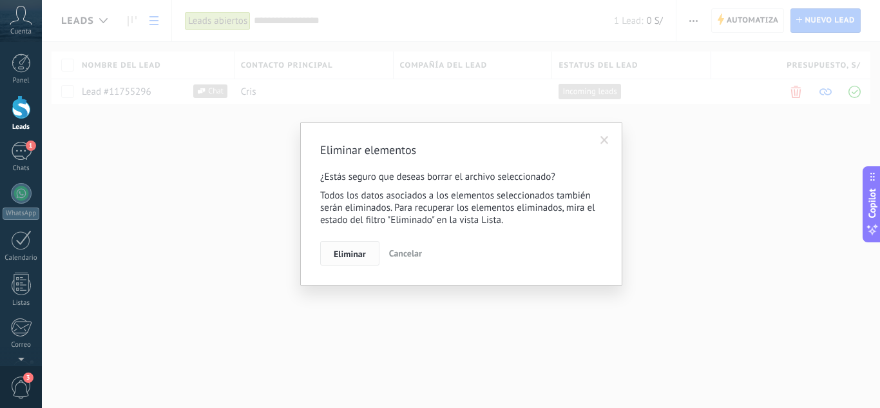
click at [356, 257] on span "Eliminar" at bounding box center [350, 253] width 32 height 9
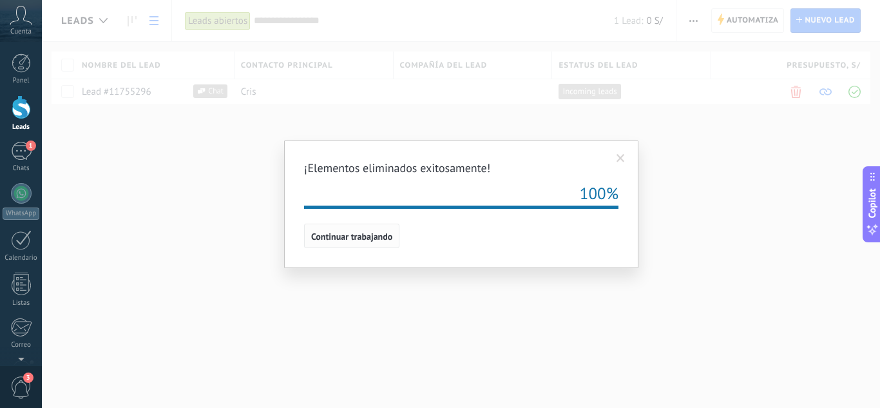
click at [361, 241] on span "Continuar trabajando" at bounding box center [351, 236] width 81 height 9
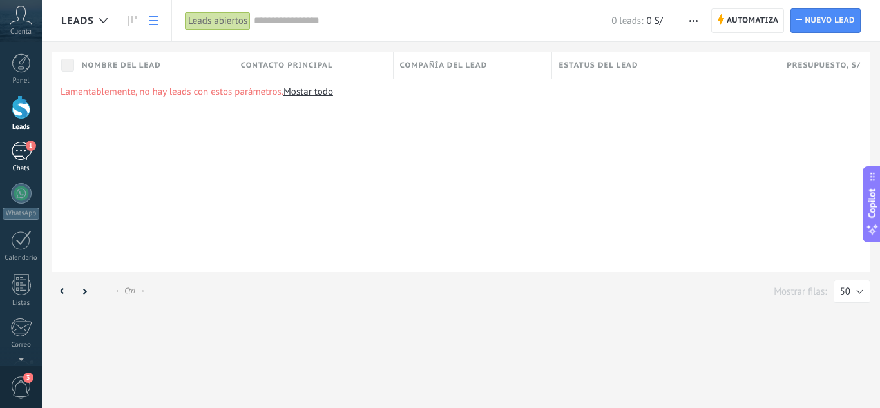
click at [24, 148] on div "1" at bounding box center [21, 151] width 21 height 19
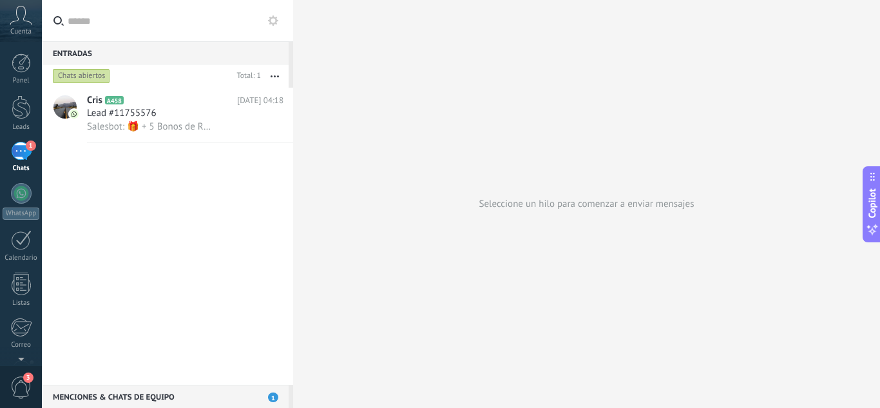
click at [269, 24] on icon at bounding box center [273, 20] width 10 height 10
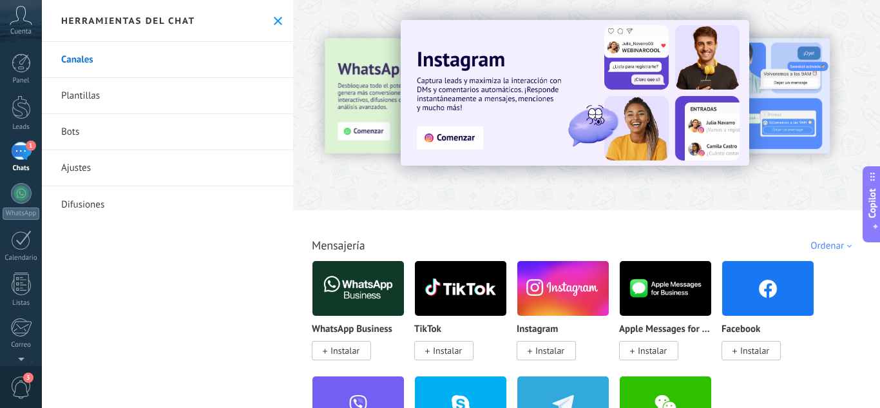
click at [167, 135] on link "Bots" at bounding box center [167, 132] width 251 height 36
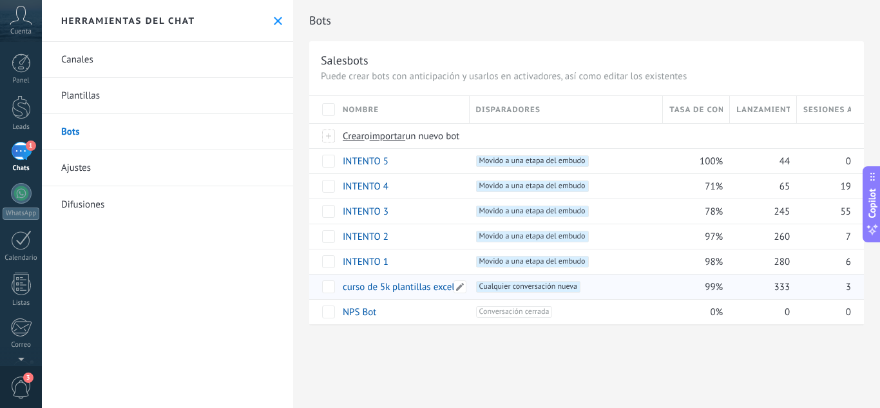
click at [425, 286] on link "curso de 5k plantillas excel" at bounding box center [399, 287] width 112 height 12
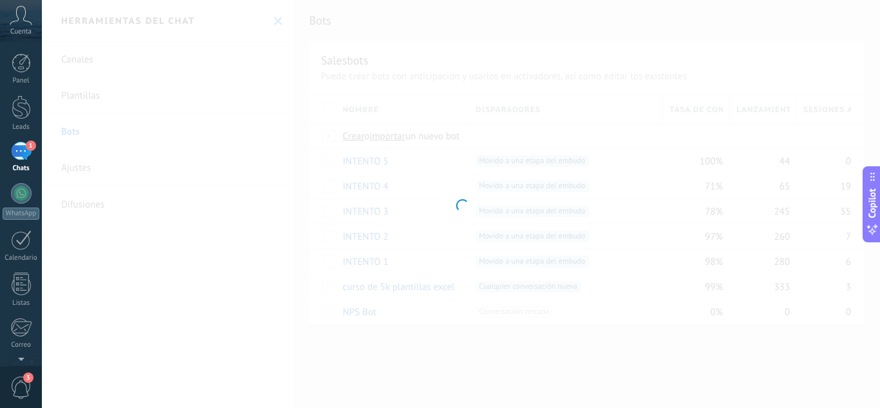
type input "**********"
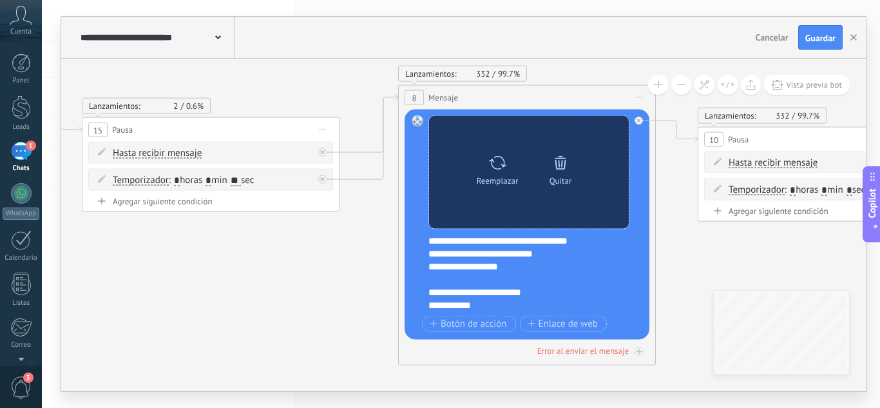
click at [497, 178] on div "Reemplazar" at bounding box center [498, 180] width 42 height 10
click input "Subir" at bounding box center [0, 0] width 0 height 0
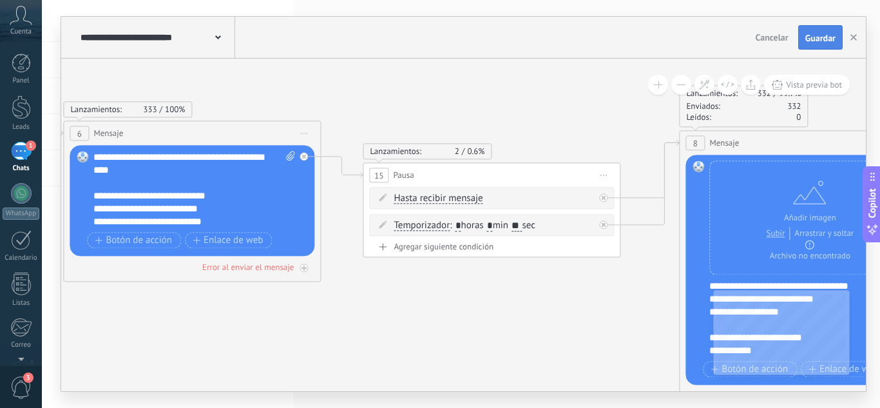
click at [824, 39] on span "Guardar" at bounding box center [820, 37] width 30 height 9
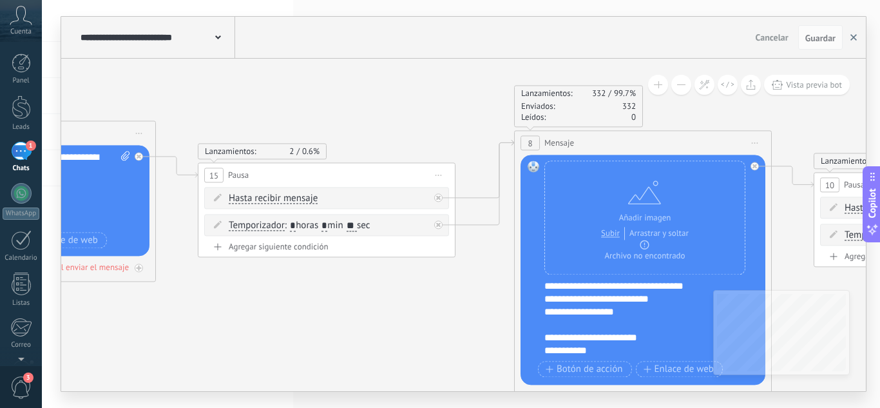
click at [853, 38] on use "button" at bounding box center [853, 37] width 6 height 6
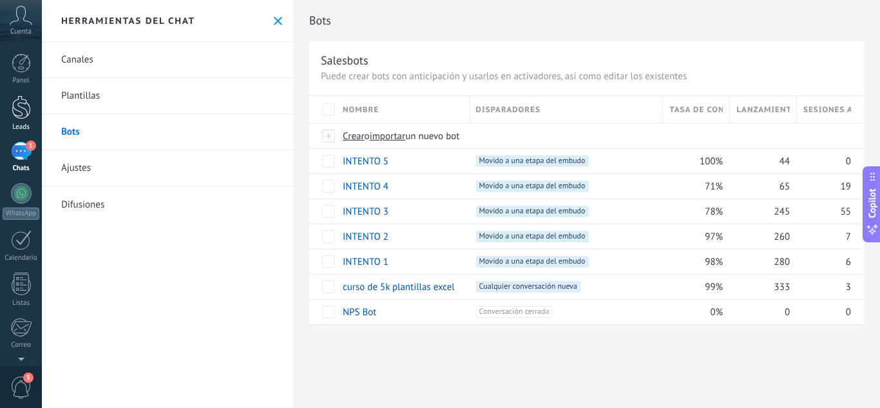
click at [15, 107] on div at bounding box center [21, 107] width 19 height 24
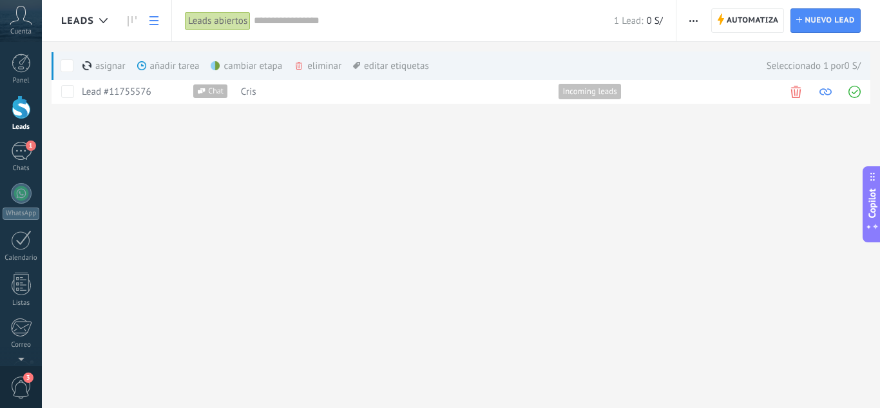
click at [307, 64] on div "eliminar màs" at bounding box center [339, 66] width 91 height 28
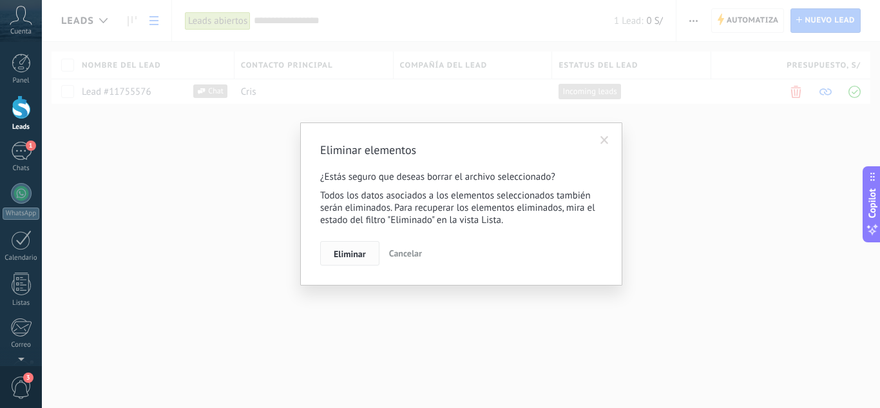
click at [360, 256] on span "Eliminar" at bounding box center [350, 253] width 32 height 9
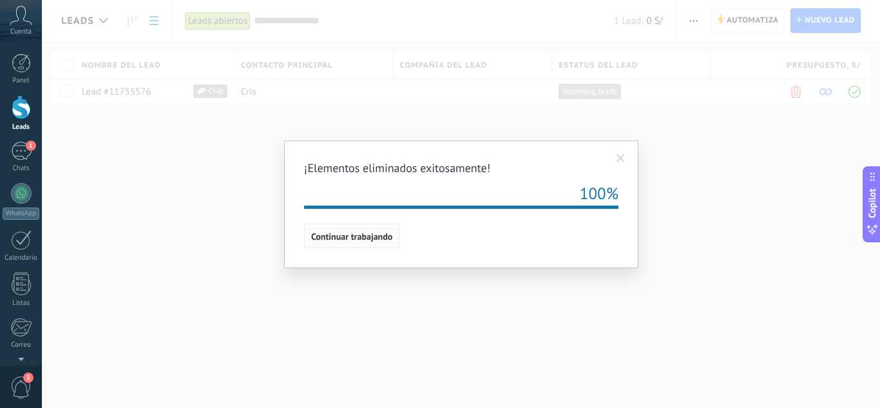
click at [354, 242] on button "Continuar trabajando" at bounding box center [351, 236] width 95 height 24
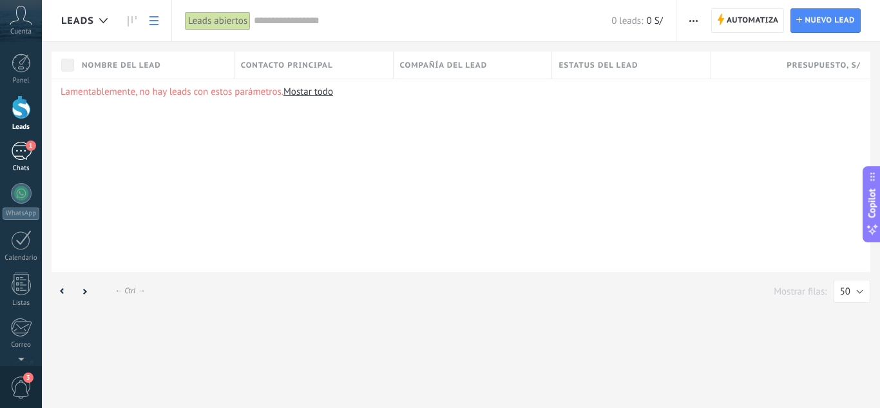
click at [26, 149] on span "1" at bounding box center [31, 145] width 10 height 10
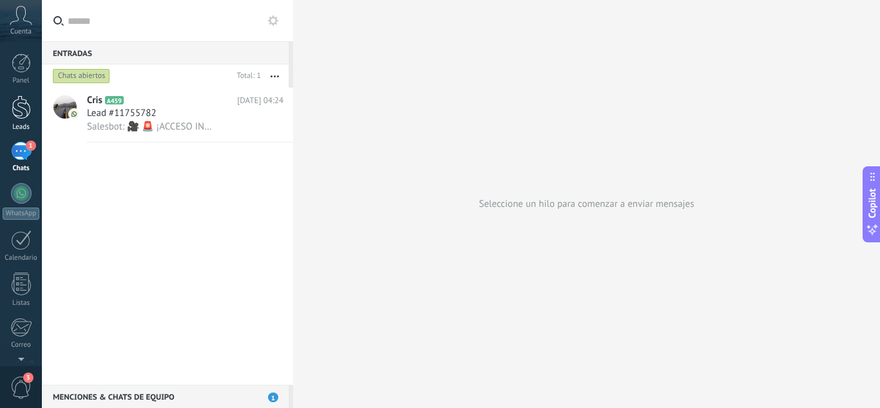
click at [30, 112] on div at bounding box center [21, 107] width 19 height 24
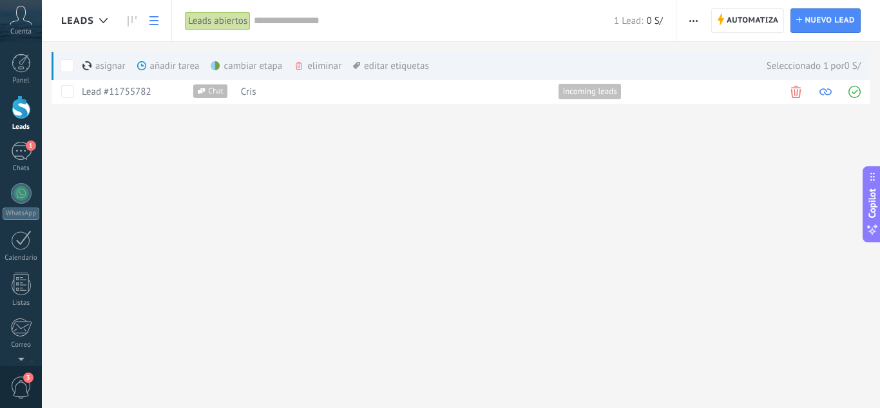
click at [305, 63] on div "eliminar màs" at bounding box center [339, 66] width 91 height 28
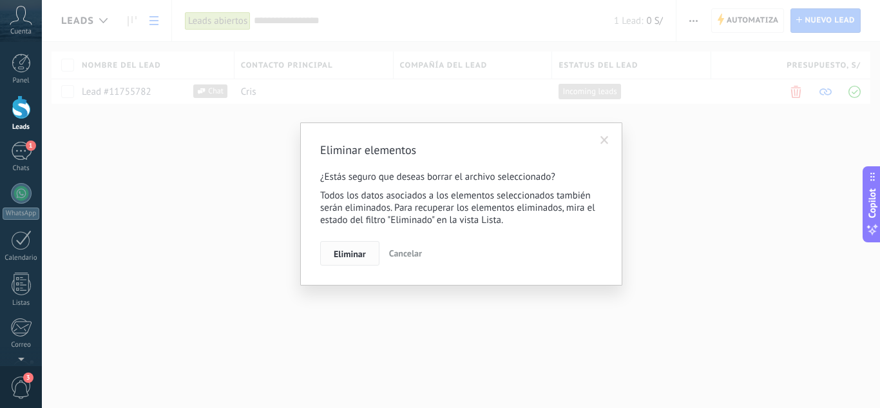
click at [370, 262] on button "Eliminar" at bounding box center [349, 253] width 59 height 24
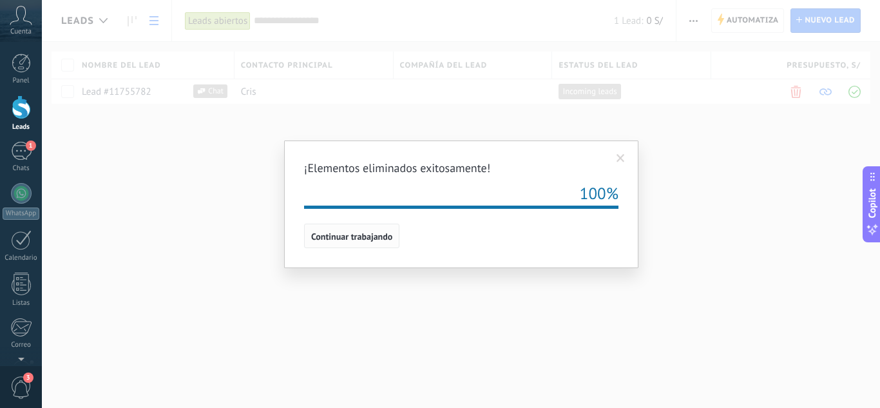
click at [371, 247] on button "Continuar trabajando" at bounding box center [351, 236] width 95 height 24
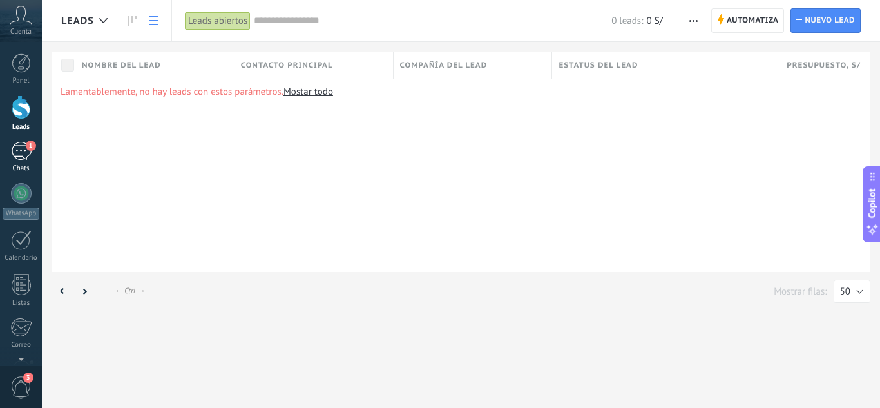
click at [17, 157] on div "1" at bounding box center [21, 151] width 21 height 19
